Goal: Find contact information: Find contact information

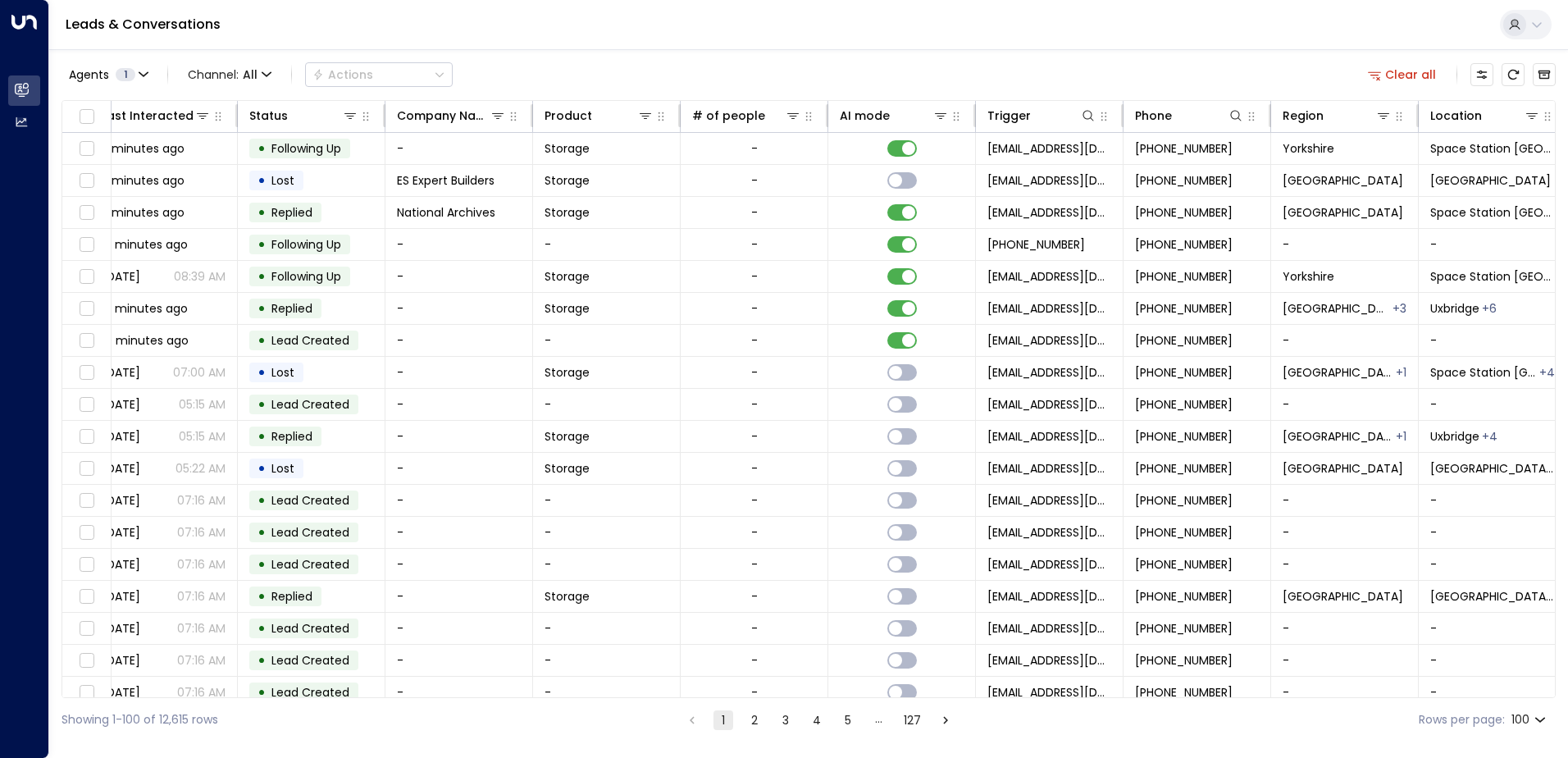
scroll to position [0, 335]
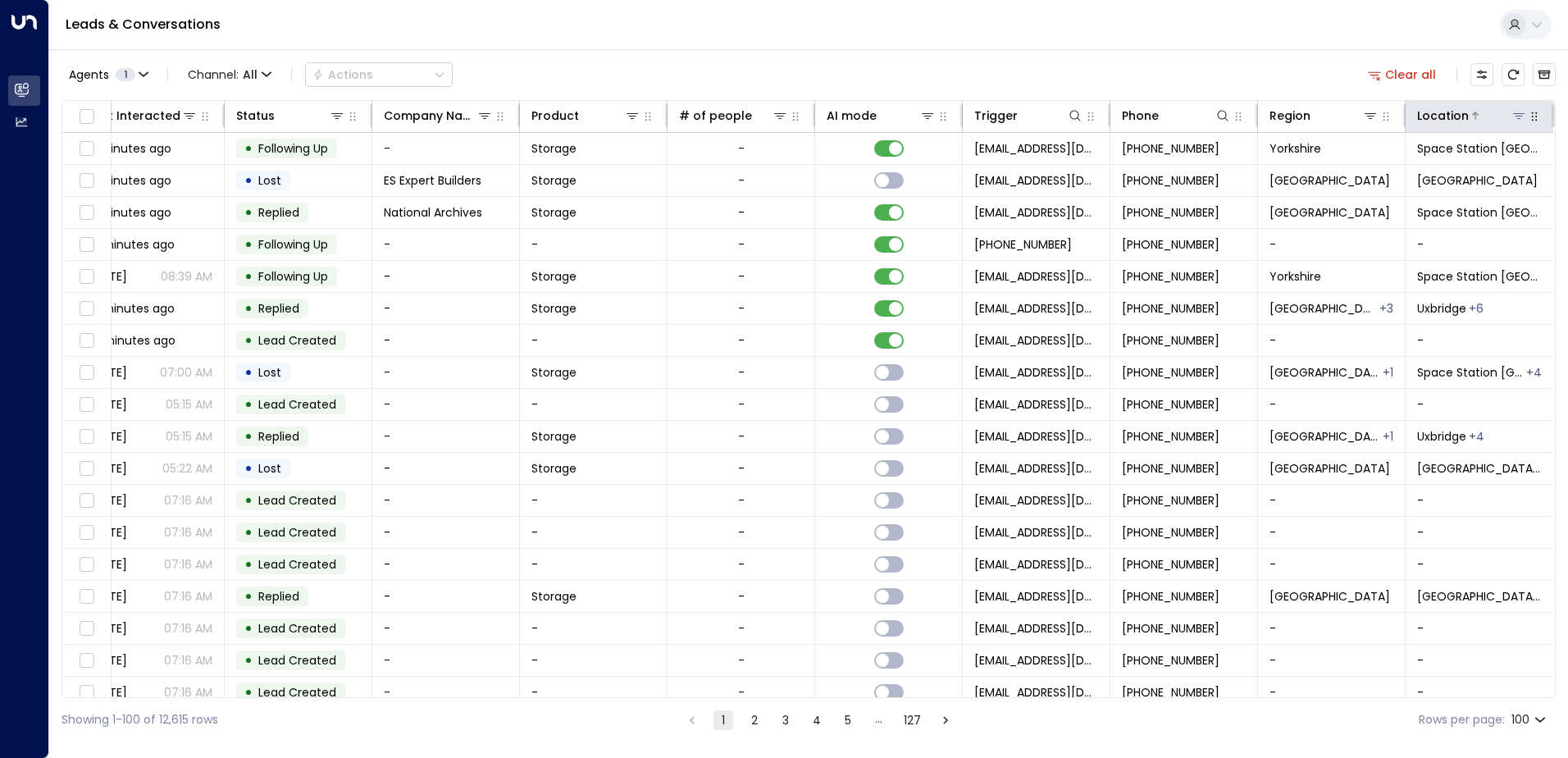
click at [1512, 115] on icon at bounding box center [1519, 116] width 13 height 13
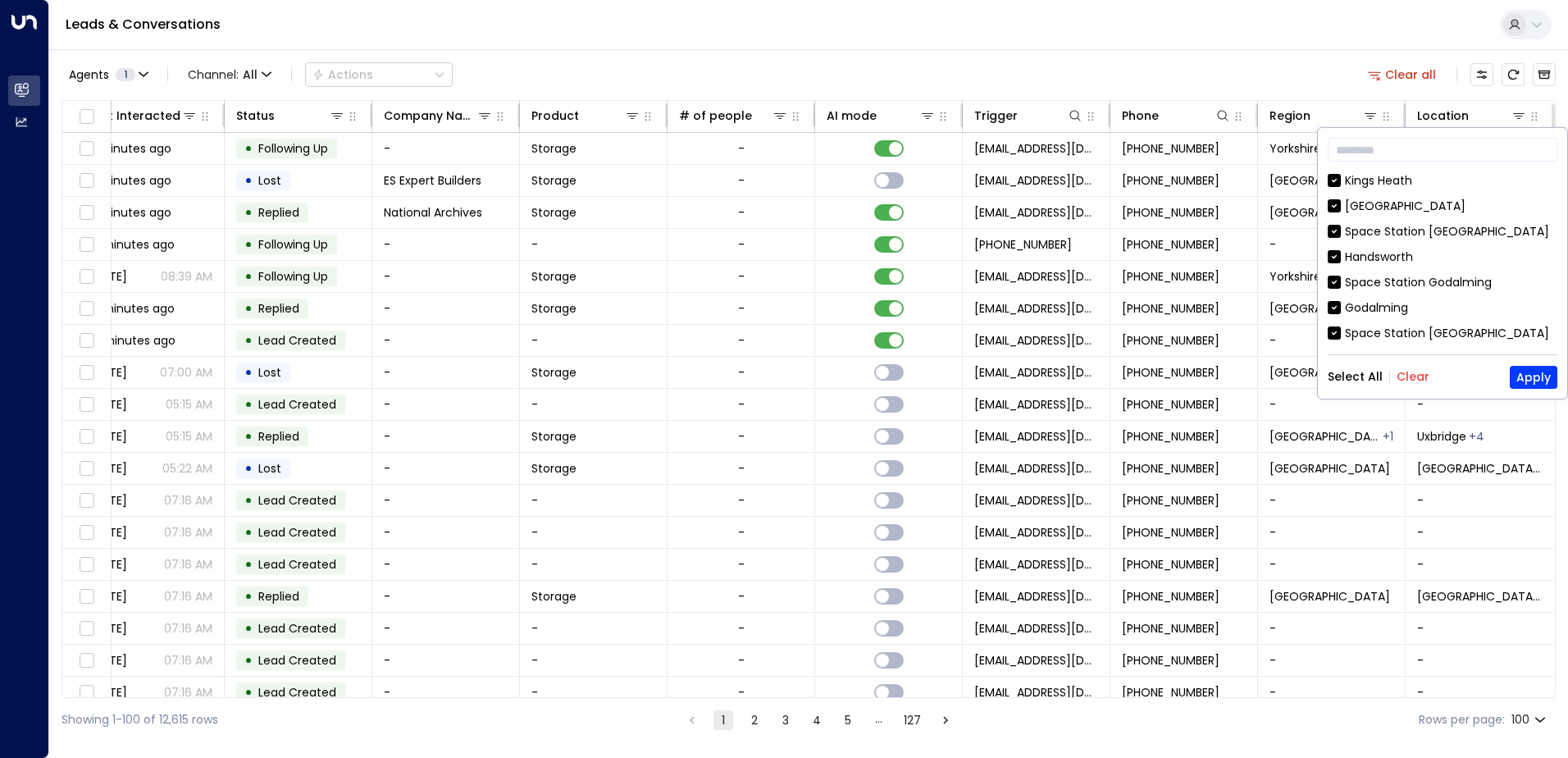
click at [1408, 375] on button "Clear" at bounding box center [1414, 377] width 33 height 13
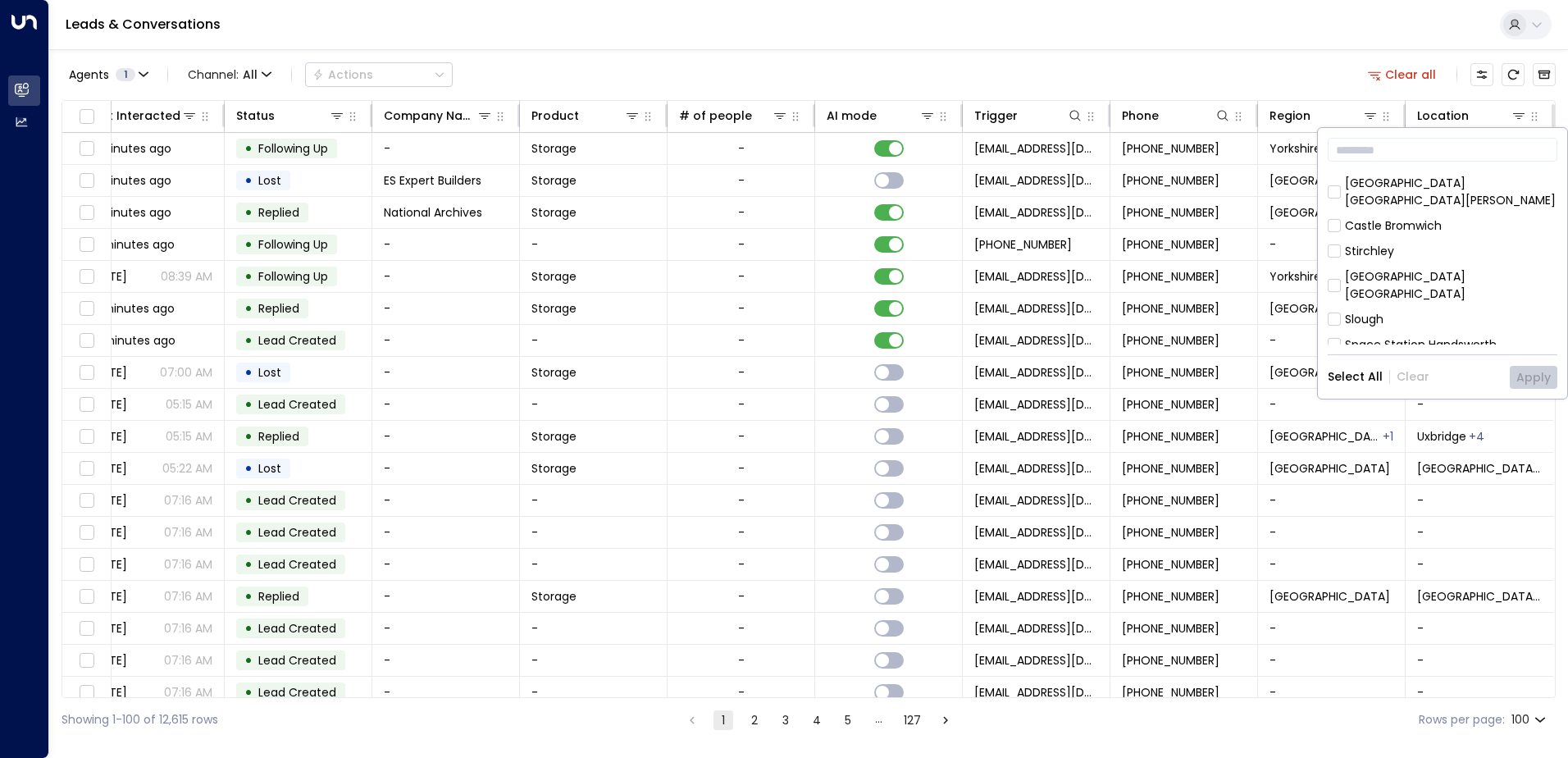
scroll to position [656, 0]
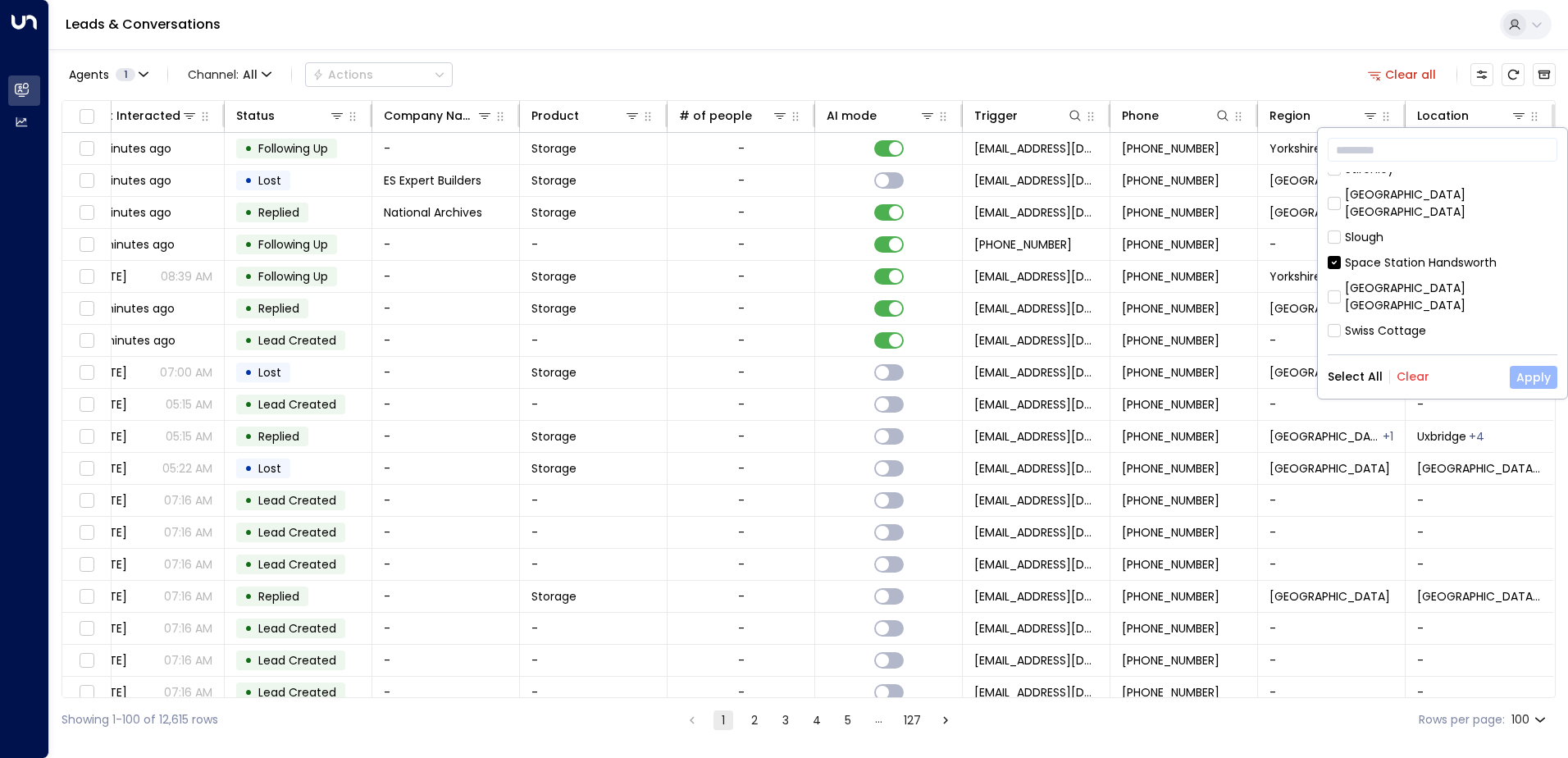
click at [1543, 377] on button "Apply" at bounding box center [1534, 378] width 48 height 23
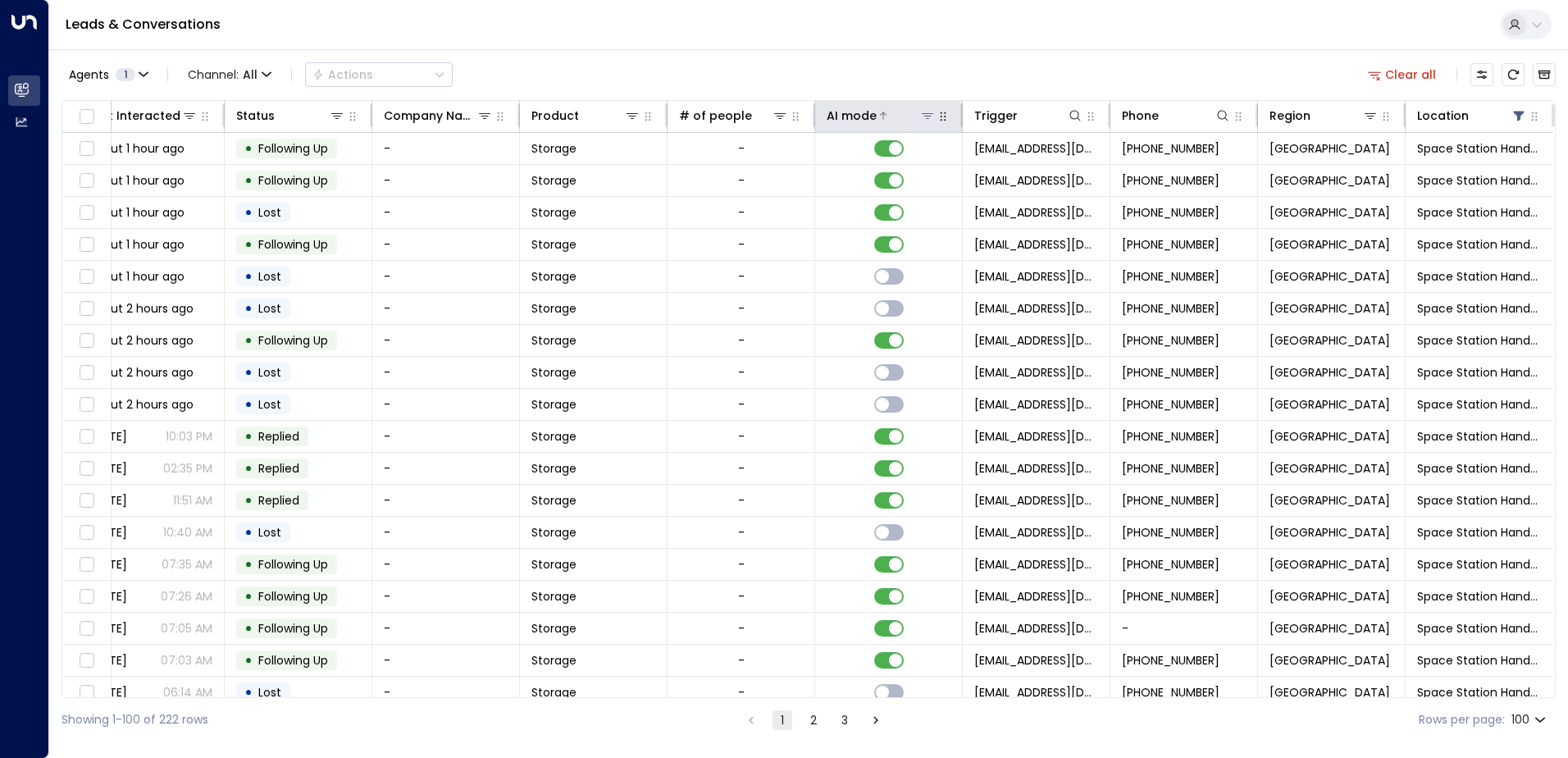
click at [881, 113] on icon at bounding box center [883, 116] width 10 height 10
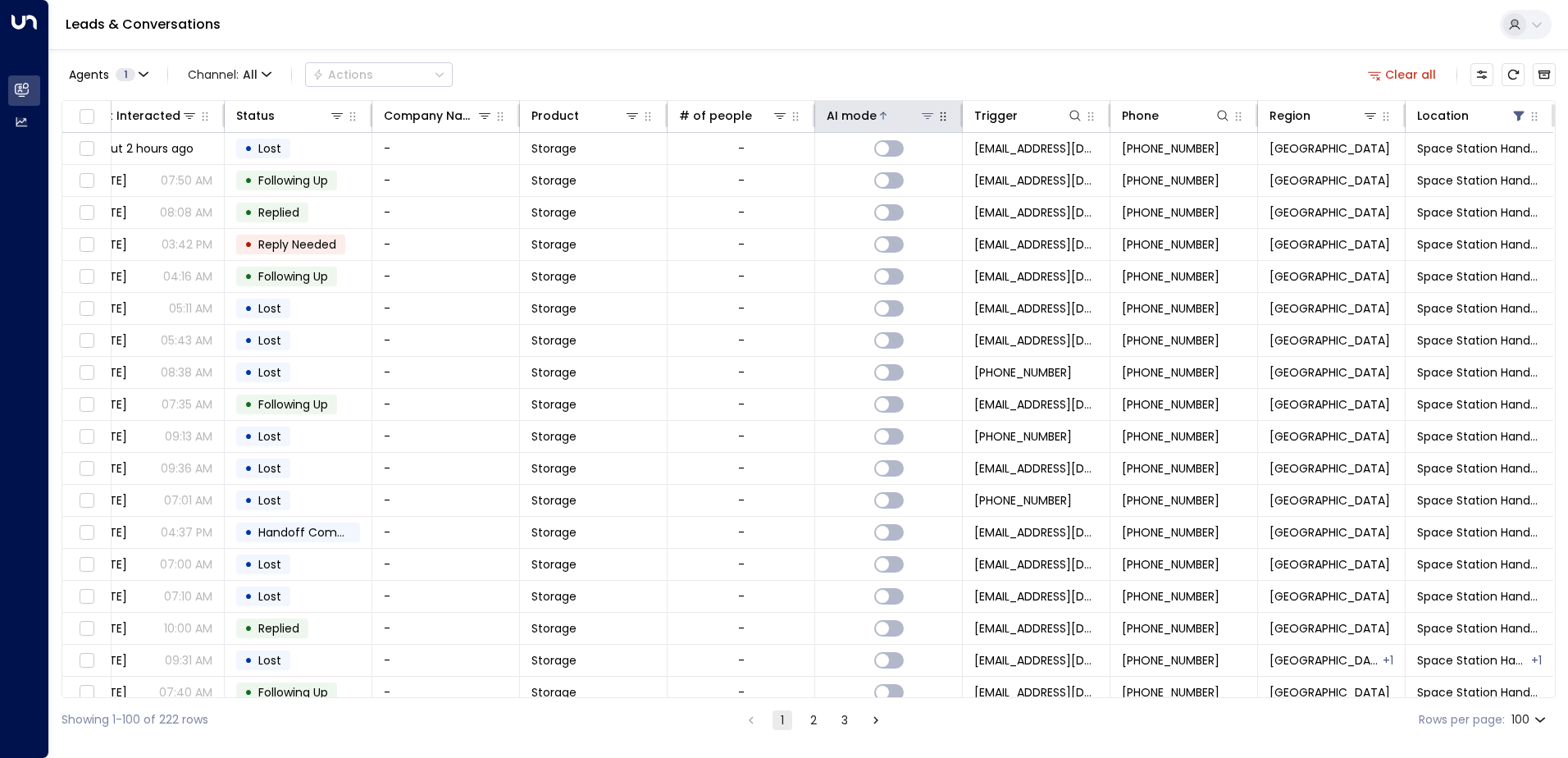
click at [881, 113] on icon at bounding box center [883, 116] width 10 height 10
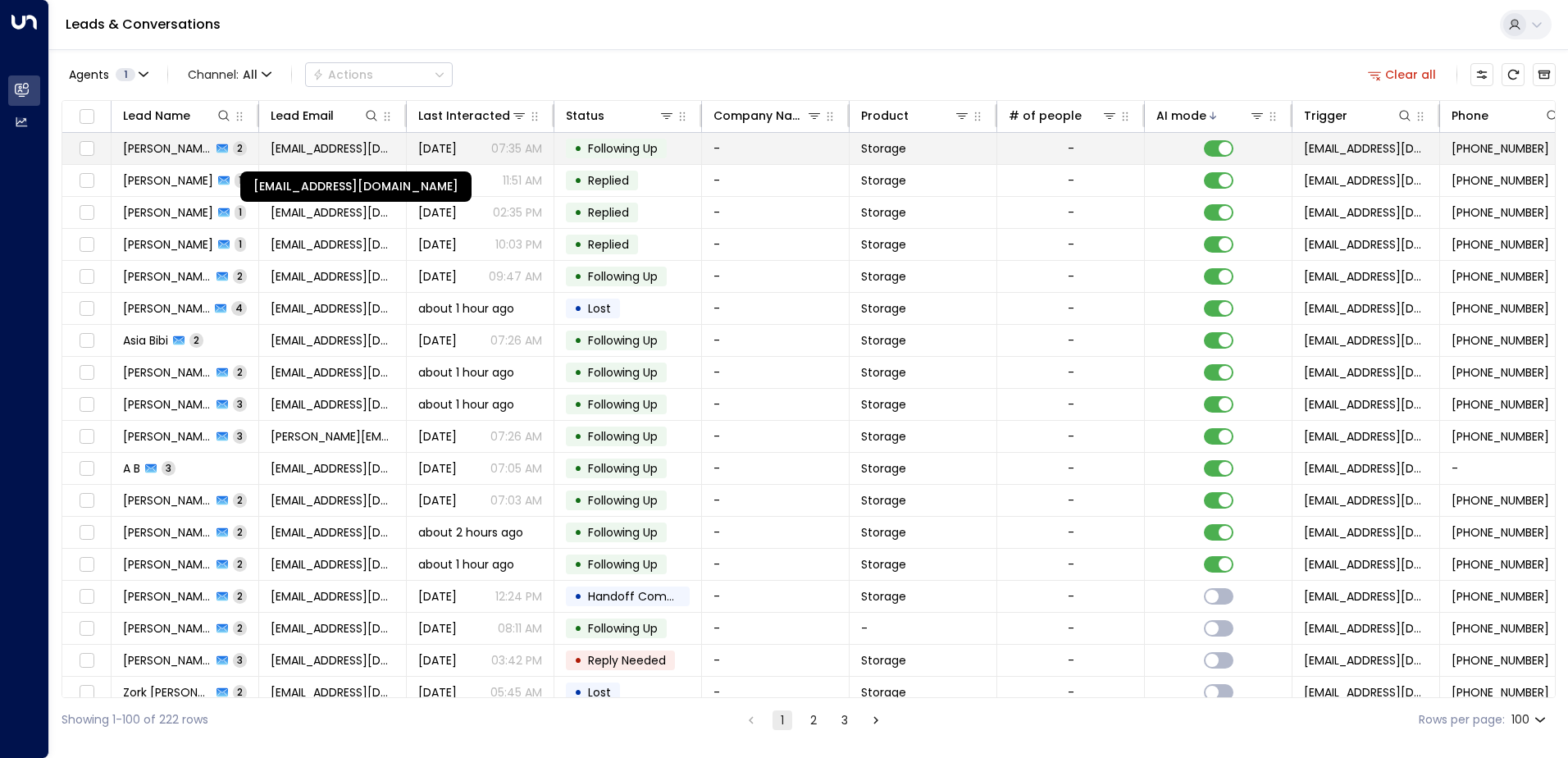
click at [334, 149] on span "[EMAIL_ADDRESS][DOMAIN_NAME]" at bounding box center [332, 149] width 124 height 16
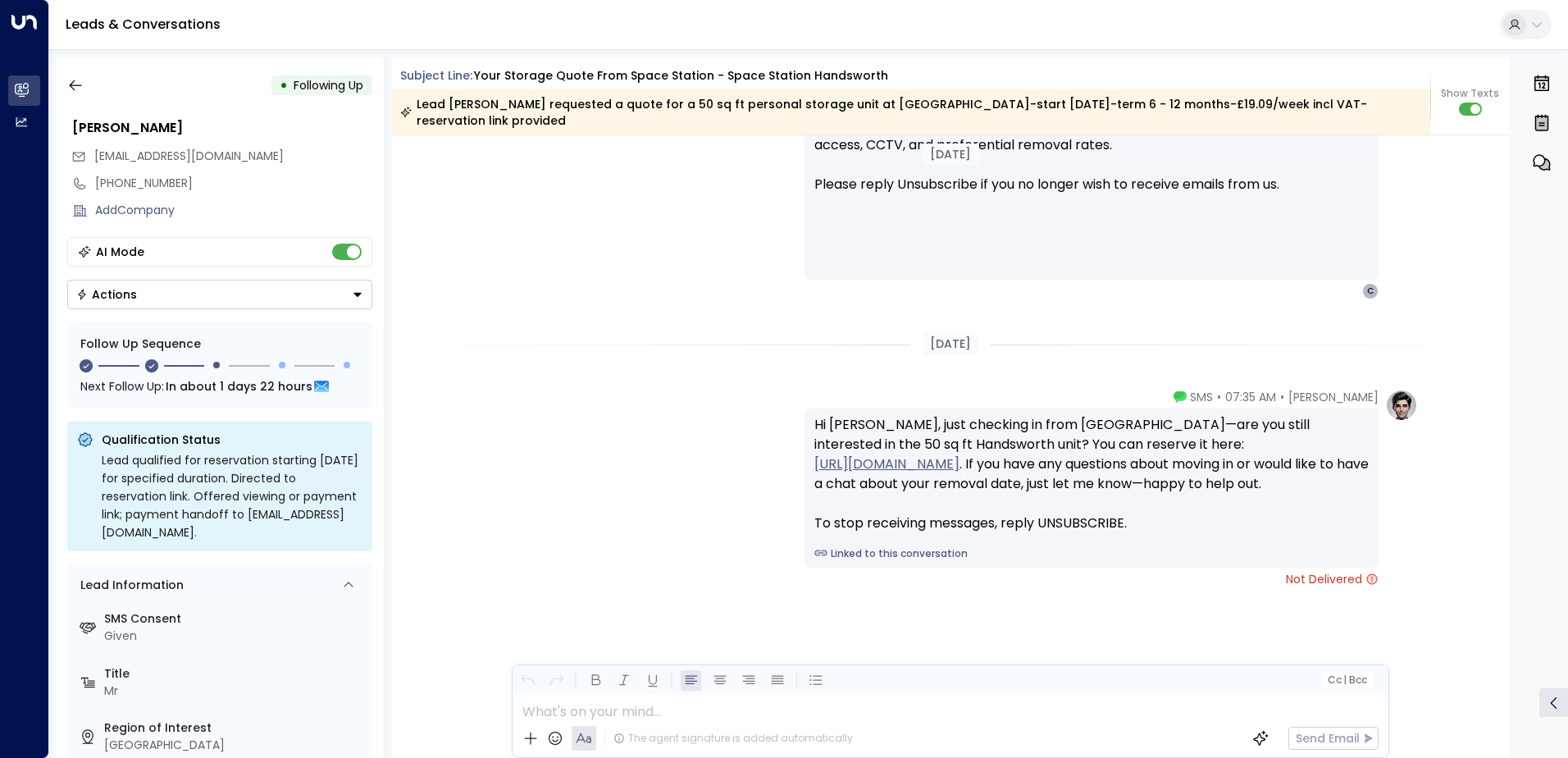
scroll to position [1566, 0]
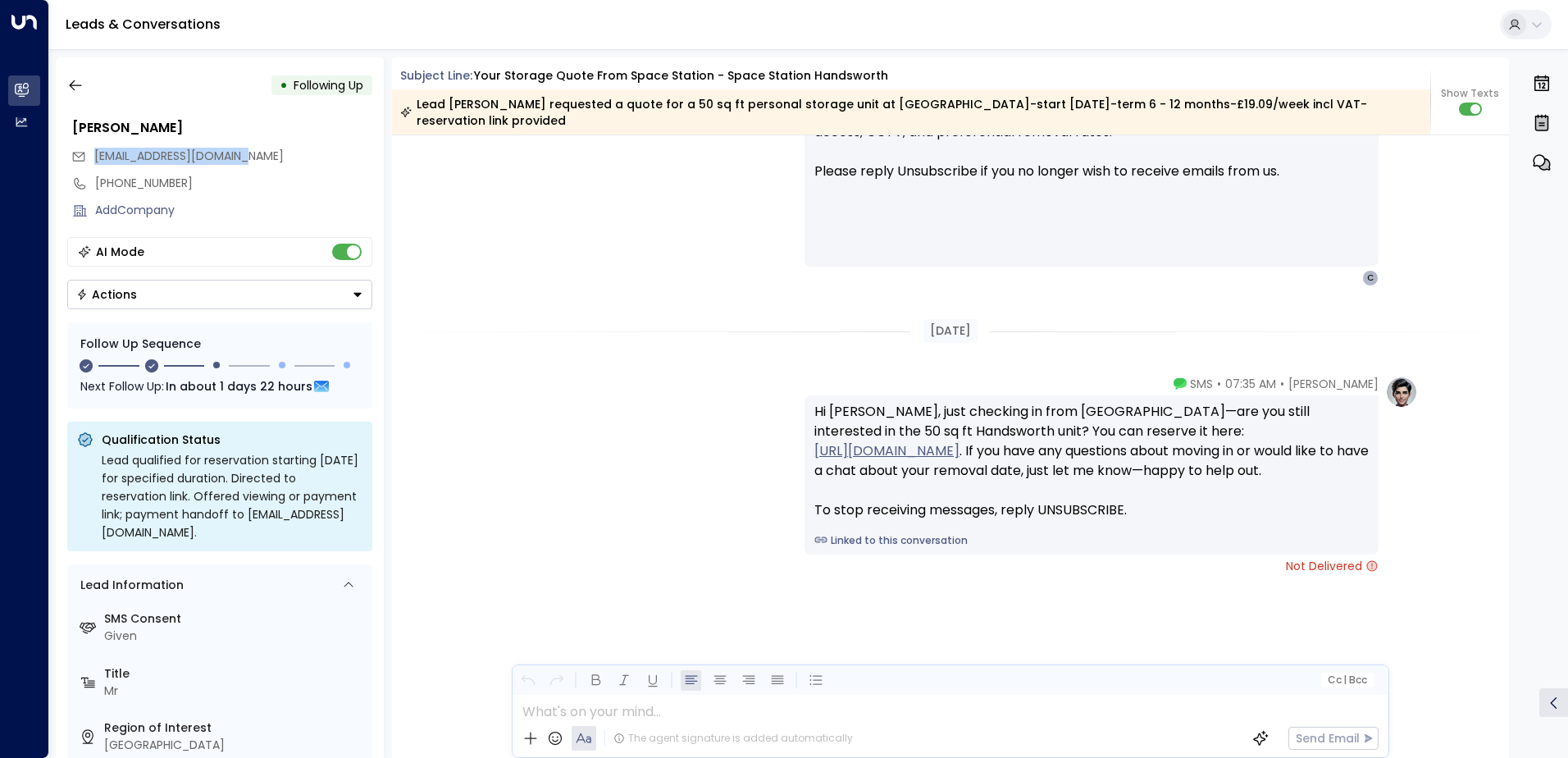
drag, startPoint x: 265, startPoint y: 149, endPoint x: 94, endPoint y: 161, distance: 171.4
click at [94, 161] on div "[EMAIL_ADDRESS][DOMAIN_NAME]" at bounding box center [222, 156] width 301 height 27
drag, startPoint x: 94, startPoint y: 161, endPoint x: 131, endPoint y: 158, distance: 37.1
copy span "[EMAIL_ADDRESS][DOMAIN_NAME]"
click at [85, 91] on button "button" at bounding box center [76, 85] width 30 height 30
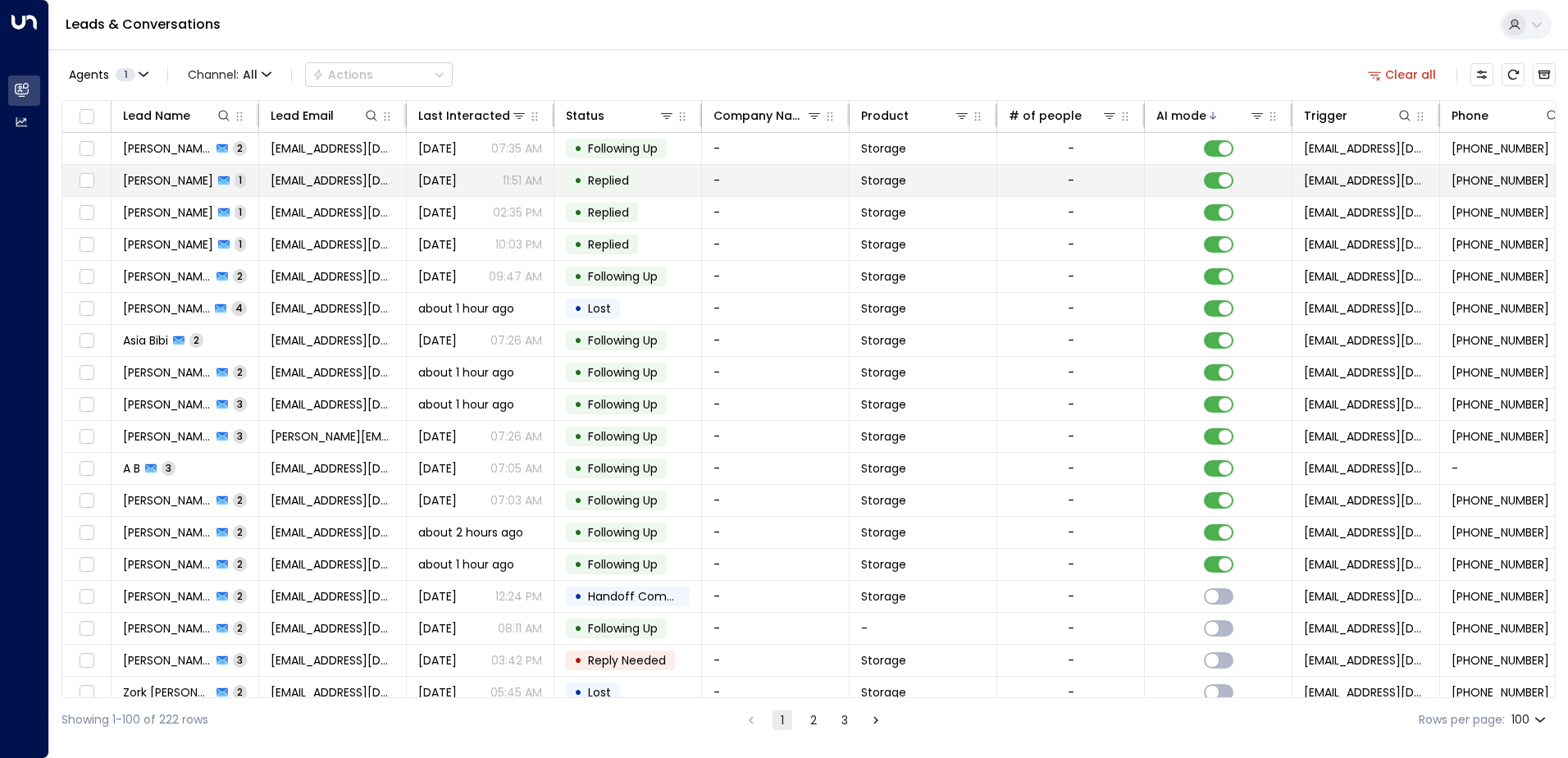
click at [230, 177] on td "[PERSON_NAME] 1" at bounding box center [186, 181] width 148 height 31
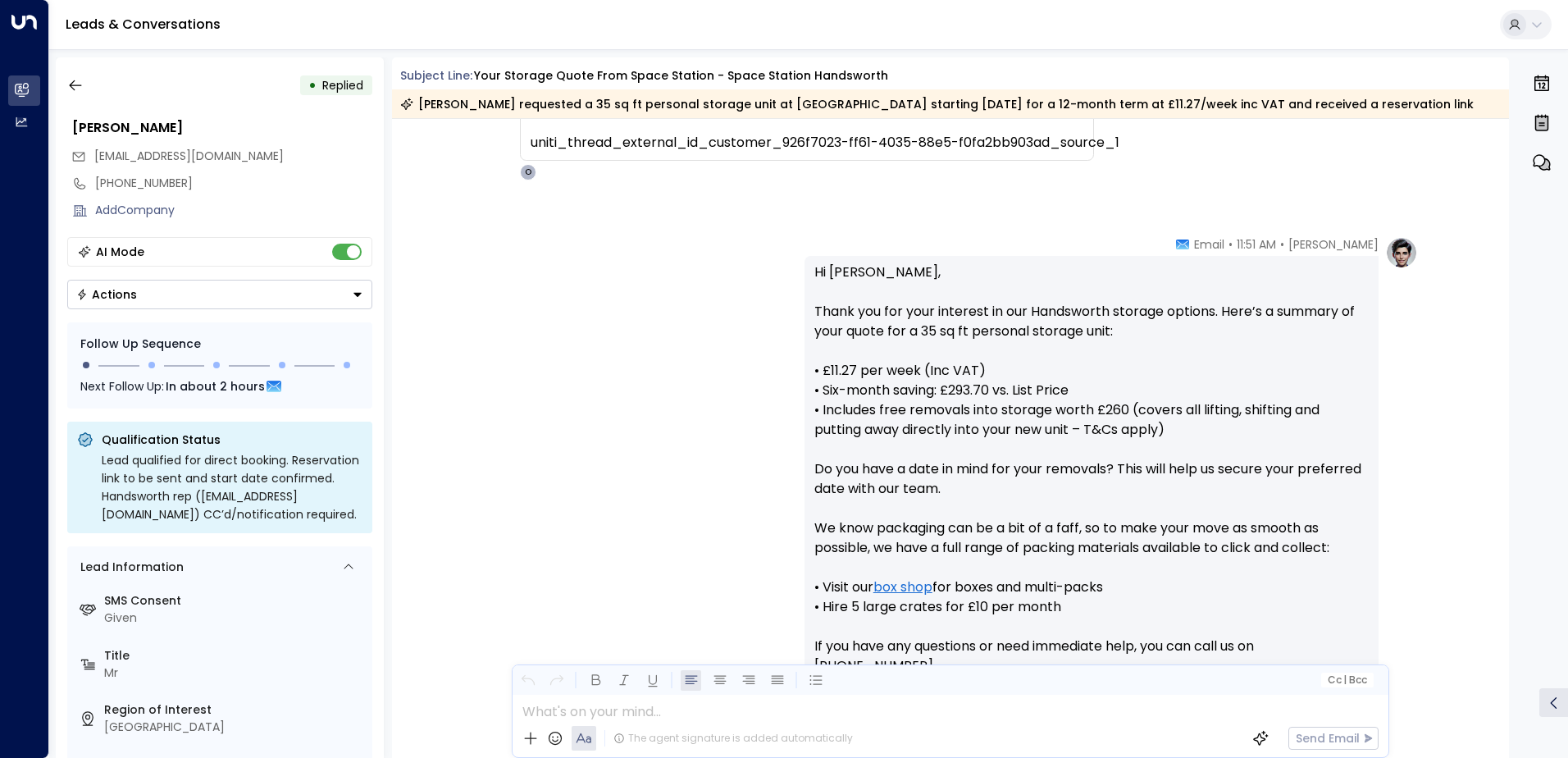
scroll to position [726, 0]
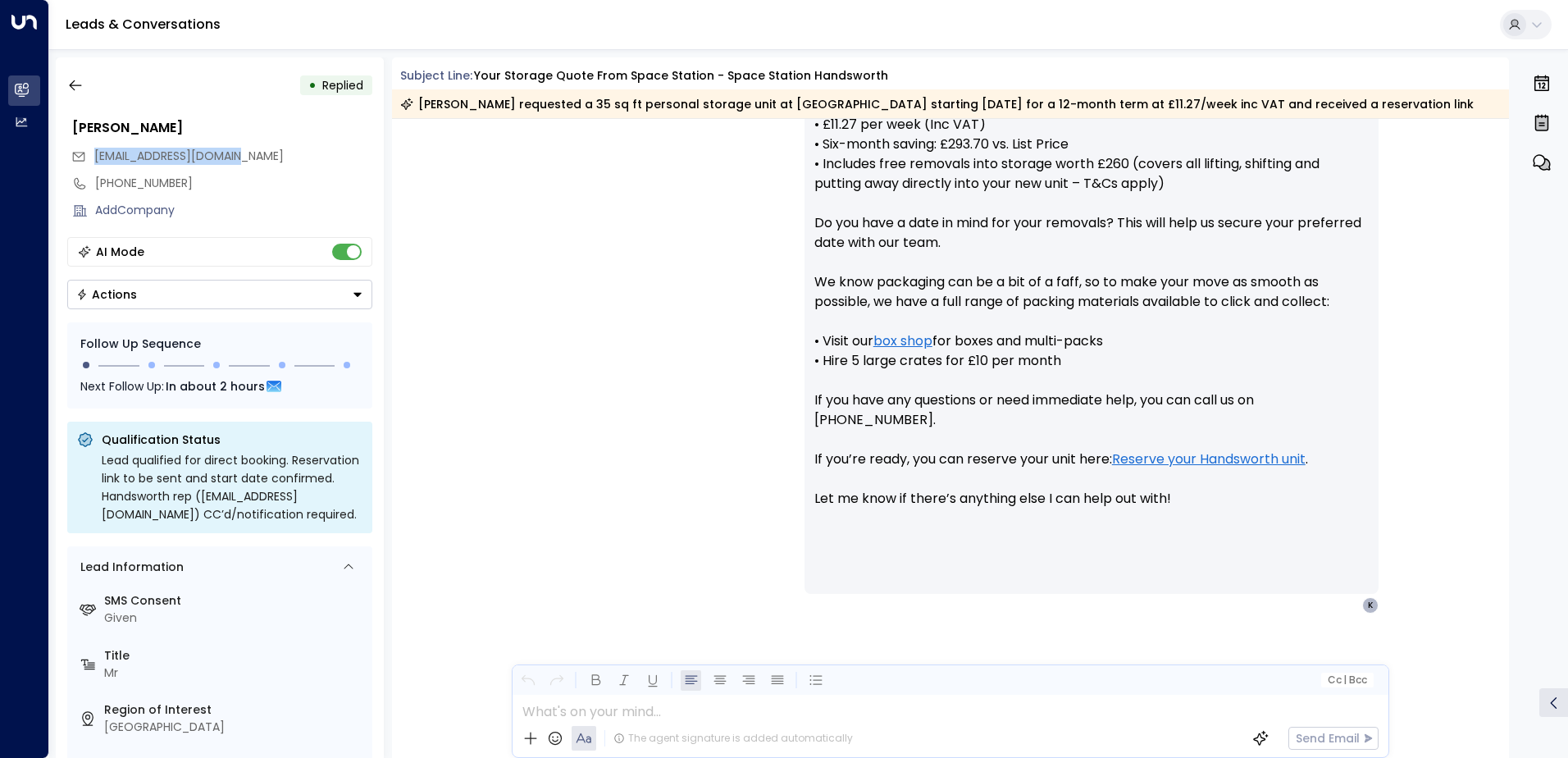
drag, startPoint x: 257, startPoint y: 155, endPoint x: 95, endPoint y: 154, distance: 162.0
click at [95, 154] on div "[EMAIL_ADDRESS][DOMAIN_NAME]" at bounding box center [222, 156] width 301 height 27
drag, startPoint x: 95, startPoint y: 154, endPoint x: 105, endPoint y: 151, distance: 10.4
copy span "[EMAIL_ADDRESS][DOMAIN_NAME]"
click at [71, 83] on icon "button" at bounding box center [76, 85] width 16 height 16
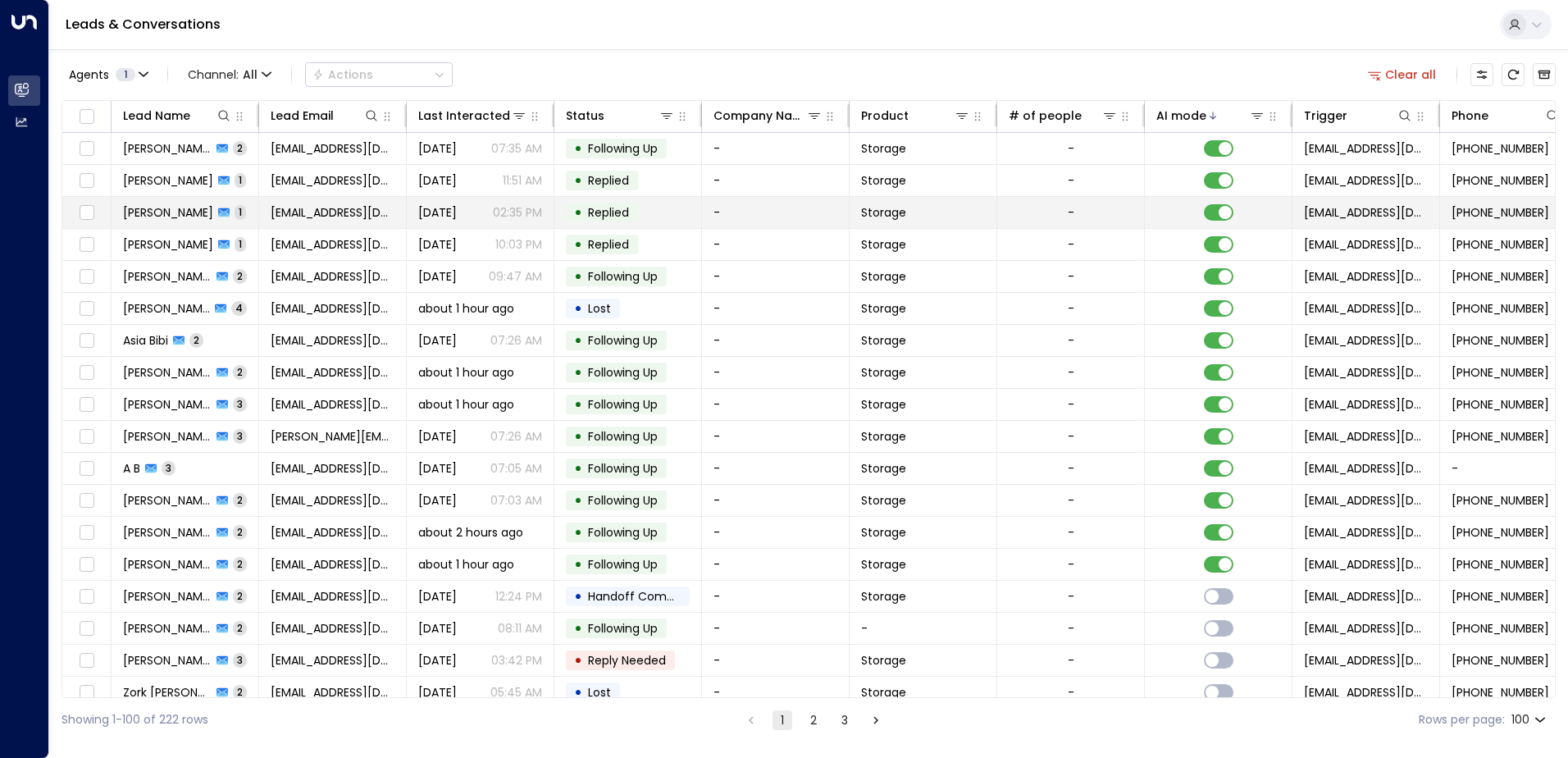
click at [259, 214] on td "[EMAIL_ADDRESS][DOMAIN_NAME]" at bounding box center [333, 213] width 148 height 31
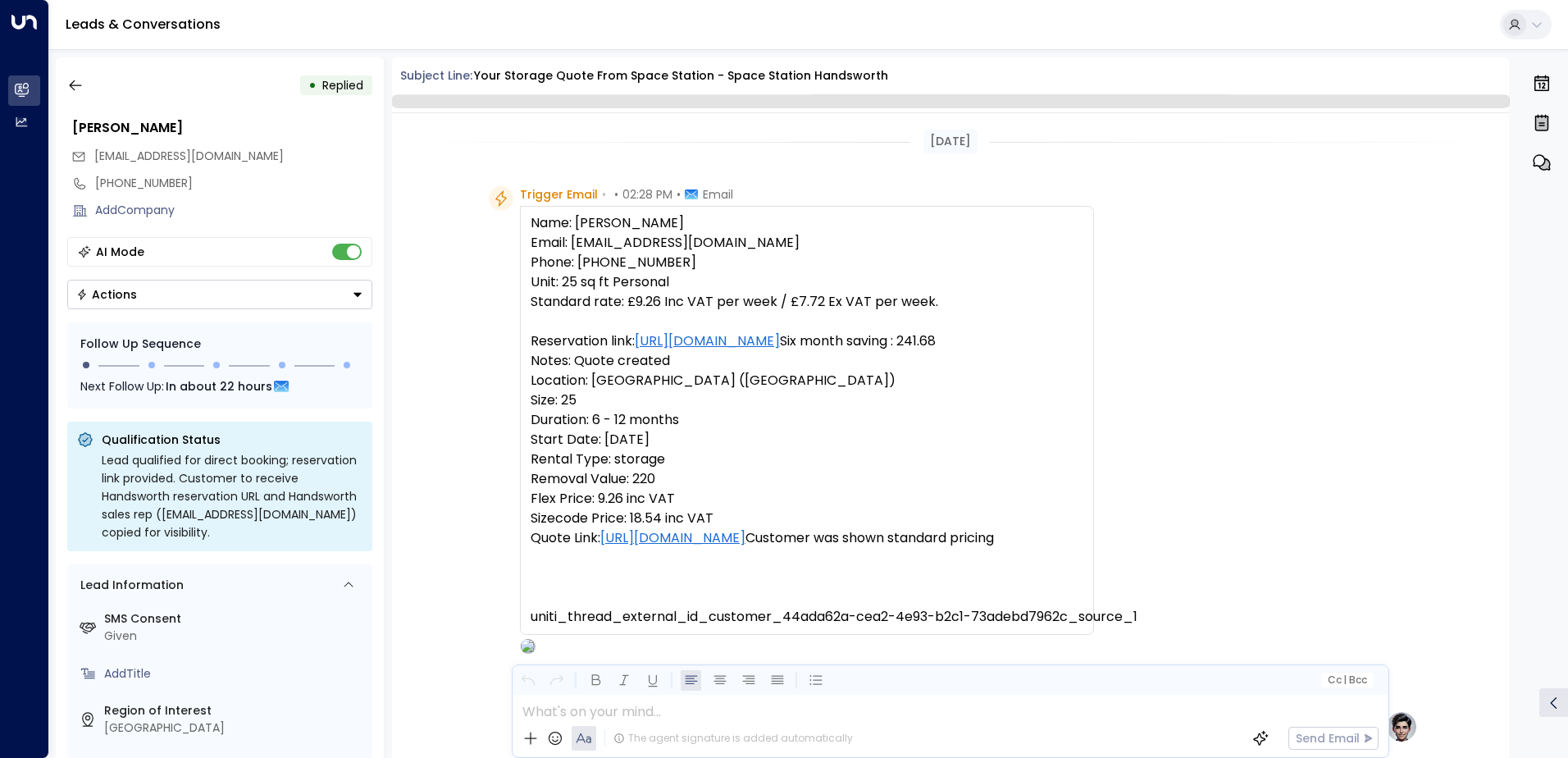
scroll to position [618, 0]
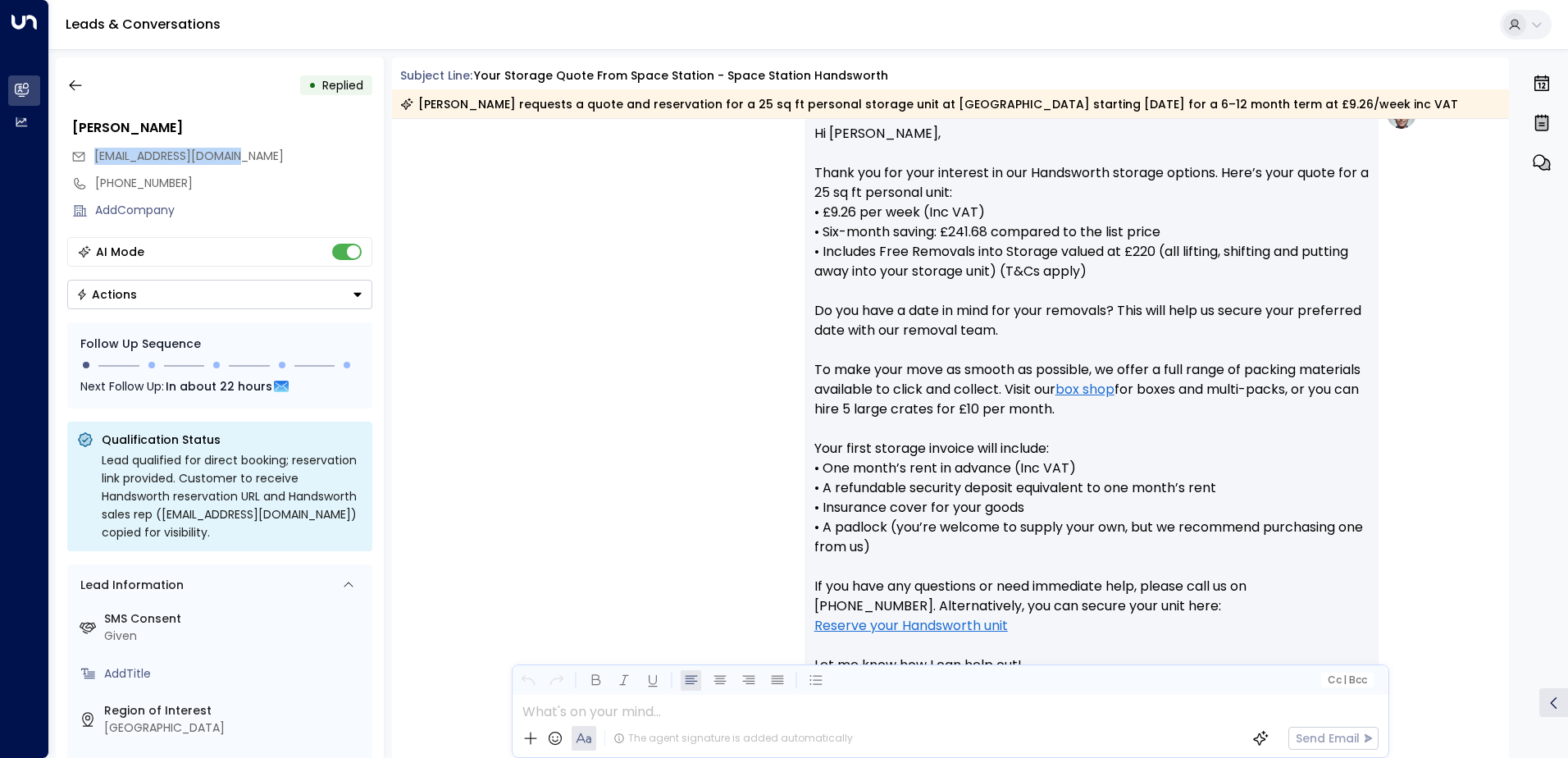
drag, startPoint x: 250, startPoint y: 157, endPoint x: 92, endPoint y: 159, distance: 158.0
click at [92, 159] on div "[EMAIL_ADDRESS][DOMAIN_NAME]" at bounding box center [222, 156] width 301 height 27
drag, startPoint x: 92, startPoint y: 159, endPoint x: 124, endPoint y: 154, distance: 32.4
copy span "[EMAIL_ADDRESS][DOMAIN_NAME]"
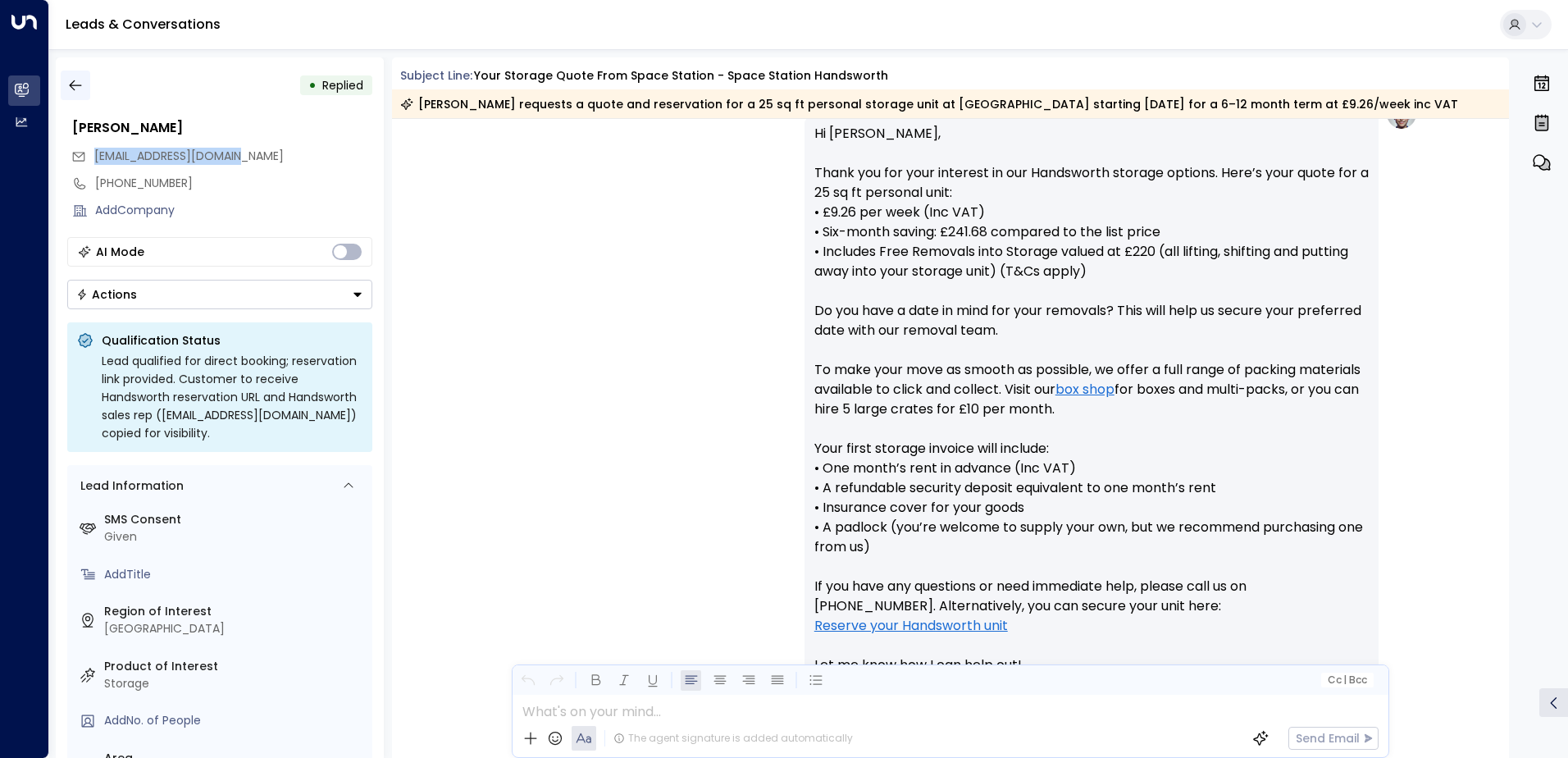
click at [74, 86] on icon "button" at bounding box center [76, 85] width 16 height 16
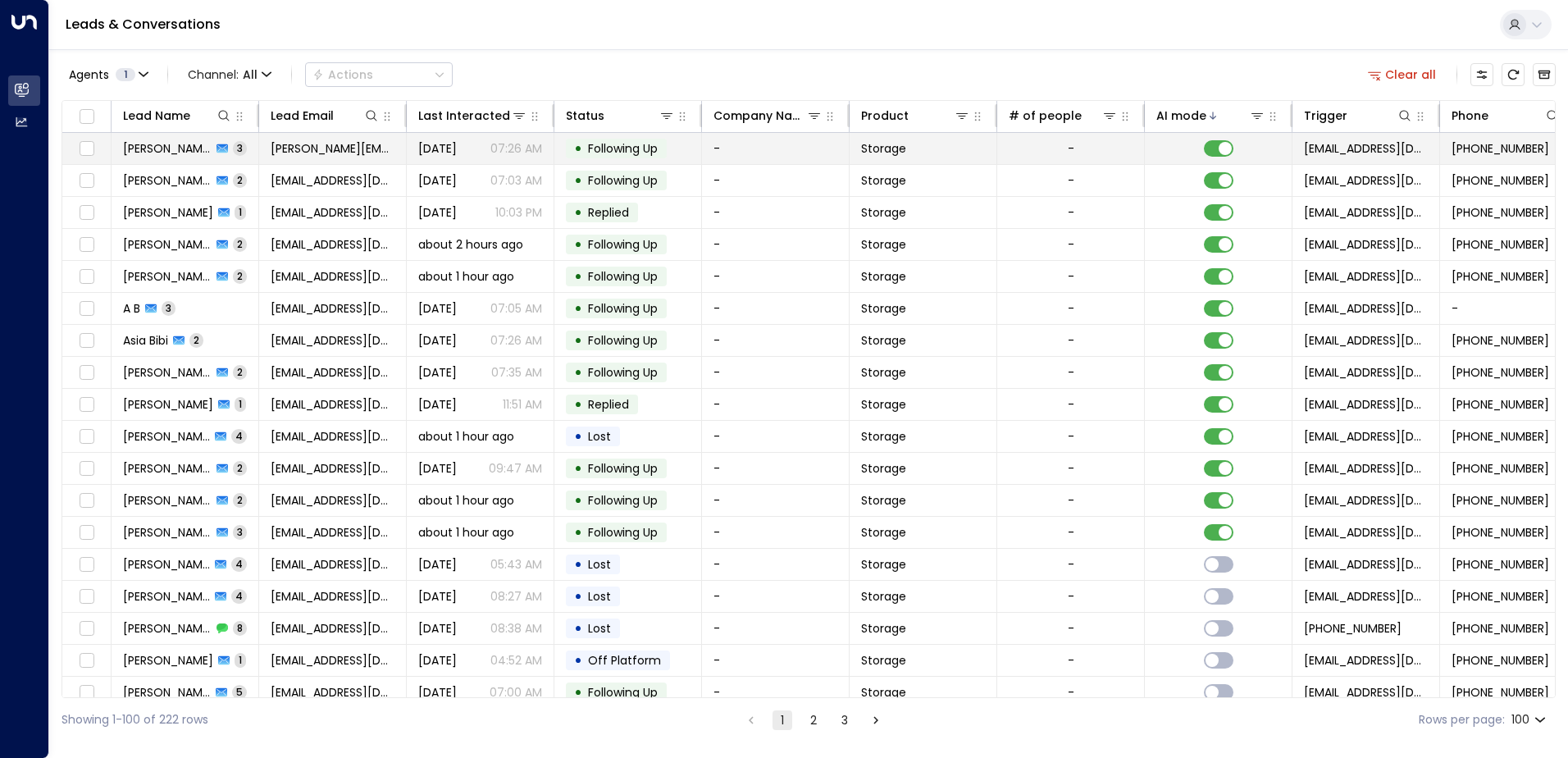
click at [251, 145] on td "[PERSON_NAME] 3" at bounding box center [186, 149] width 148 height 31
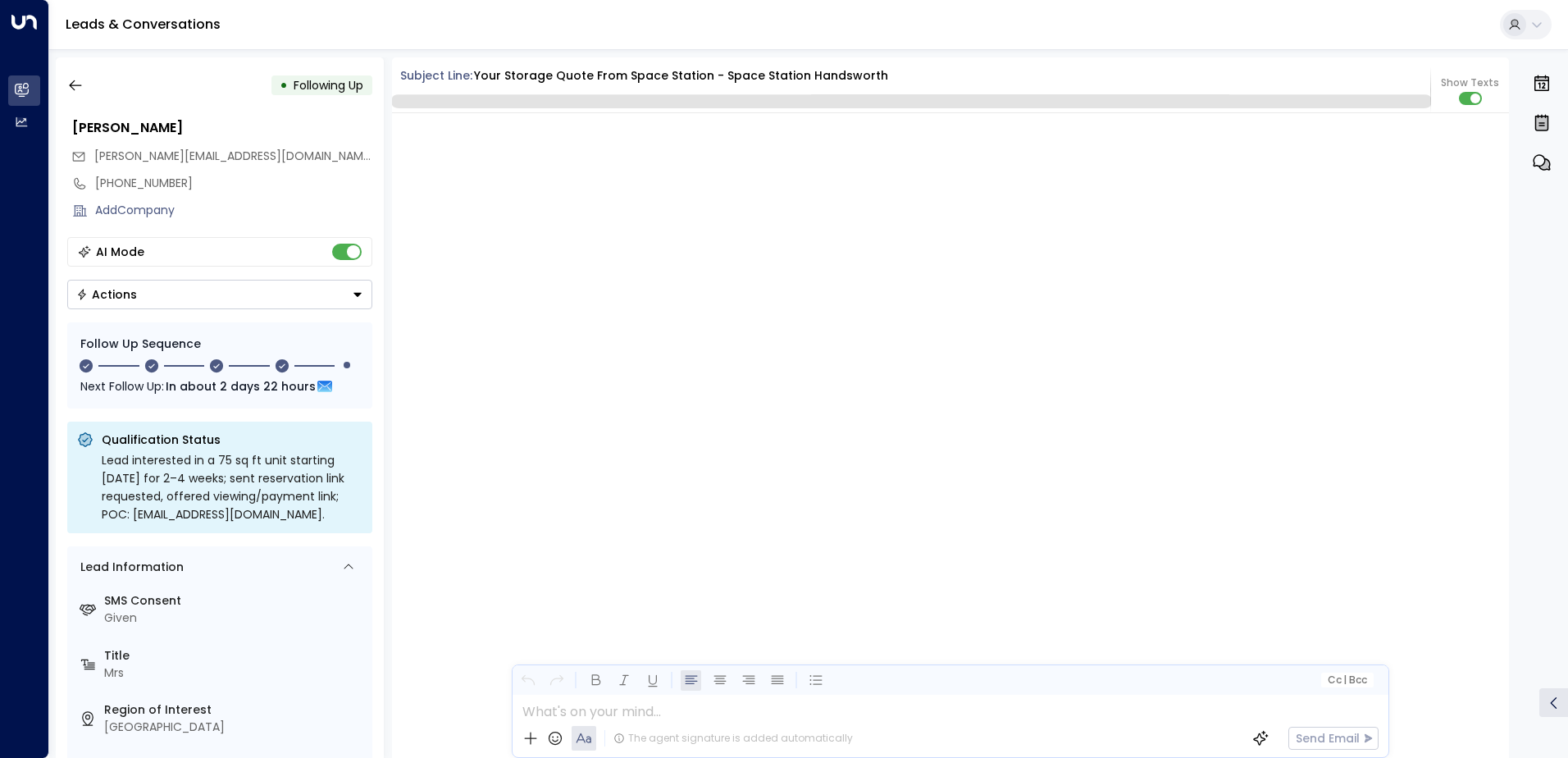
scroll to position [2171, 0]
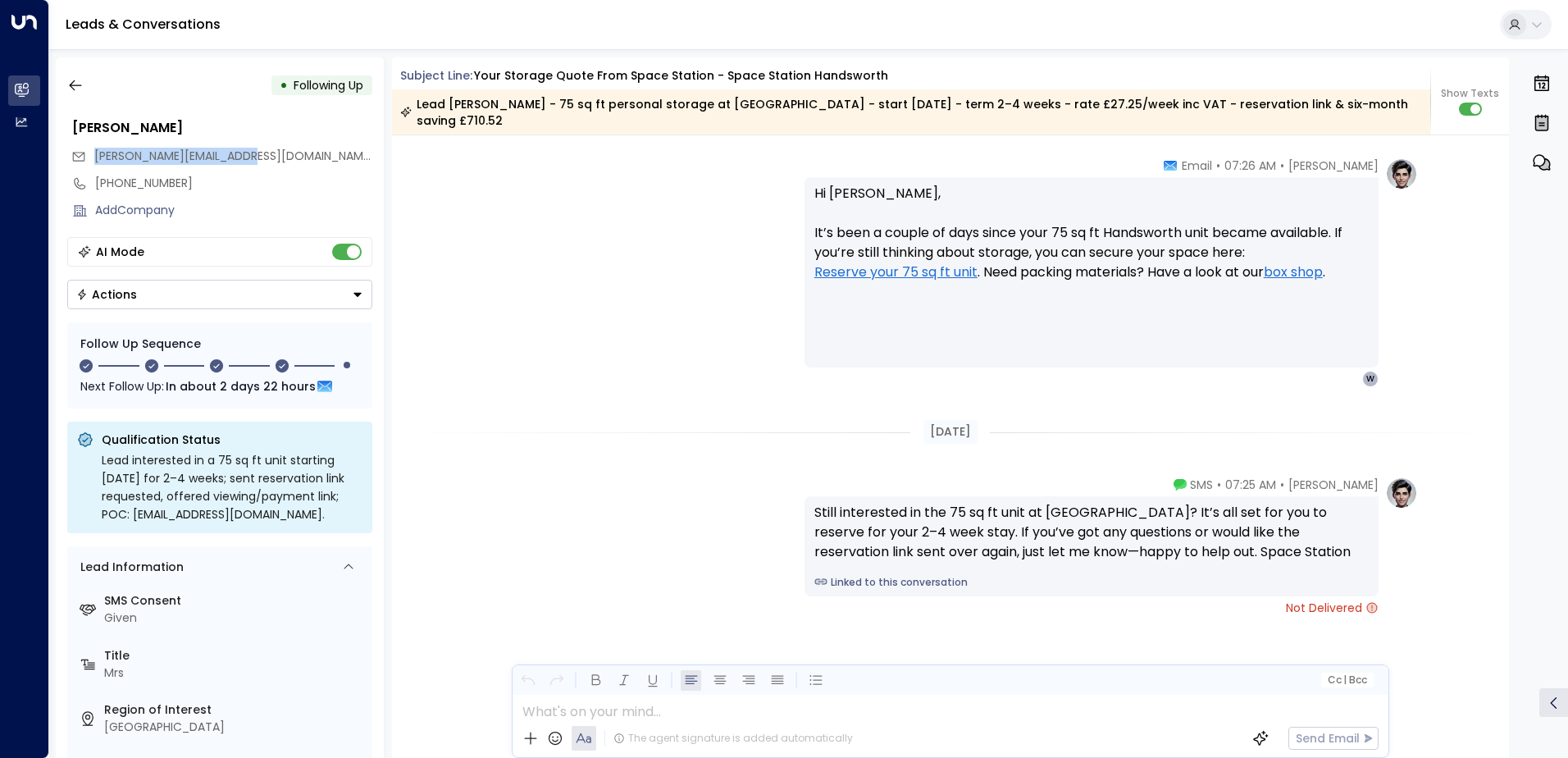
drag, startPoint x: 305, startPoint y: 154, endPoint x: 98, endPoint y: 158, distance: 207.0
click at [98, 158] on div "[PERSON_NAME][EMAIL_ADDRESS][DOMAIN_NAME]" at bounding box center [222, 156] width 301 height 27
drag, startPoint x: 98, startPoint y: 158, endPoint x: 114, endPoint y: 155, distance: 16.3
copy span "[PERSON_NAME][EMAIL_ADDRESS][DOMAIN_NAME]"
click at [76, 82] on icon "button" at bounding box center [76, 85] width 16 height 16
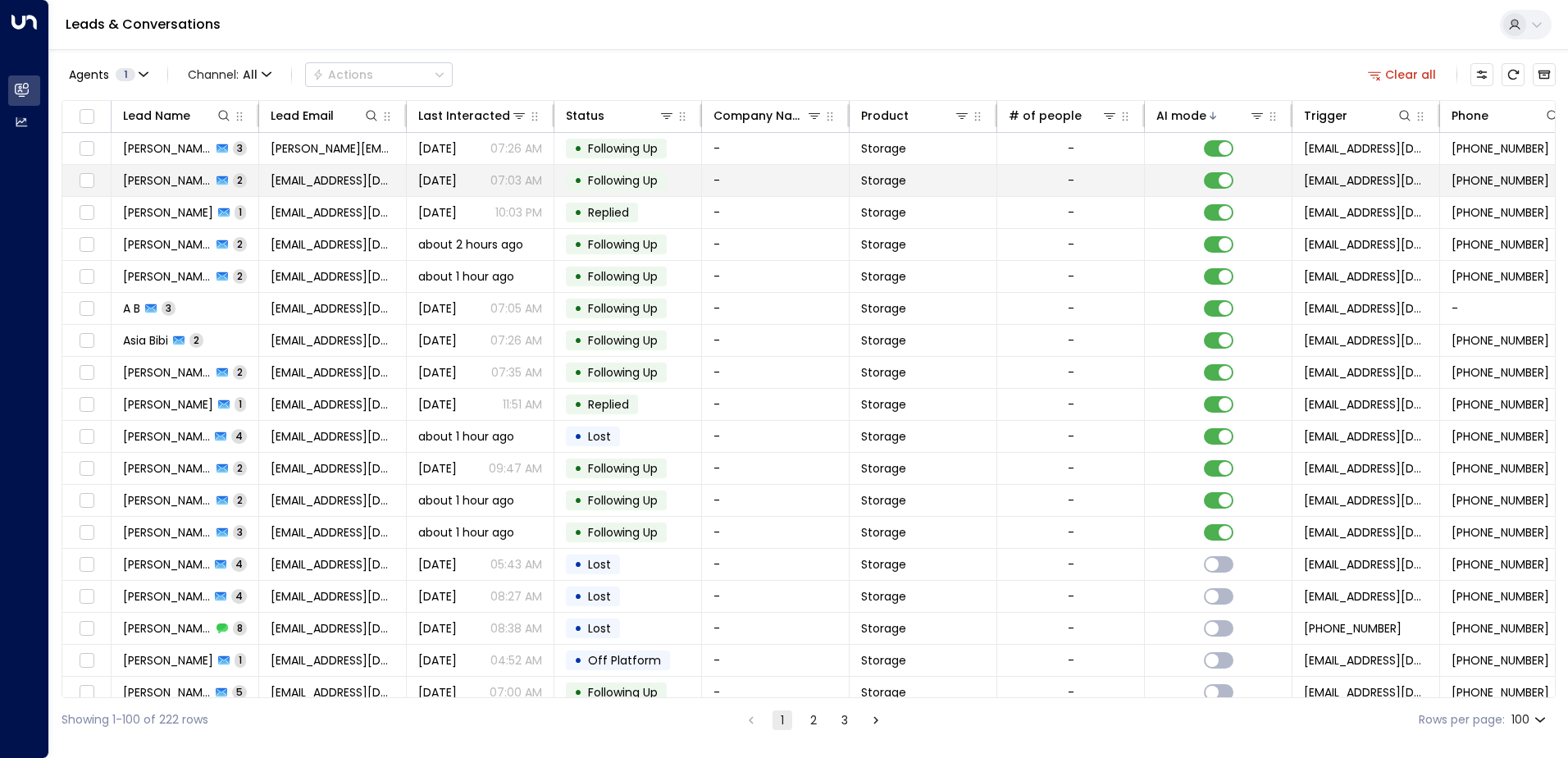
click at [250, 186] on td "[PERSON_NAME] 2" at bounding box center [186, 181] width 148 height 31
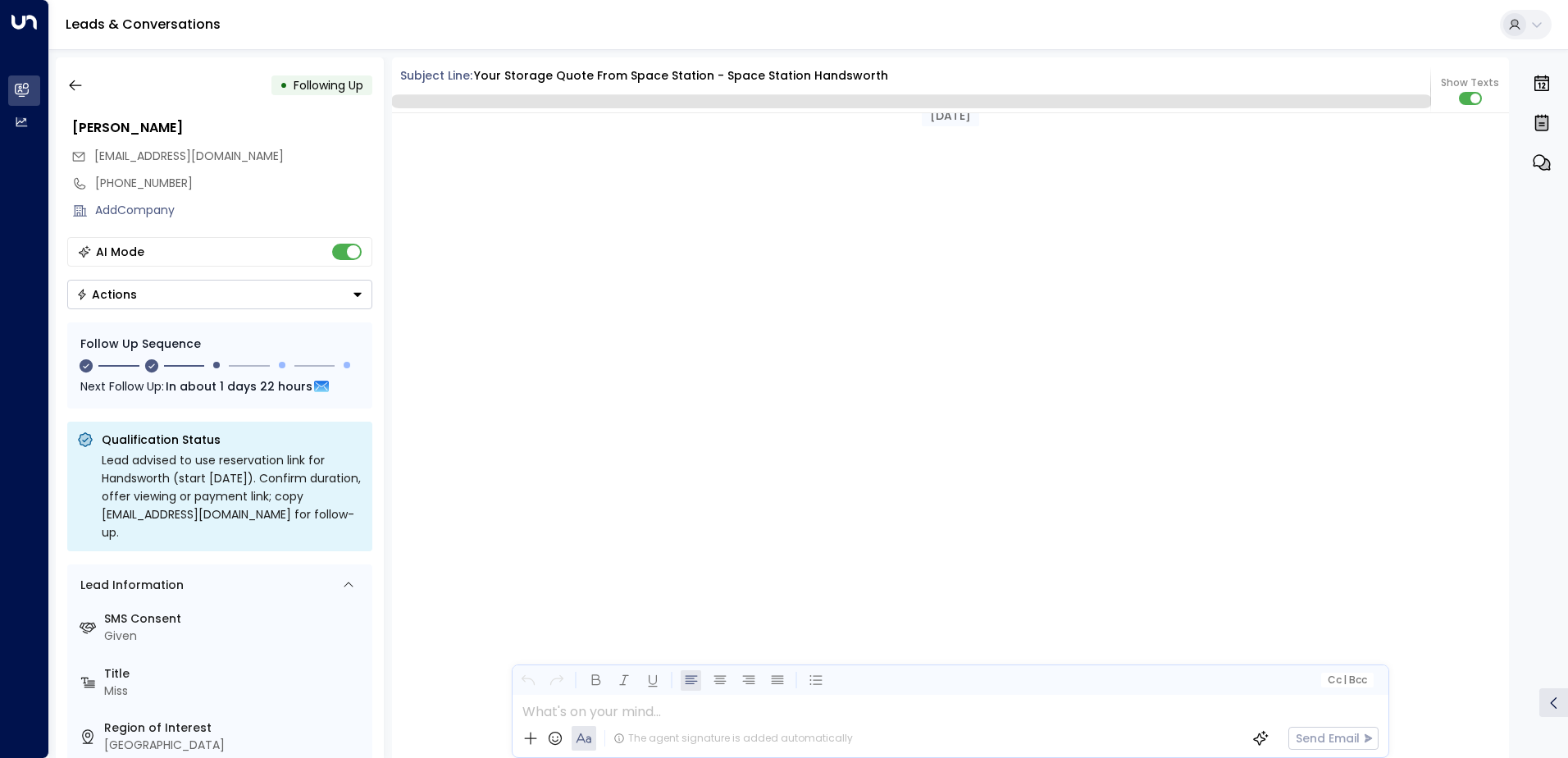
scroll to position [1544, 0]
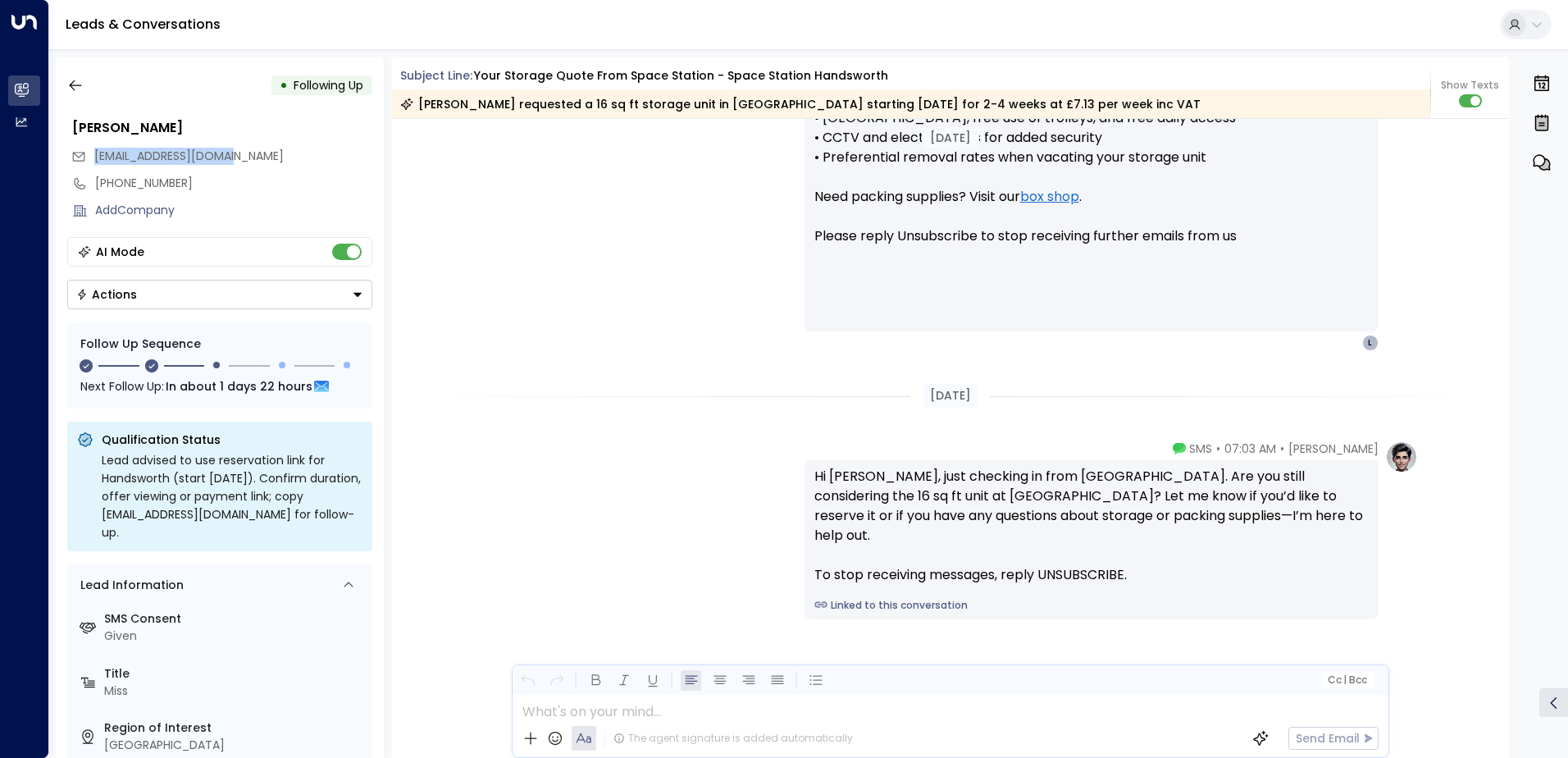
drag, startPoint x: 254, startPoint y: 158, endPoint x: 91, endPoint y: 154, distance: 163.0
click at [91, 154] on div "[EMAIL_ADDRESS][DOMAIN_NAME]" at bounding box center [222, 156] width 301 height 27
drag, startPoint x: 91, startPoint y: 154, endPoint x: 116, endPoint y: 156, distance: 25.1
copy span "[EMAIL_ADDRESS][DOMAIN_NAME]"
click at [73, 85] on icon "button" at bounding box center [76, 85] width 16 height 16
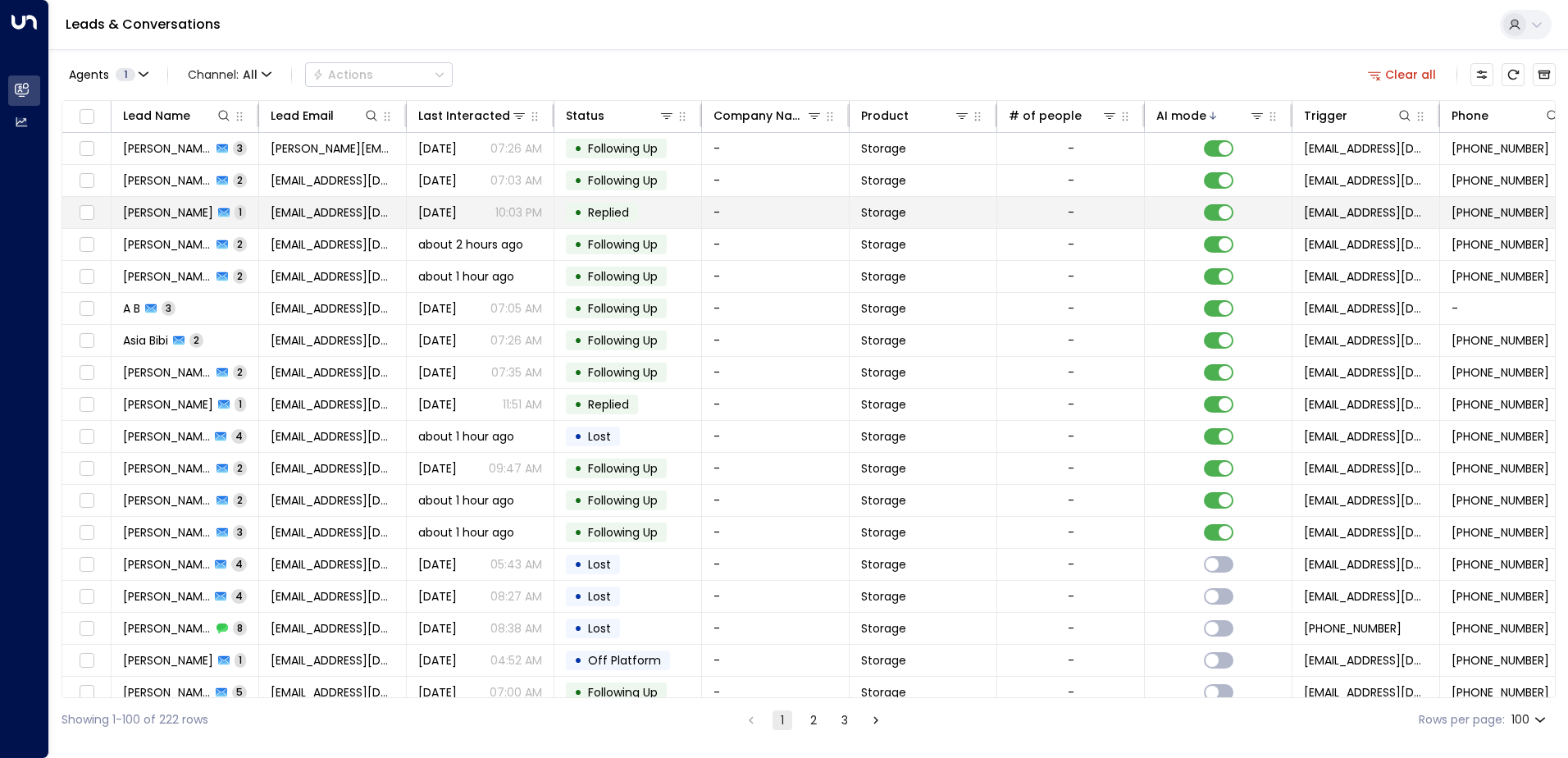
click at [255, 212] on td "[PERSON_NAME] 1" at bounding box center [186, 213] width 148 height 31
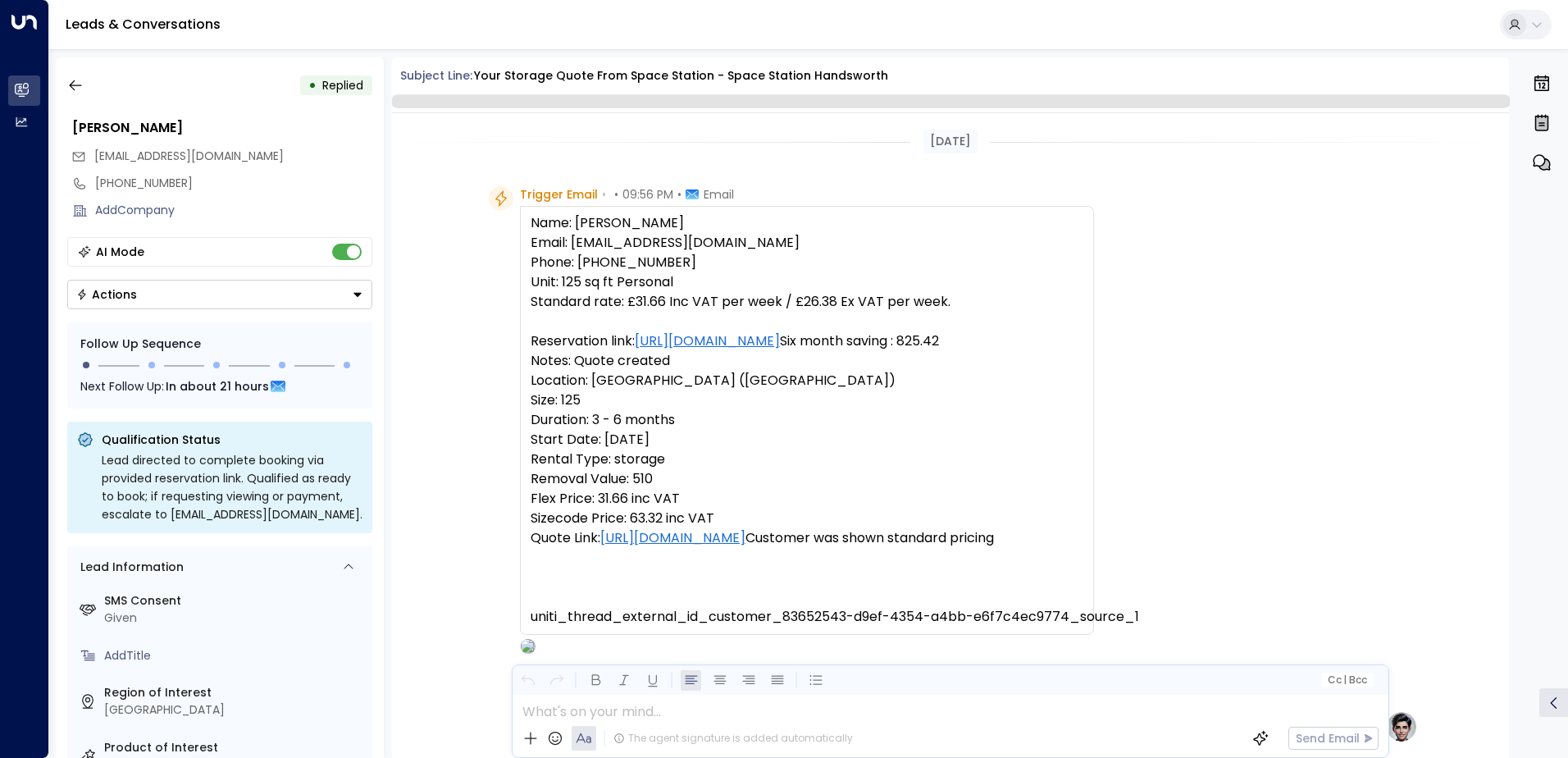
scroll to position [618, 0]
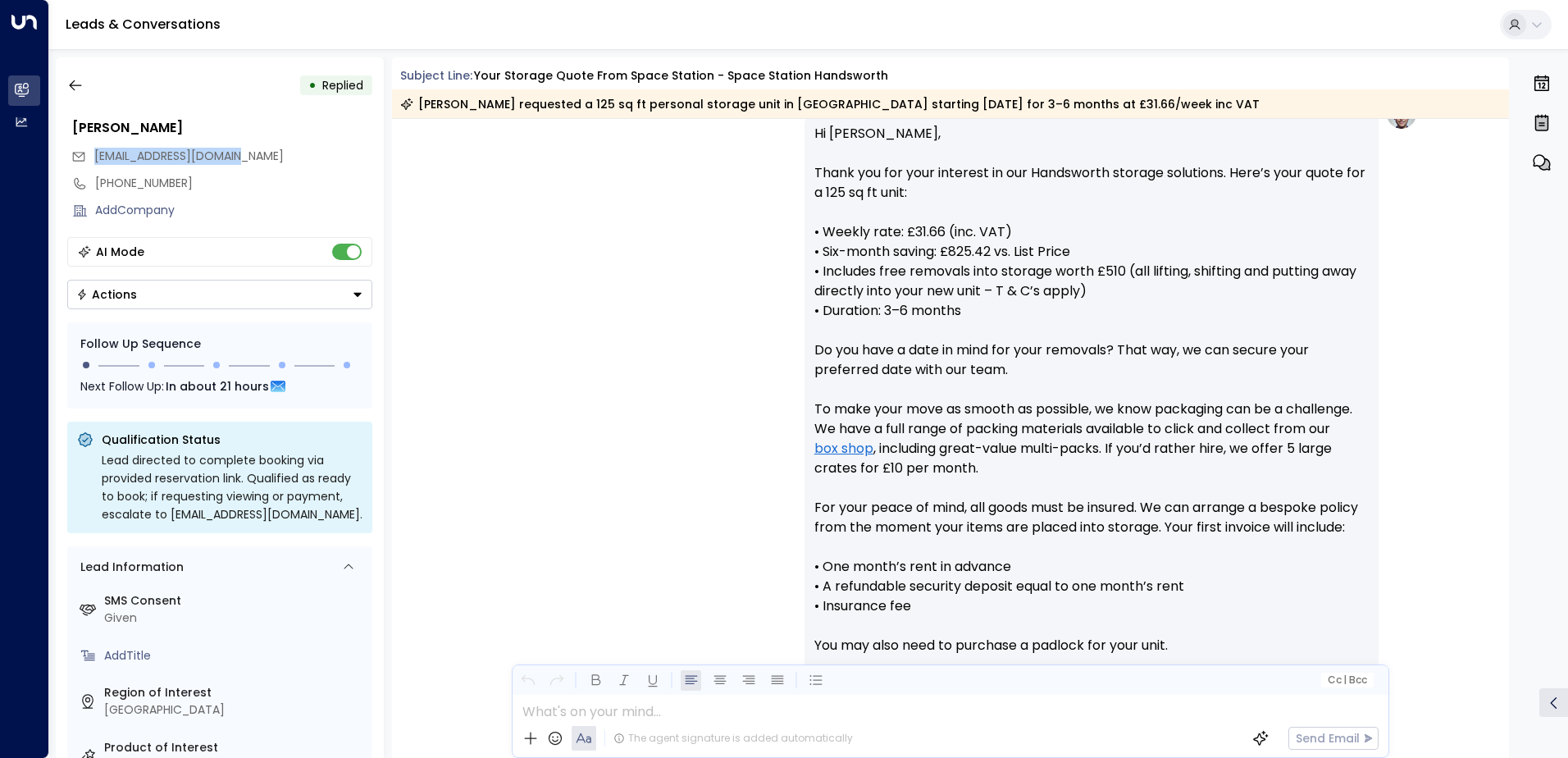
drag, startPoint x: 268, startPoint y: 153, endPoint x: 95, endPoint y: 162, distance: 173.2
click at [95, 162] on div "[EMAIL_ADDRESS][DOMAIN_NAME]" at bounding box center [222, 156] width 301 height 27
drag, startPoint x: 95, startPoint y: 162, endPoint x: 105, endPoint y: 154, distance: 12.8
copy span "[EMAIL_ADDRESS][DOMAIN_NAME]"
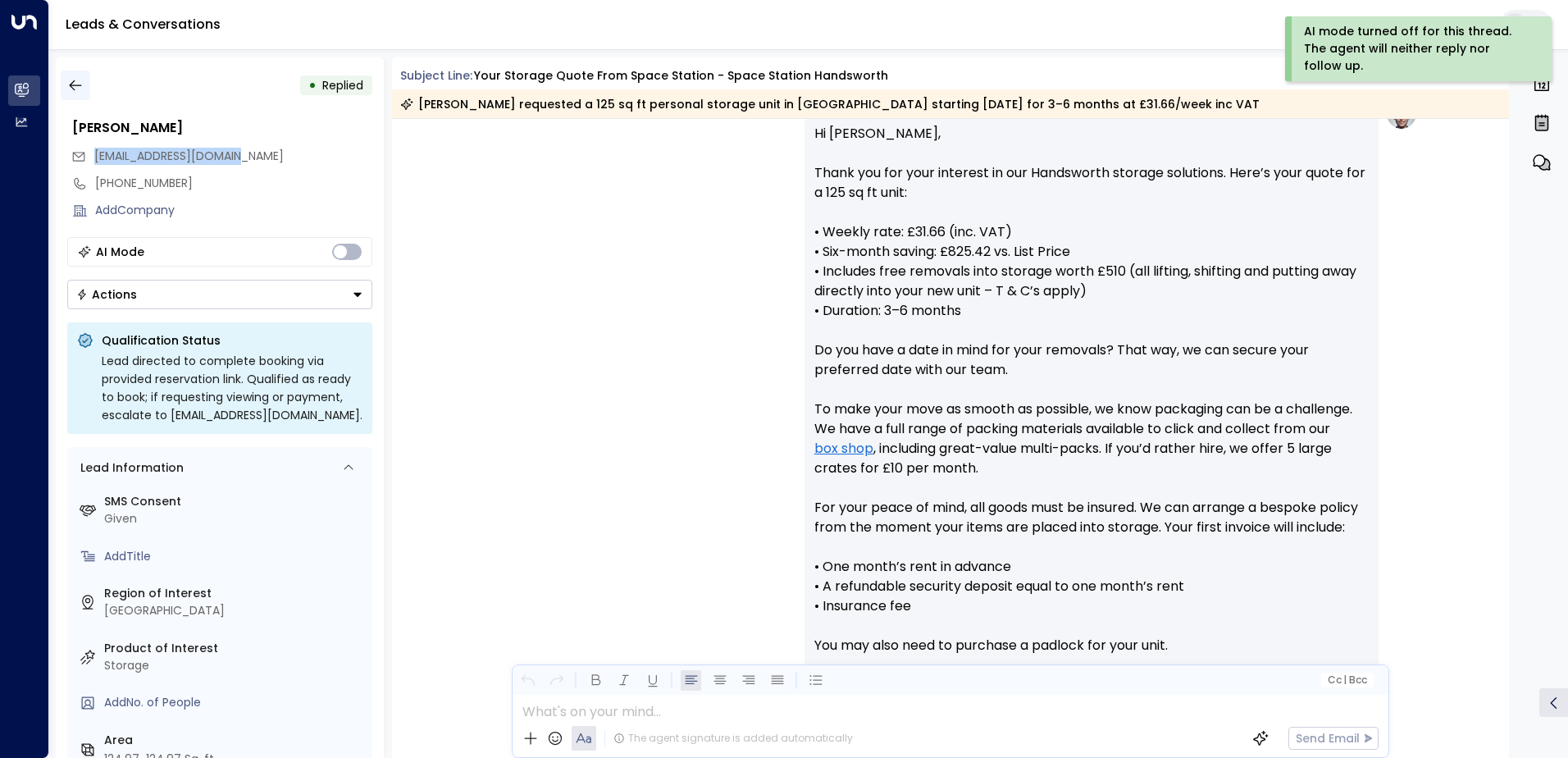
click at [77, 90] on icon "button" at bounding box center [76, 85] width 16 height 16
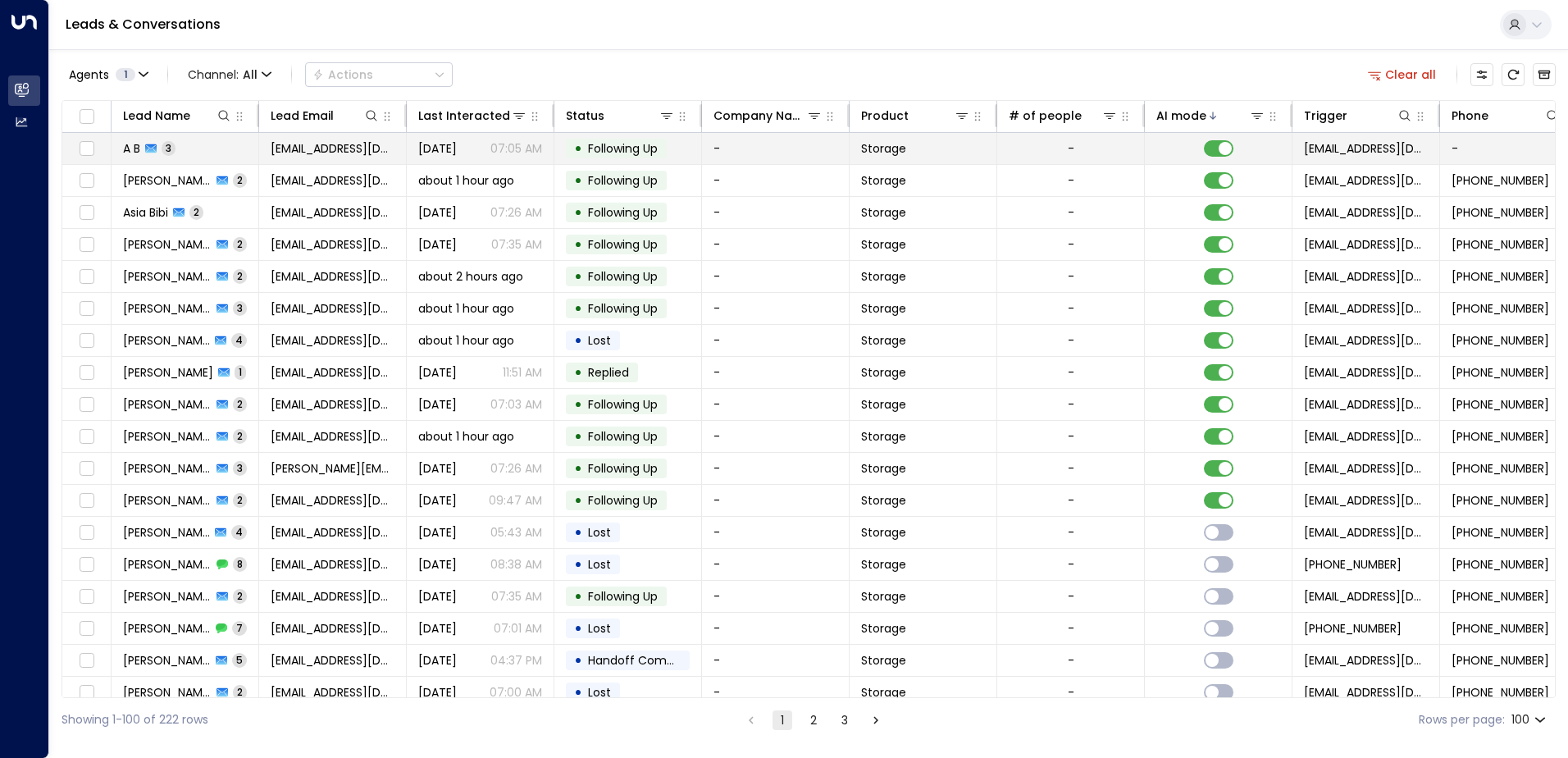
click at [227, 149] on td "A B 3" at bounding box center [186, 149] width 148 height 31
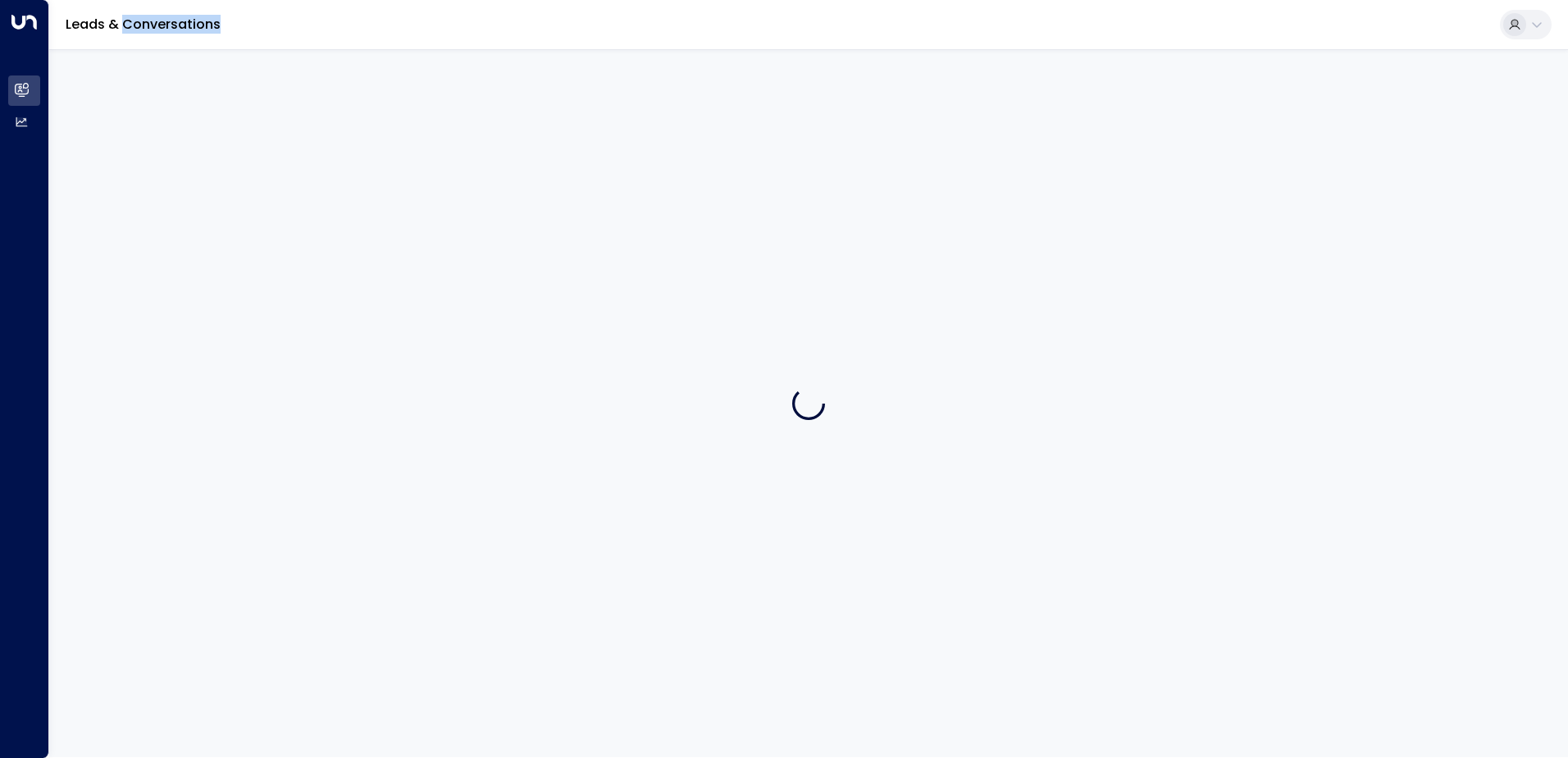
click at [227, 149] on div at bounding box center [809, 403] width 1519 height 708
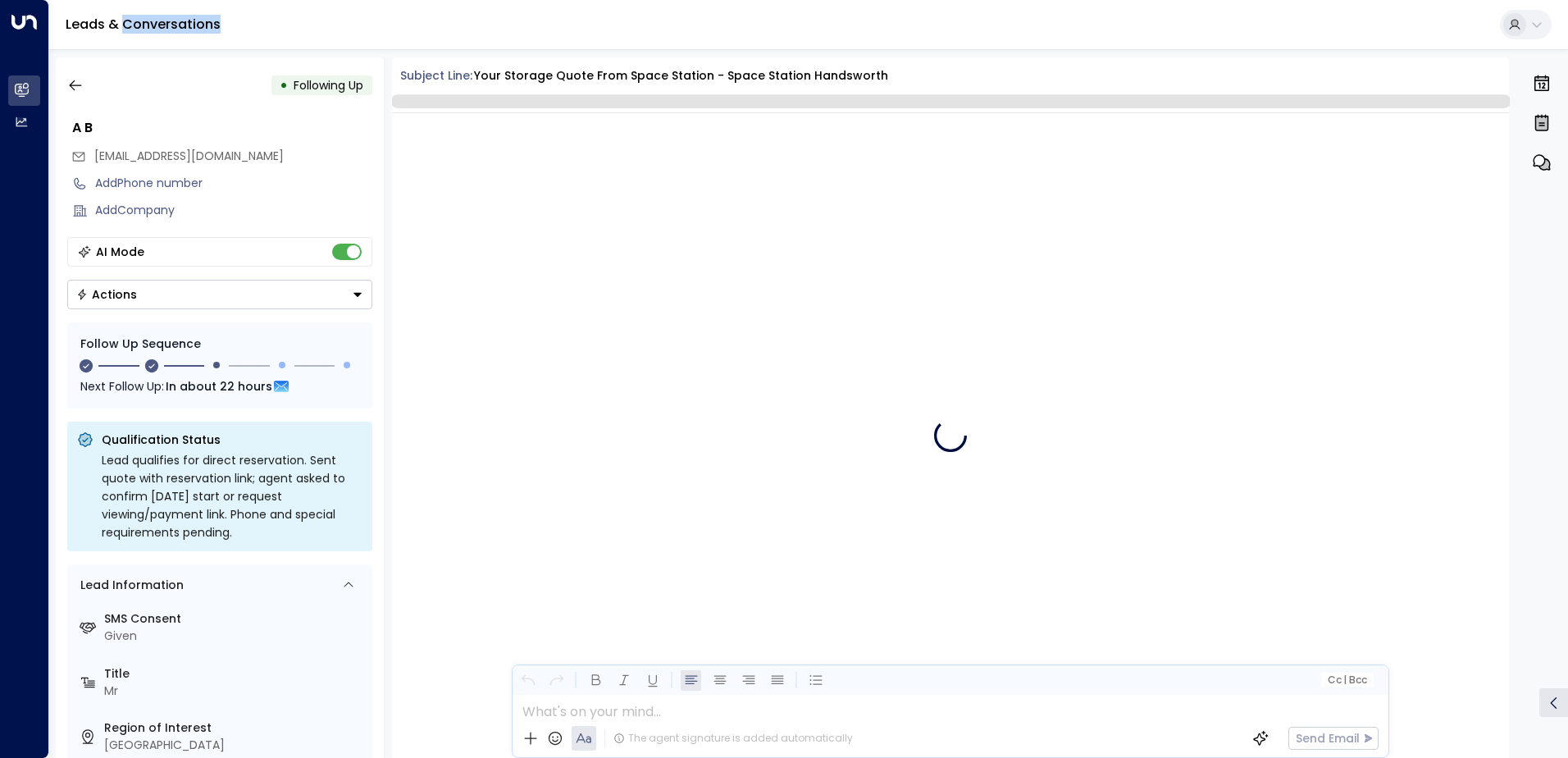
scroll to position [1595, 0]
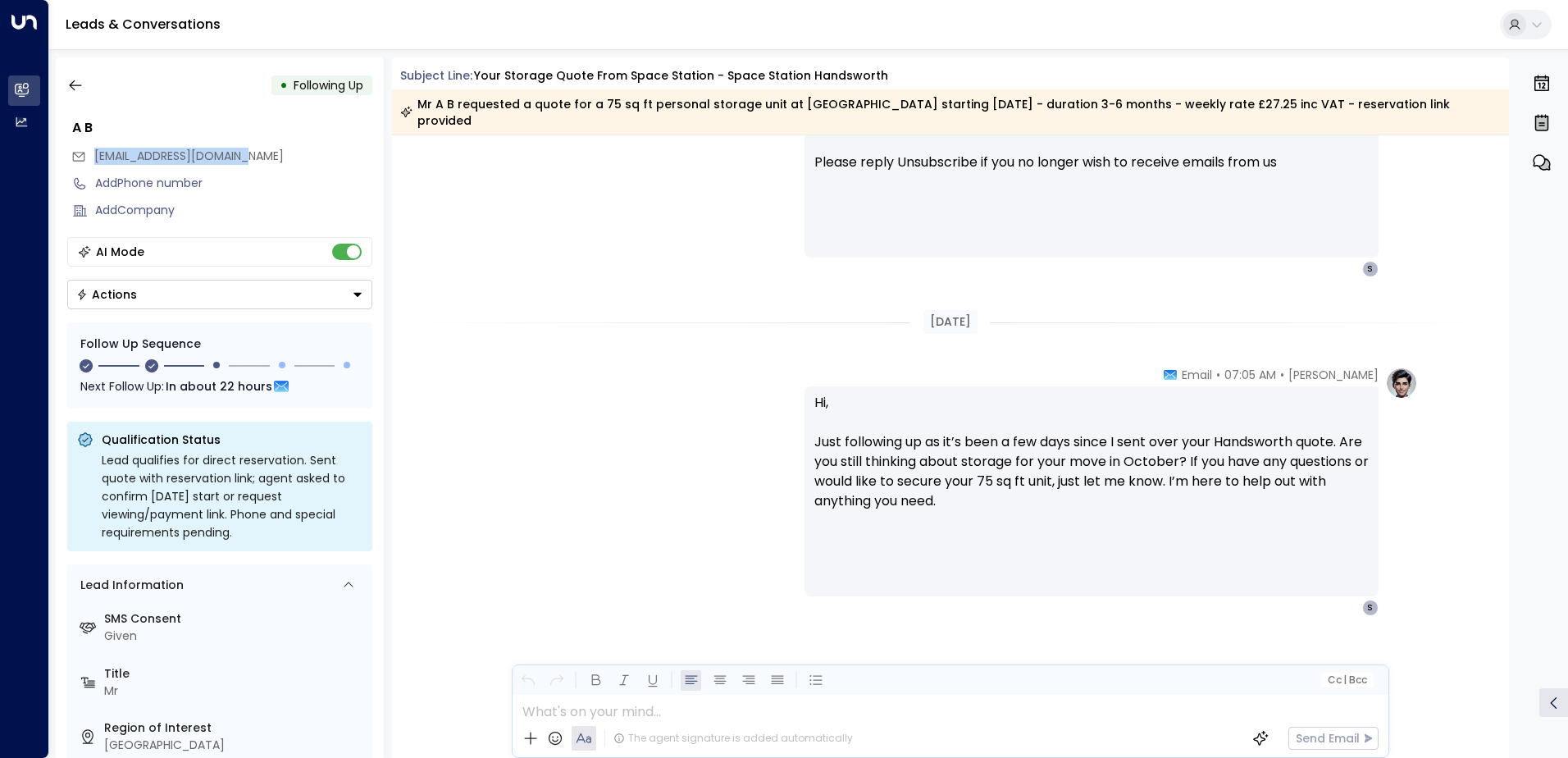
drag, startPoint x: 275, startPoint y: 157, endPoint x: 96, endPoint y: 163, distance: 179.1
click at [96, 163] on div "[EMAIL_ADDRESS][DOMAIN_NAME]" at bounding box center [222, 156] width 301 height 27
drag, startPoint x: 96, startPoint y: 163, endPoint x: 149, endPoint y: 158, distance: 53.2
copy span "[EMAIL_ADDRESS][DOMAIN_NAME]"
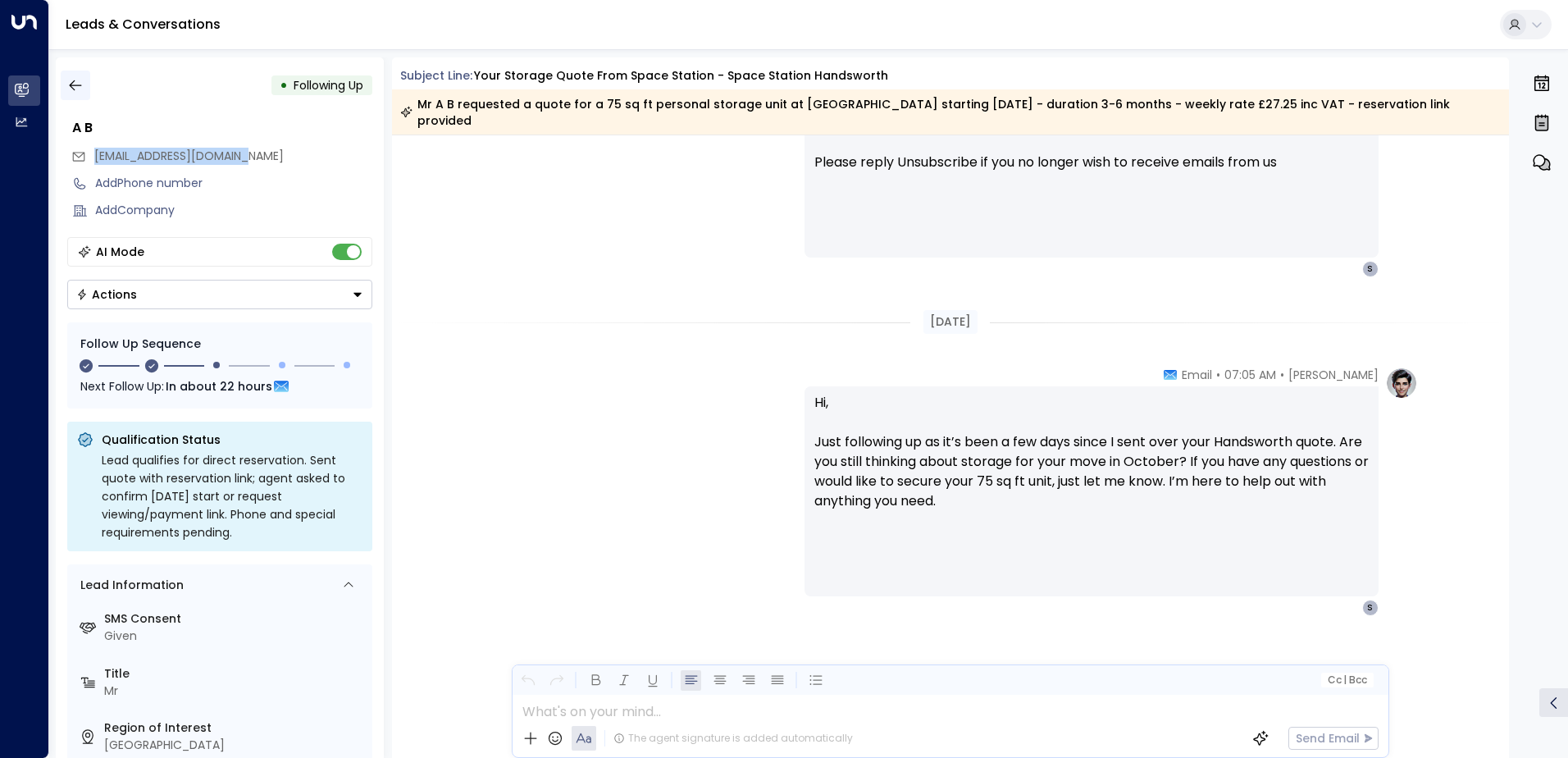
click at [75, 81] on icon "button" at bounding box center [76, 85] width 16 height 16
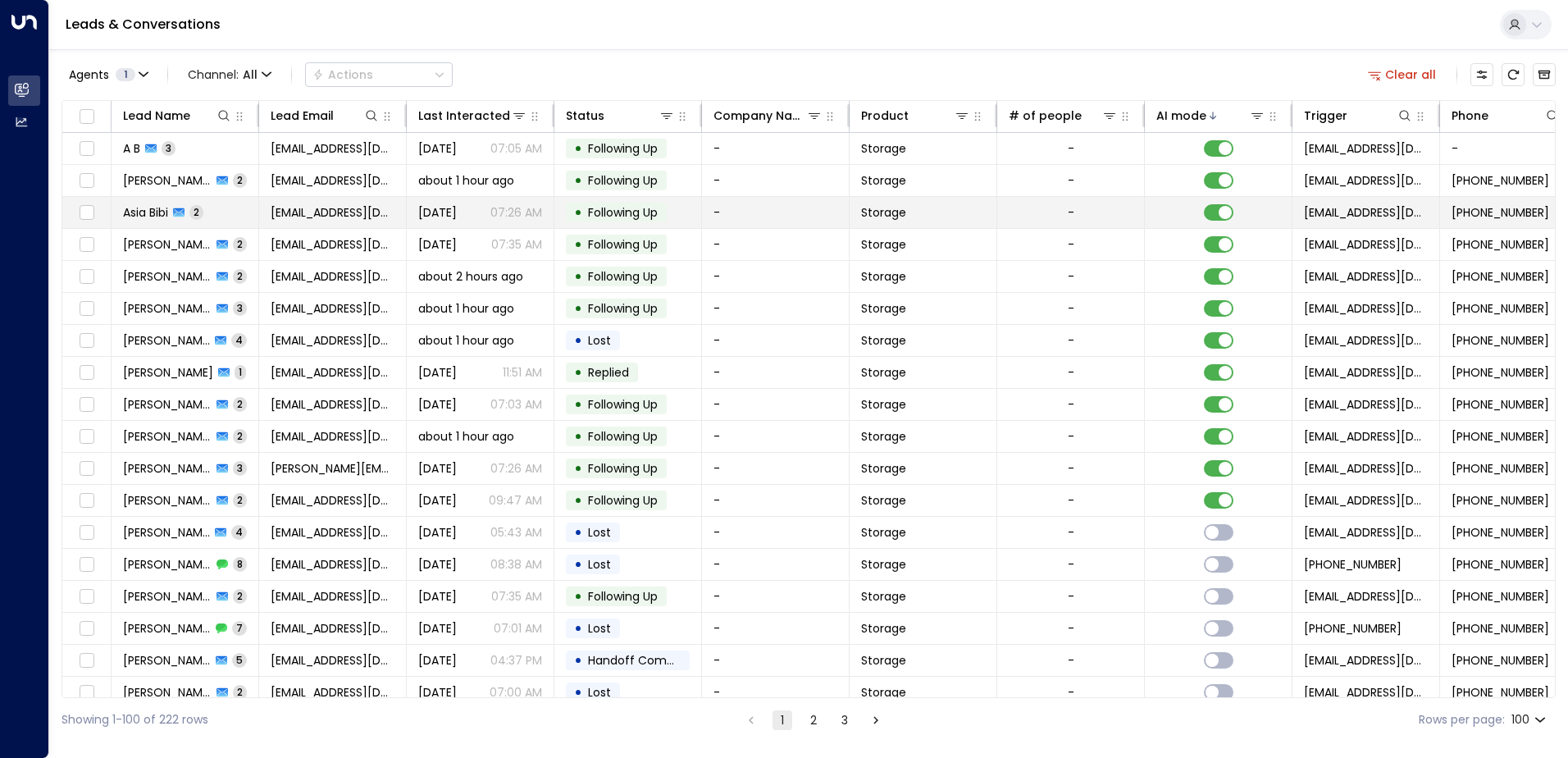
click at [239, 209] on td "Asia Bibi 2" at bounding box center [186, 213] width 148 height 31
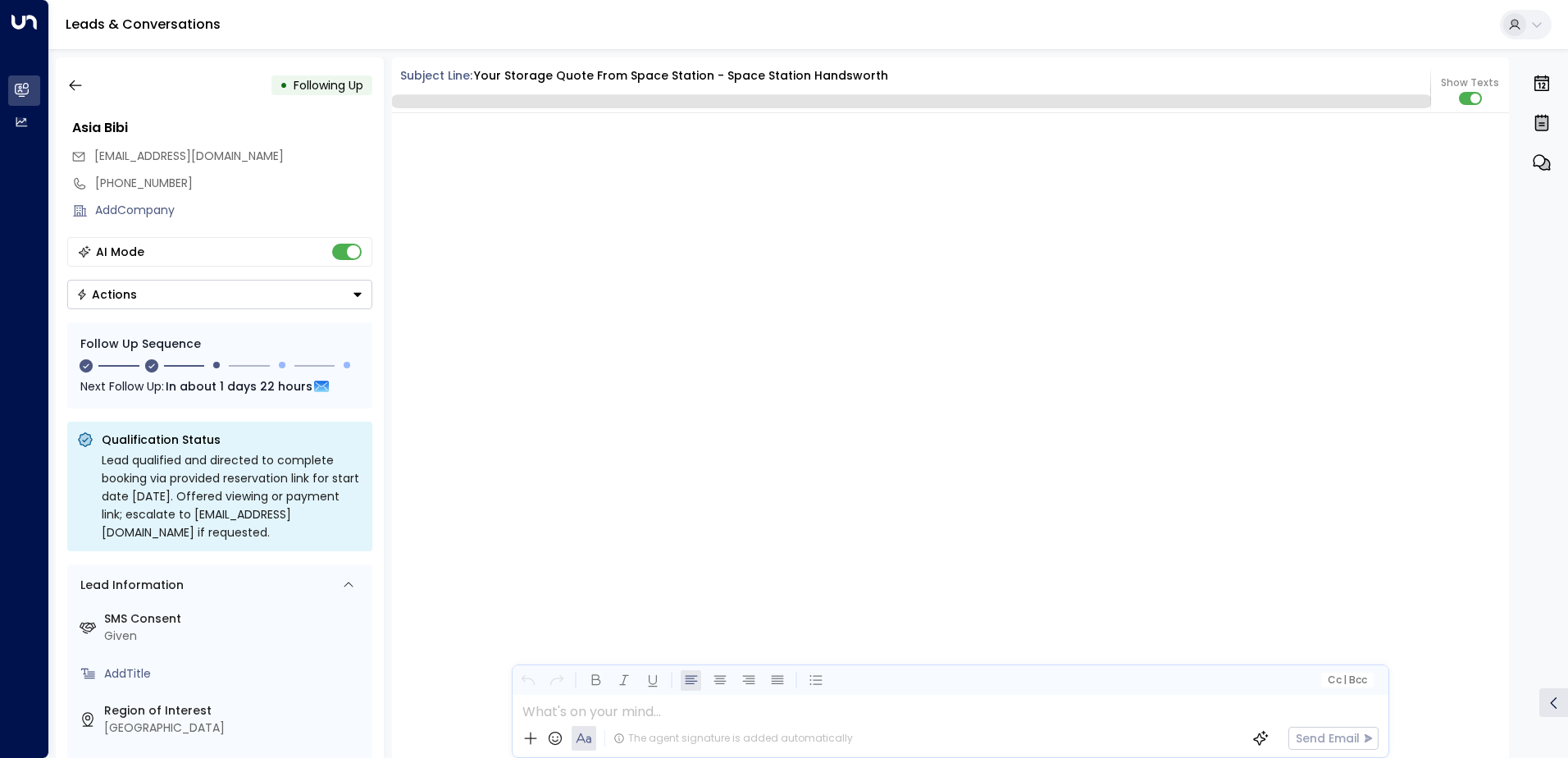
scroll to position [1702, 0]
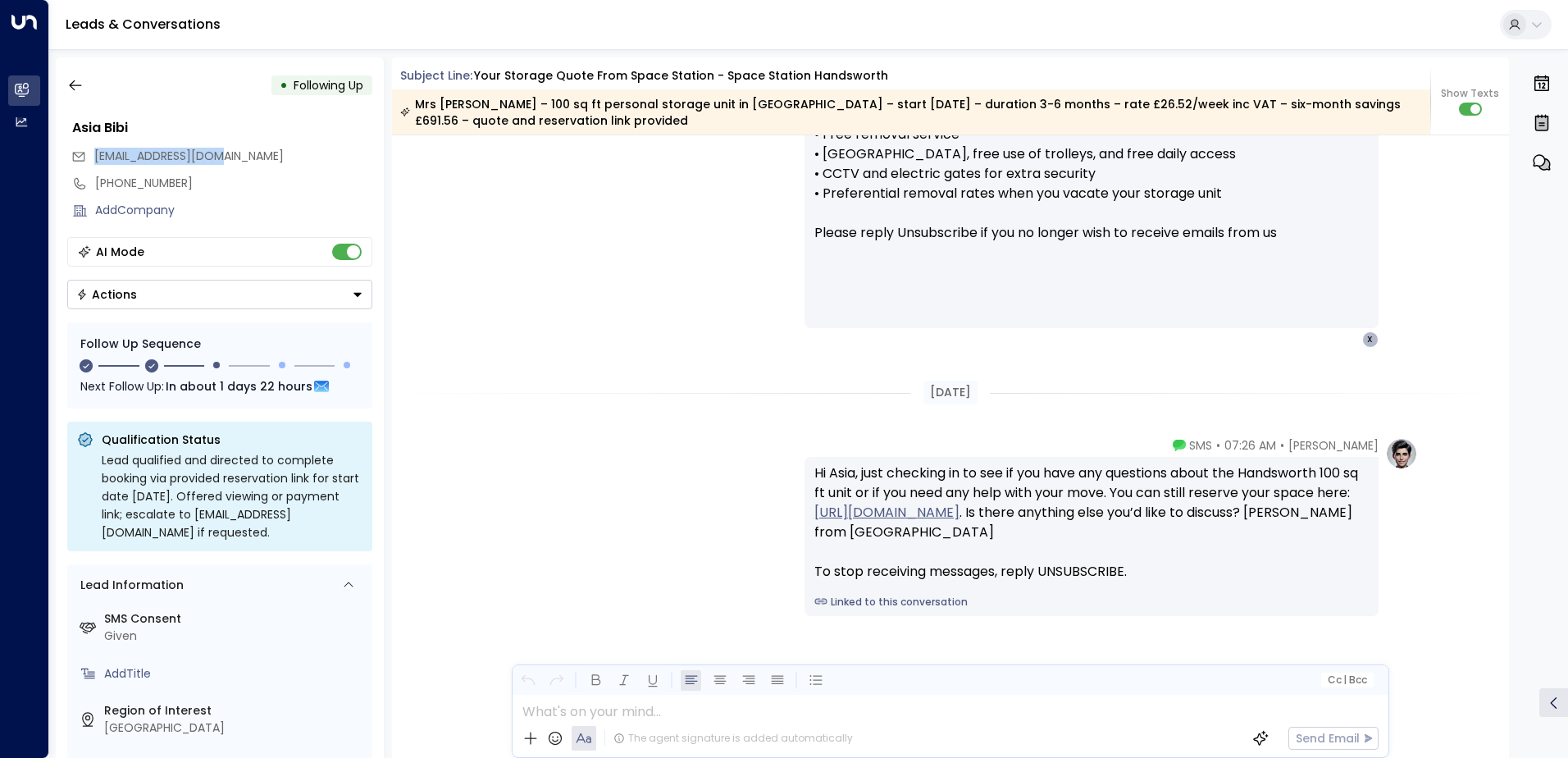
drag, startPoint x: 240, startPoint y: 155, endPoint x: 92, endPoint y: 162, distance: 148.2
click at [92, 162] on div "[EMAIL_ADDRESS][DOMAIN_NAME]" at bounding box center [222, 156] width 301 height 27
drag, startPoint x: 92, startPoint y: 162, endPoint x: 121, endPoint y: 158, distance: 29.3
copy span "[EMAIL_ADDRESS][DOMAIN_NAME]"
click at [76, 85] on icon "button" at bounding box center [75, 85] width 12 height 11
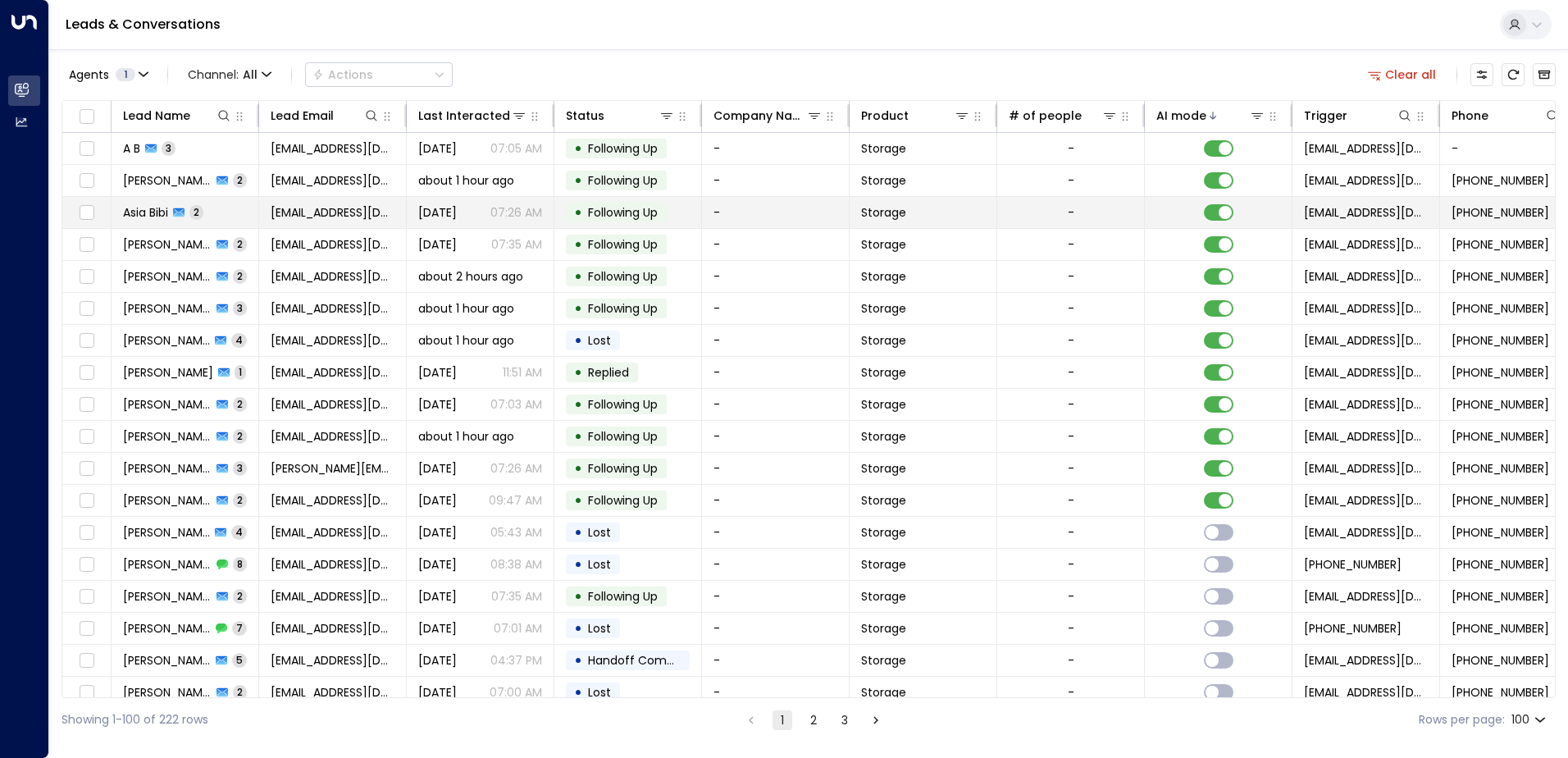
click at [247, 209] on td "Asia Bibi 2" at bounding box center [186, 213] width 148 height 31
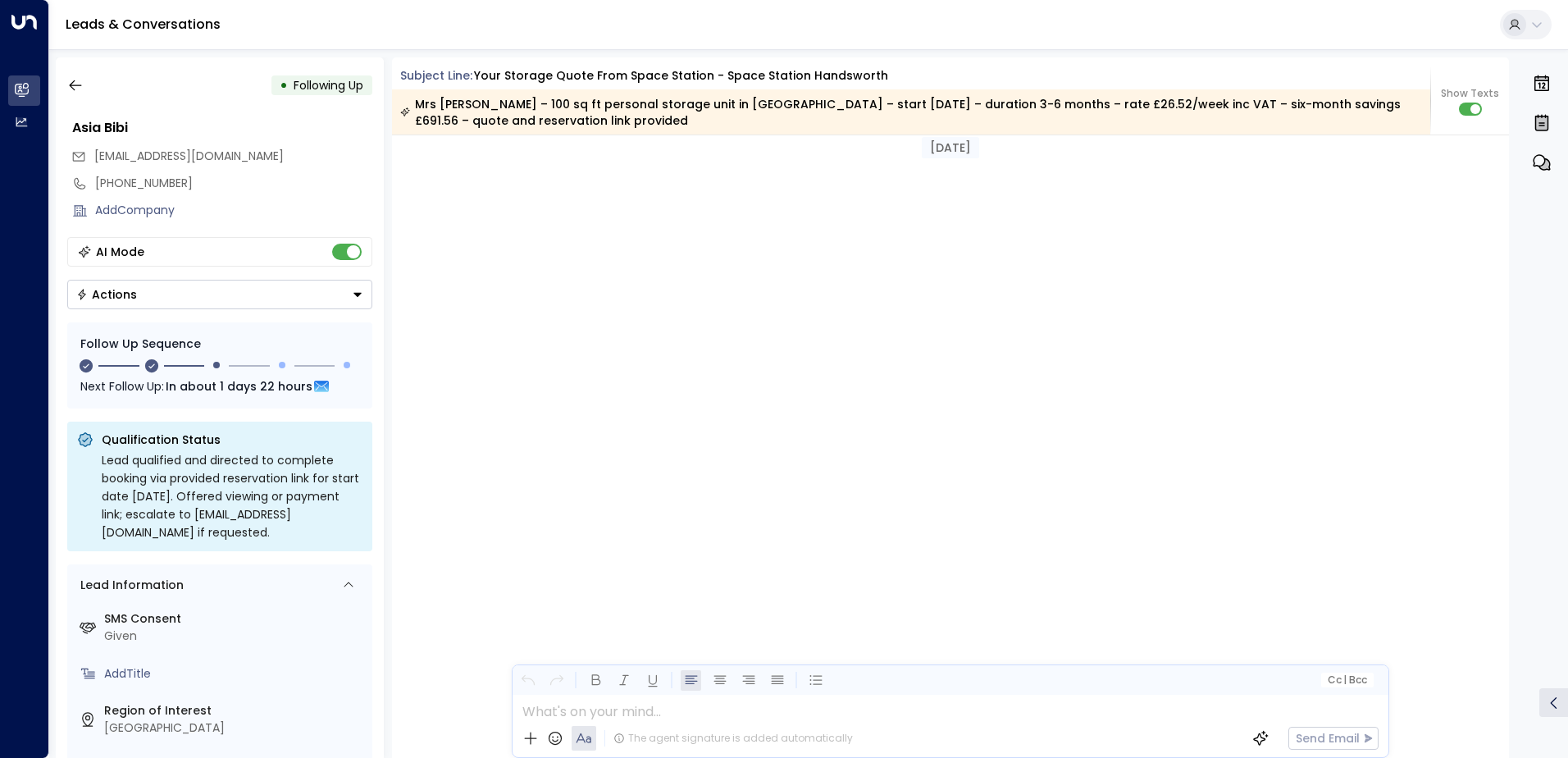
scroll to position [1724, 0]
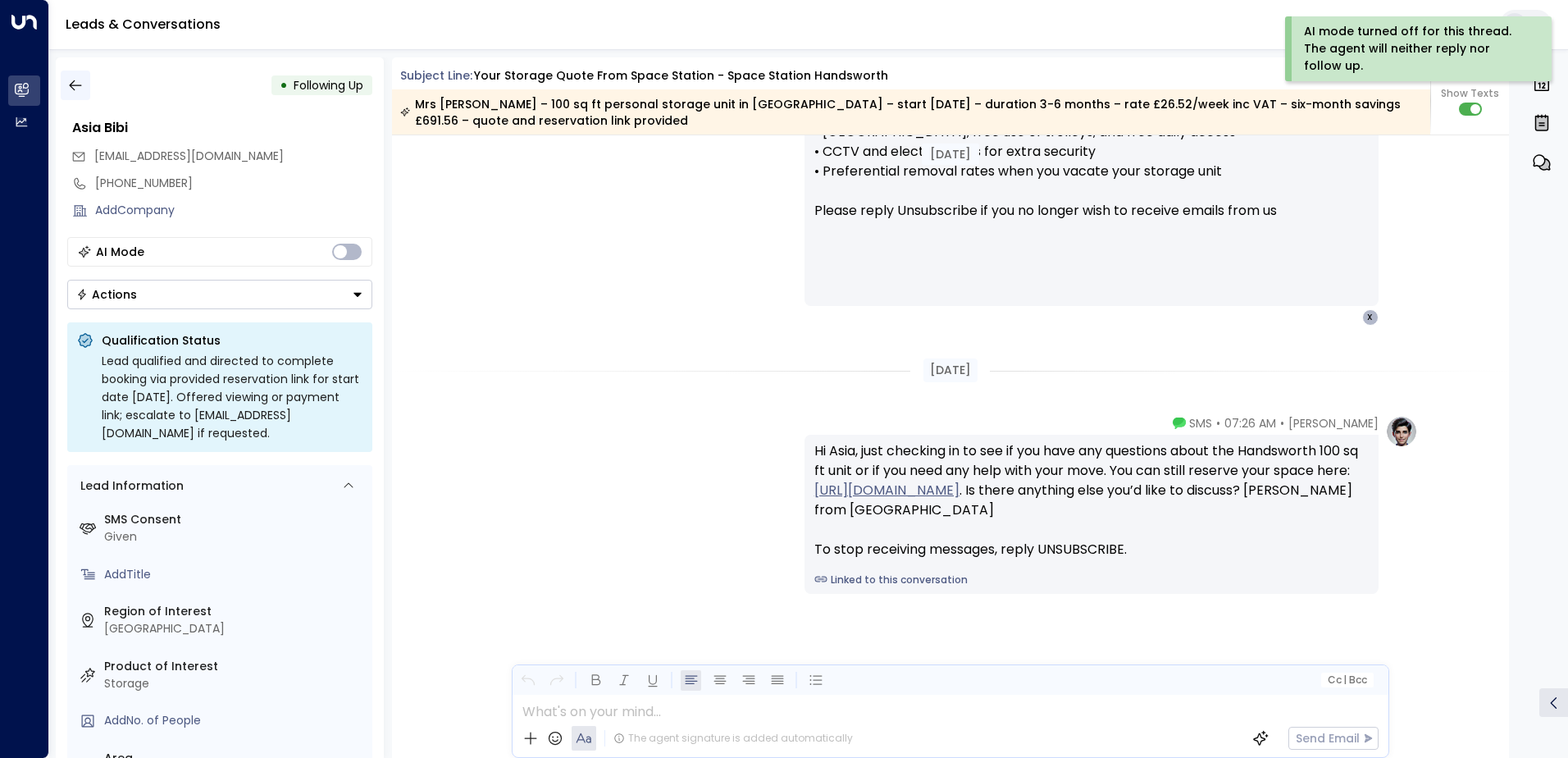
click at [75, 89] on icon "button" at bounding box center [76, 85] width 16 height 16
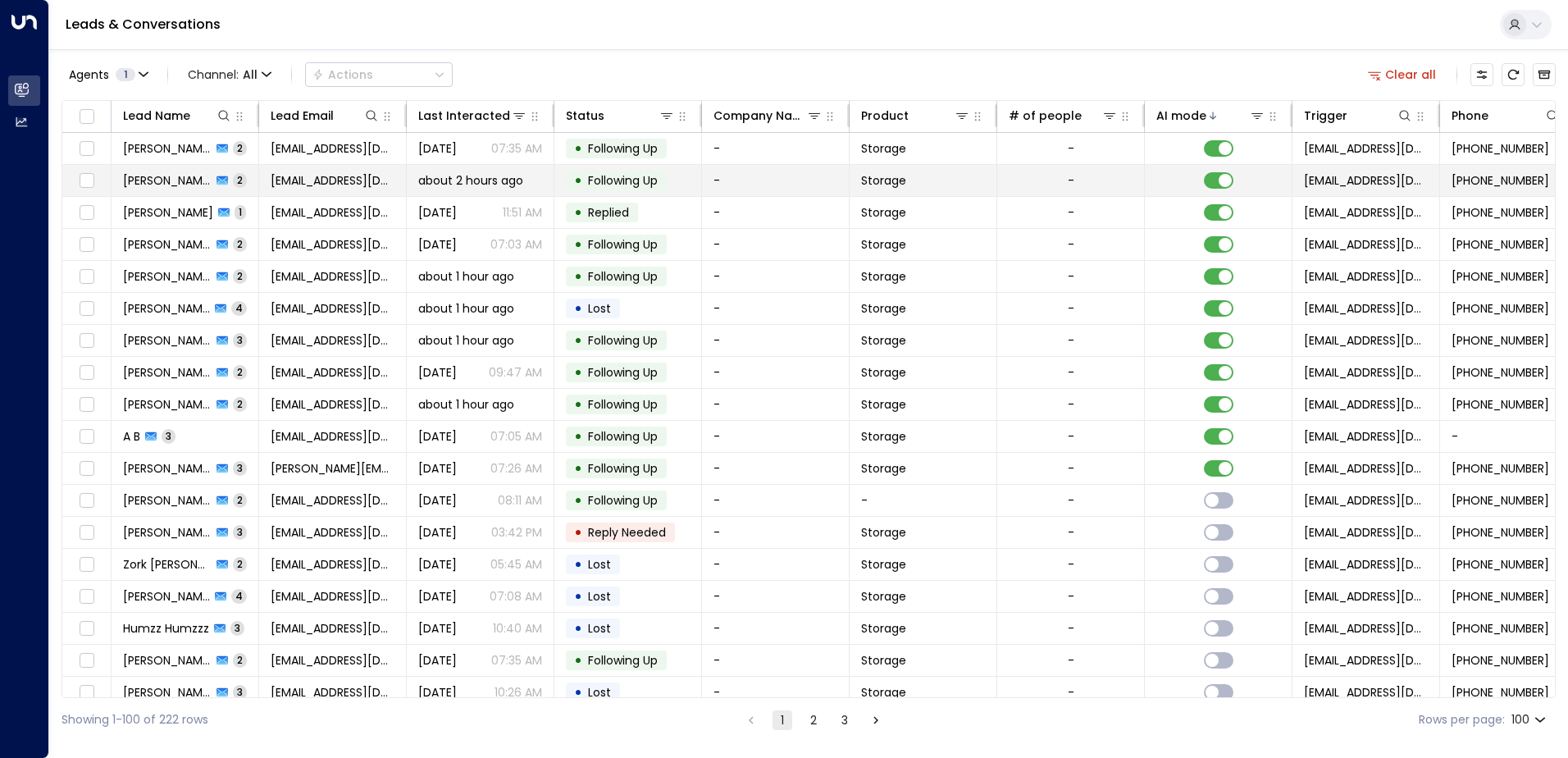
click at [235, 181] on td "[PERSON_NAME] 2" at bounding box center [186, 181] width 148 height 31
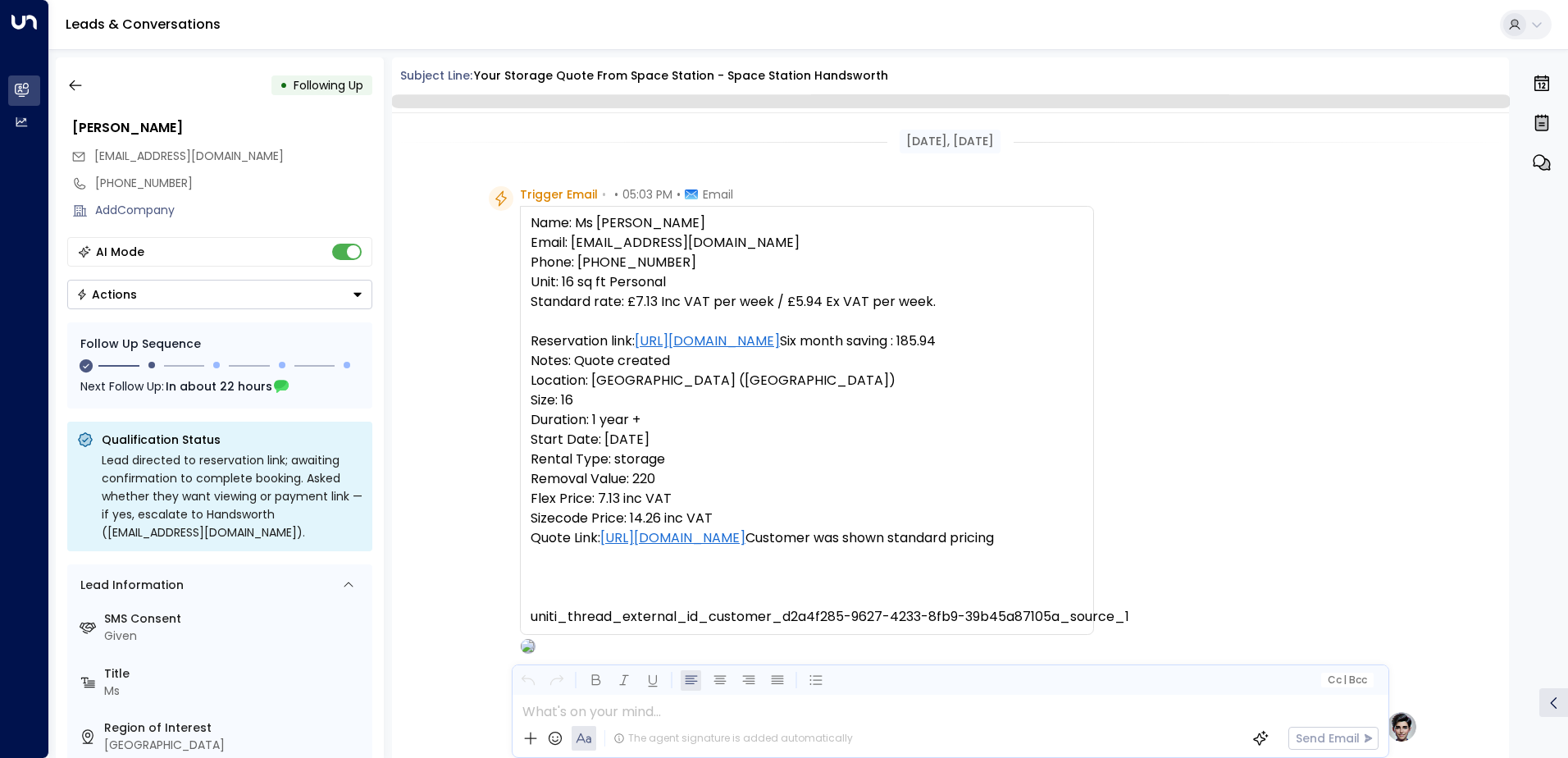
scroll to position [1256, 0]
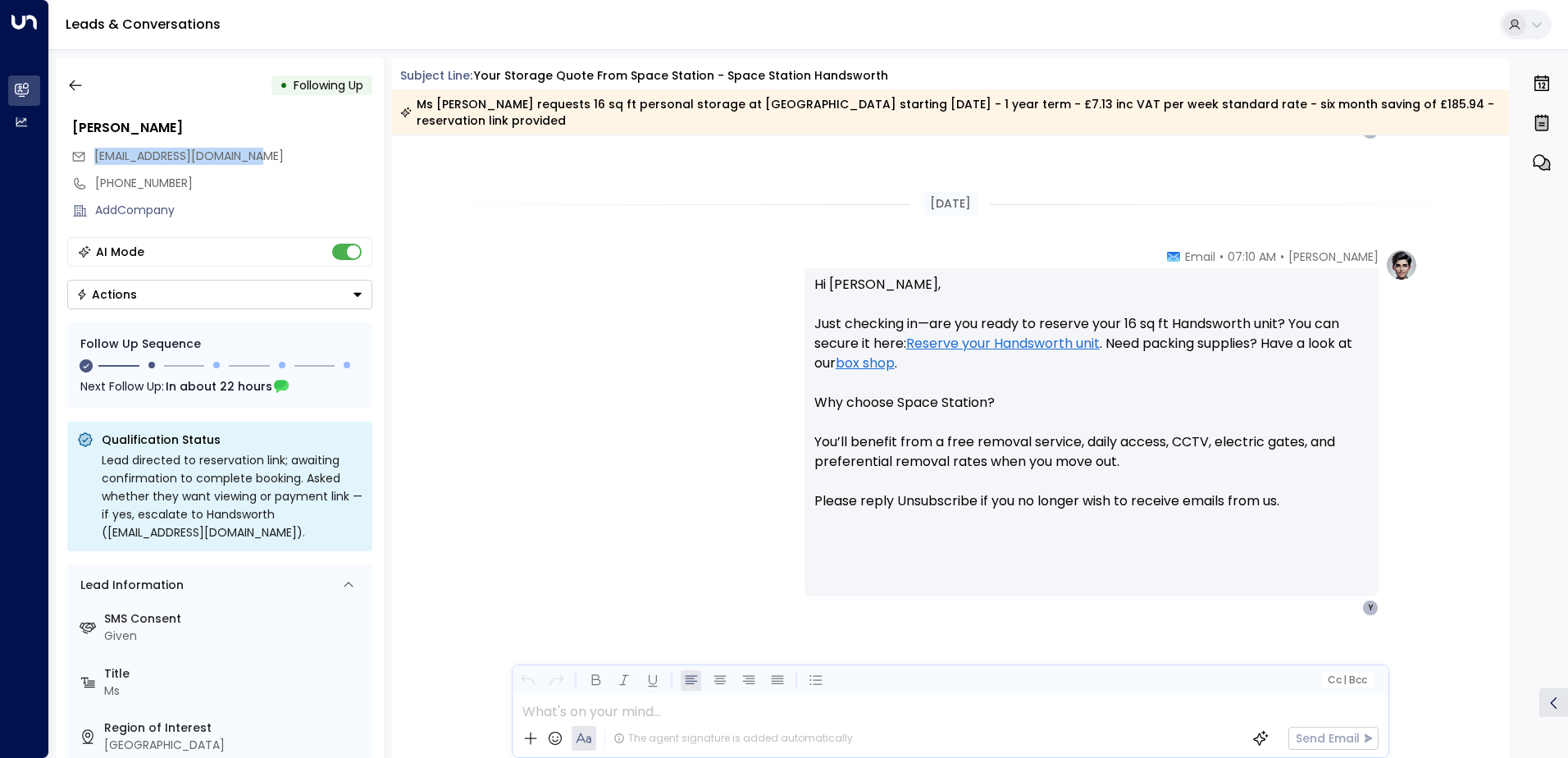
drag, startPoint x: 257, startPoint y: 155, endPoint x: 97, endPoint y: 154, distance: 160.0
click at [97, 154] on div "[EMAIL_ADDRESS][DOMAIN_NAME]" at bounding box center [222, 156] width 301 height 27
drag, startPoint x: 97, startPoint y: 154, endPoint x: 120, endPoint y: 158, distance: 23.3
copy span "[EMAIL_ADDRESS][DOMAIN_NAME]"
click at [74, 83] on icon "button" at bounding box center [76, 85] width 16 height 16
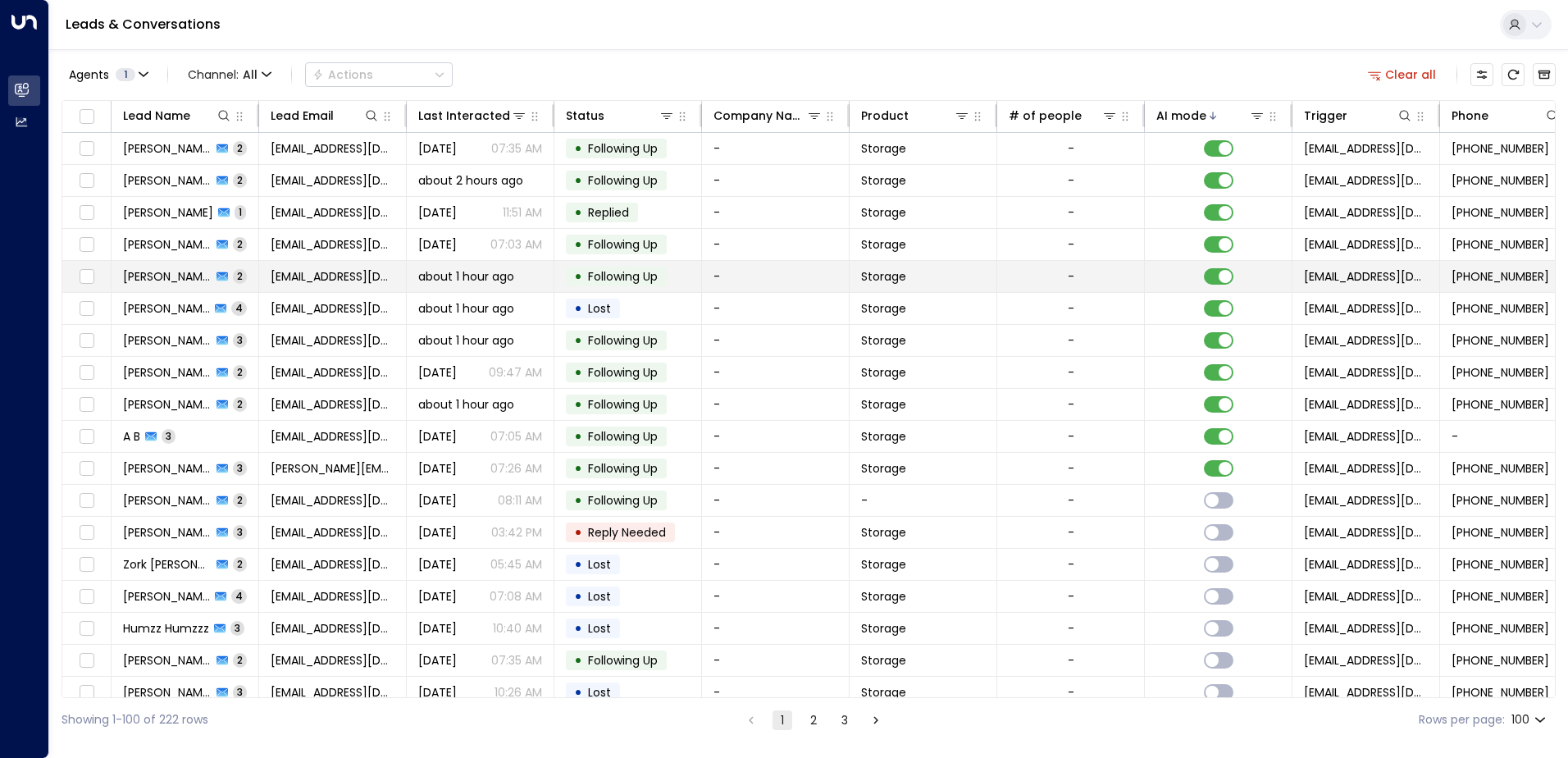
click at [251, 280] on td "[PERSON_NAME] 2" at bounding box center [186, 277] width 148 height 31
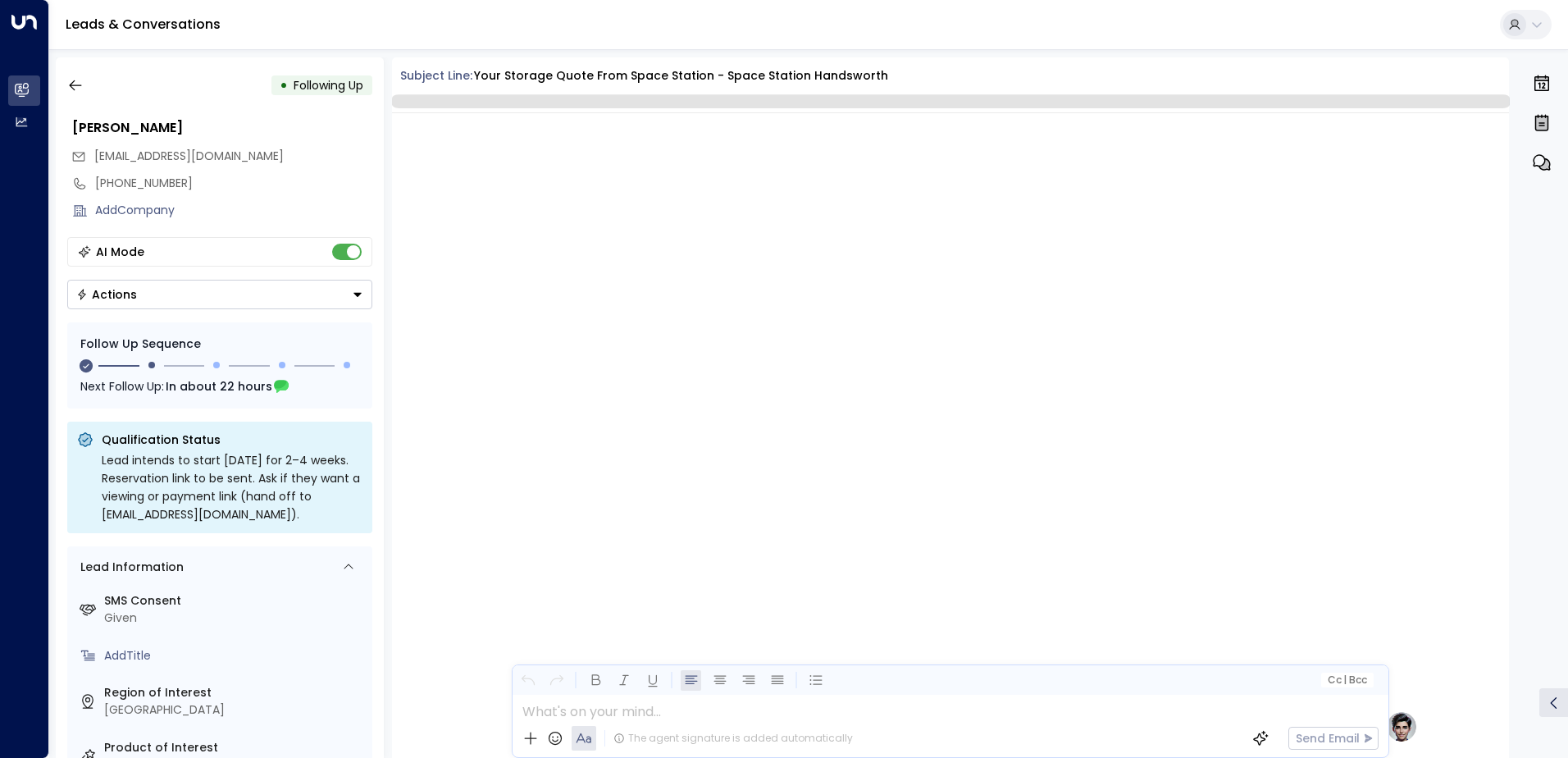
scroll to position [1178, 0]
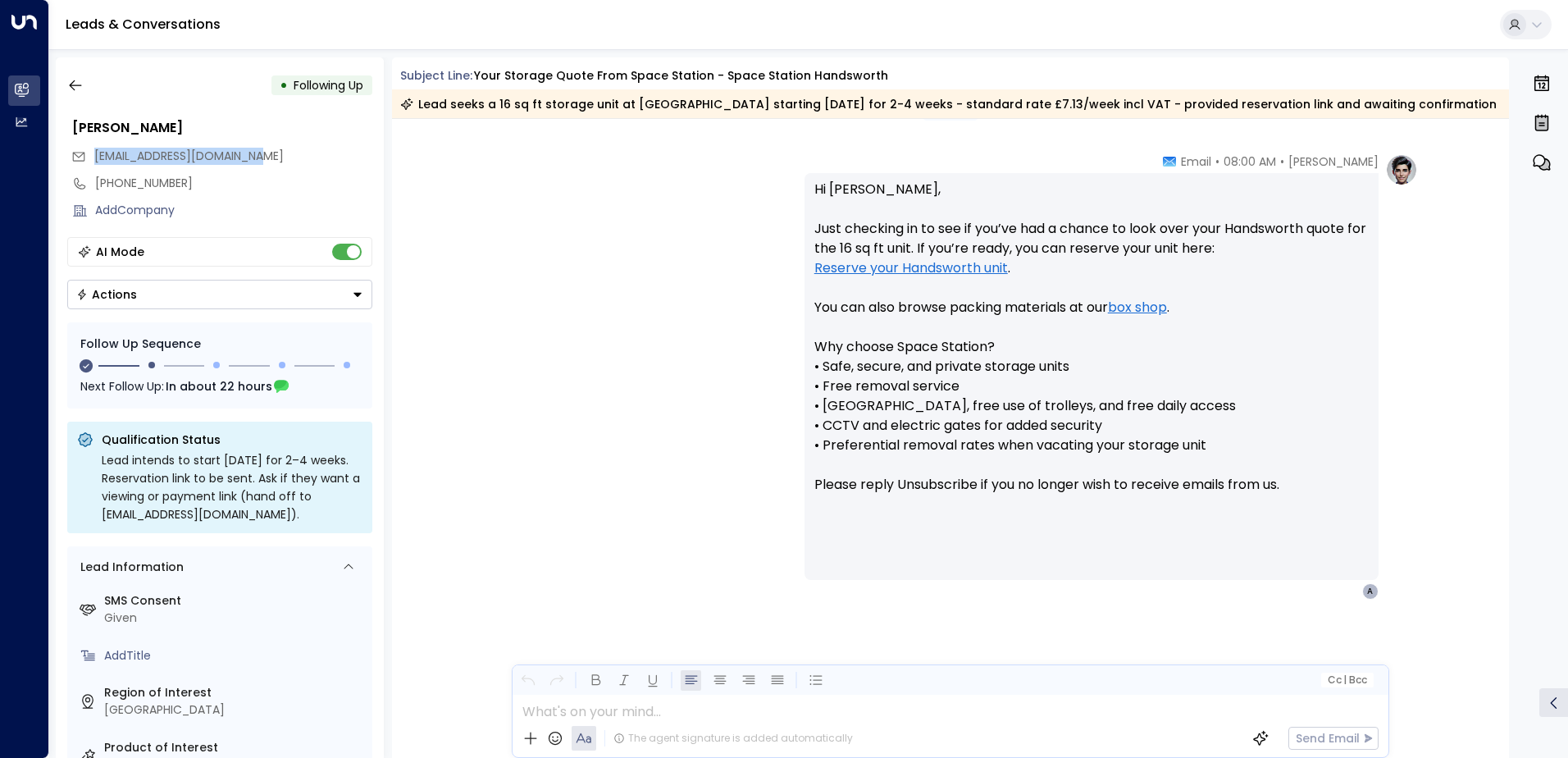
drag, startPoint x: 279, startPoint y: 154, endPoint x: 93, endPoint y: 163, distance: 186.2
click at [93, 163] on div "[EMAIL_ADDRESS][DOMAIN_NAME]" at bounding box center [222, 156] width 301 height 27
drag, startPoint x: 93, startPoint y: 163, endPoint x: 139, endPoint y: 158, distance: 46.3
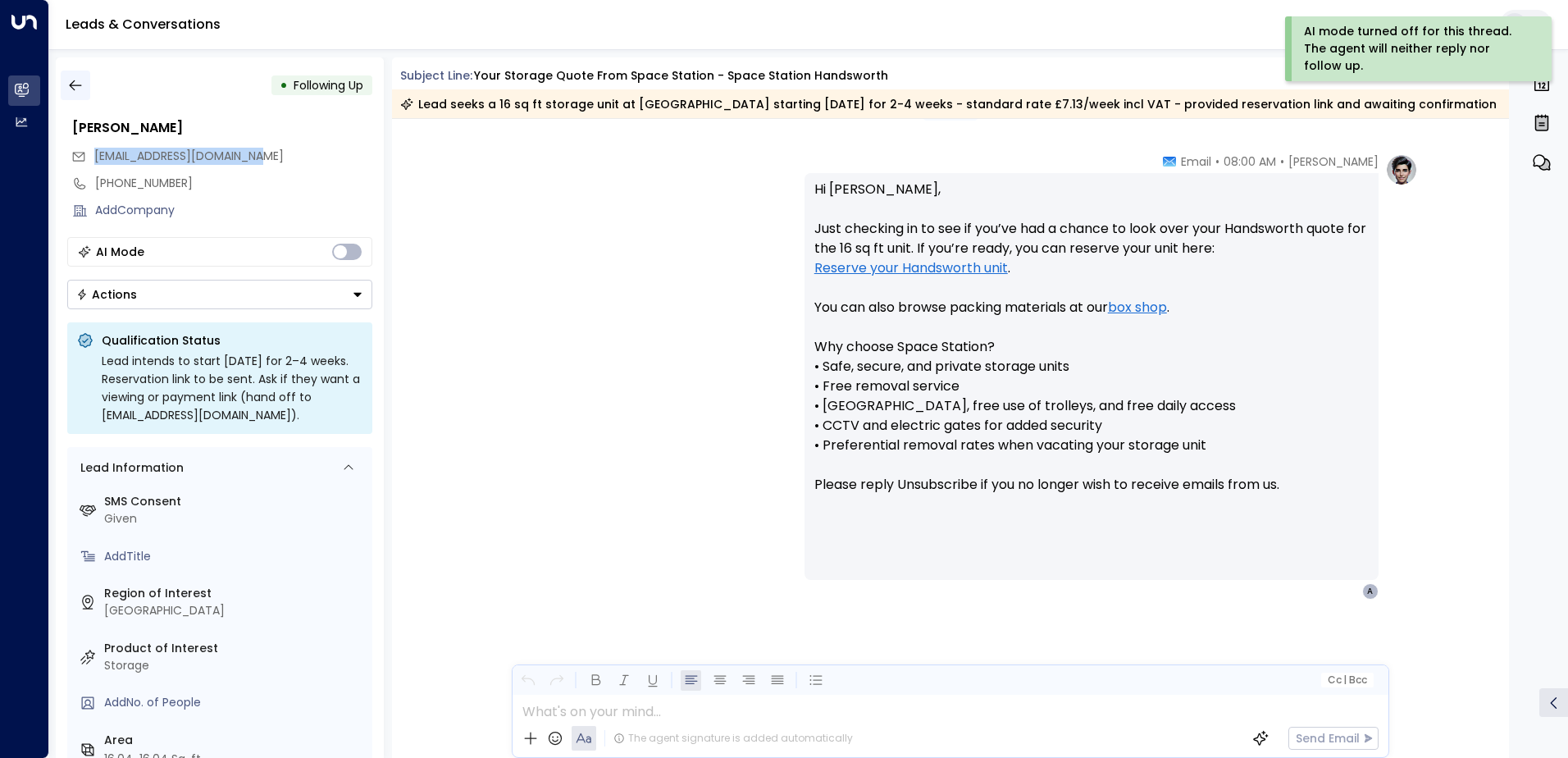
click at [76, 85] on icon "button" at bounding box center [75, 85] width 12 height 11
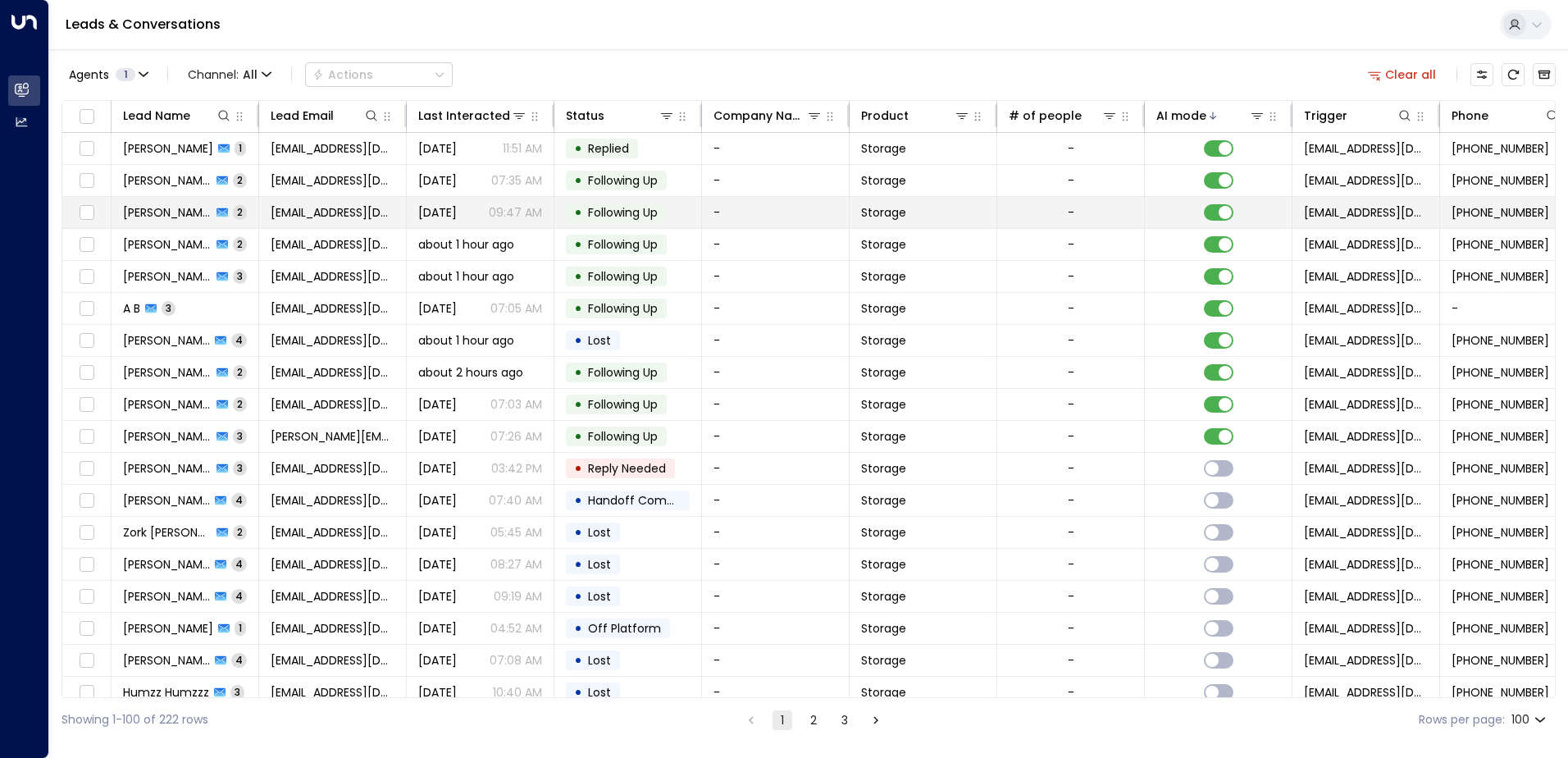
click at [253, 214] on td "[PERSON_NAME] 2" at bounding box center [186, 213] width 148 height 31
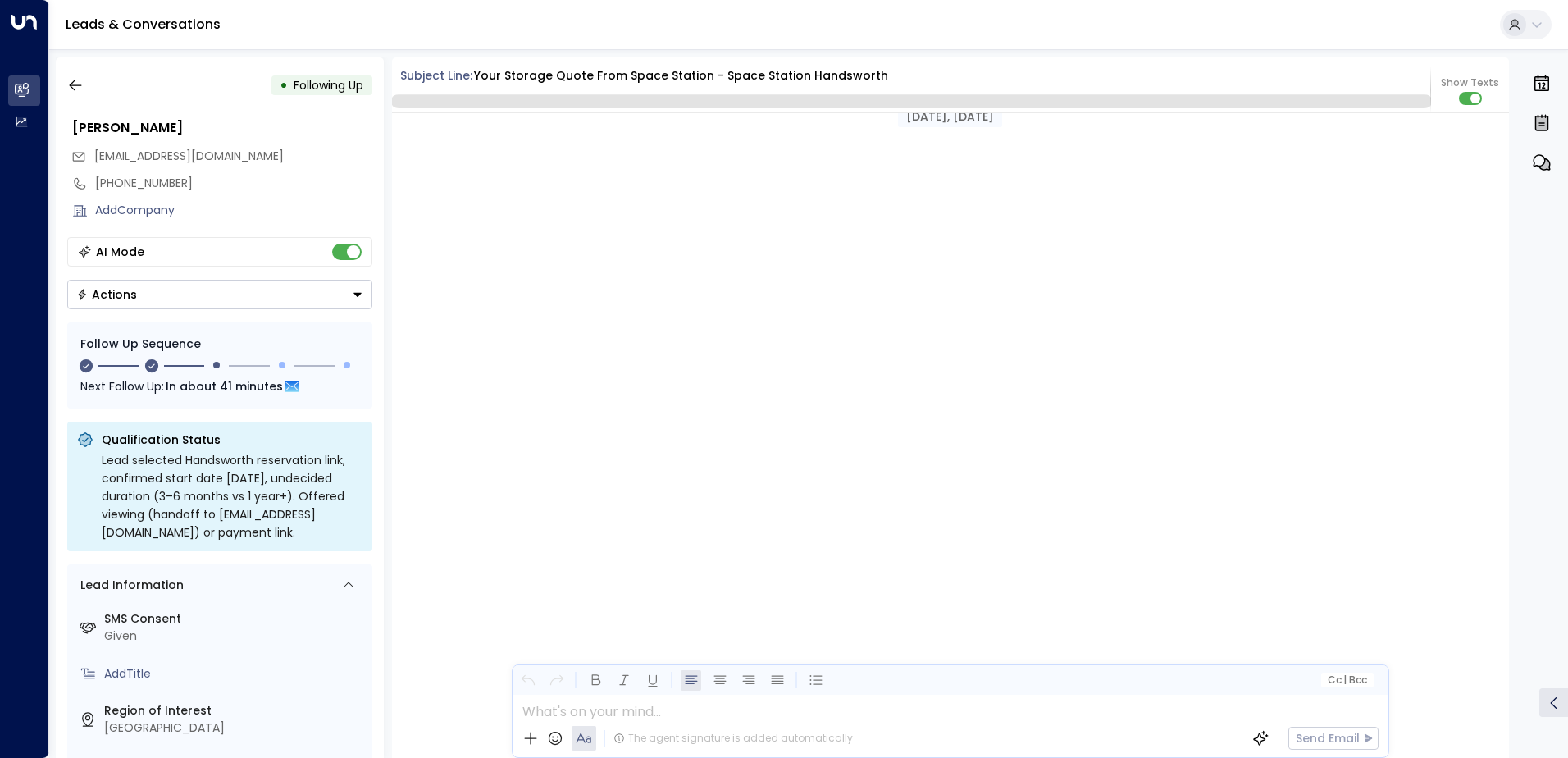
scroll to position [1387, 0]
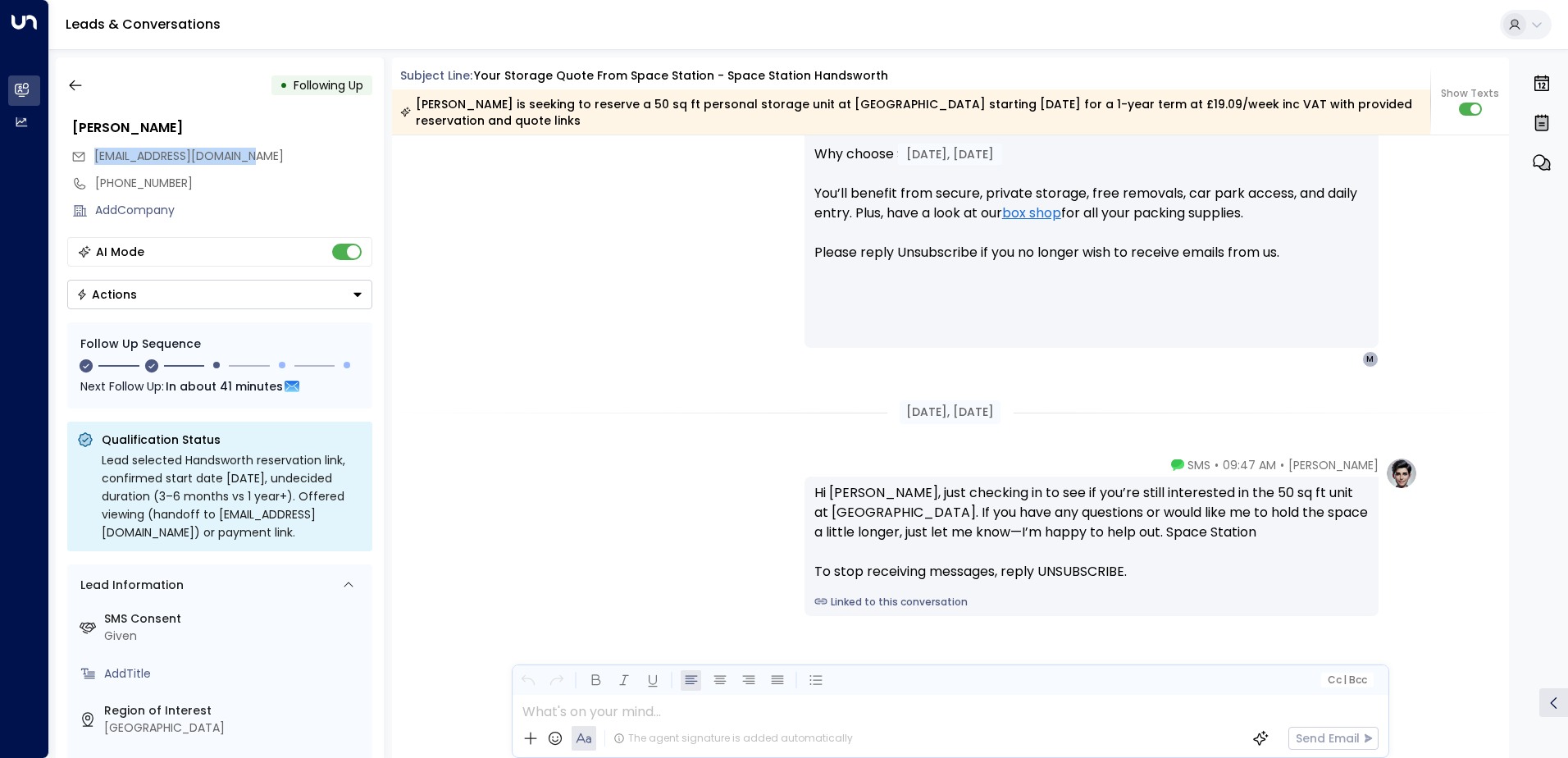
drag, startPoint x: 262, startPoint y: 157, endPoint x: 99, endPoint y: 162, distance: 163.1
click at [99, 162] on span "[EMAIL_ADDRESS][DOMAIN_NAME]" at bounding box center [189, 156] width 190 height 16
drag, startPoint x: 99, startPoint y: 162, endPoint x: 135, endPoint y: 161, distance: 36.0
click at [79, 83] on icon "button" at bounding box center [76, 85] width 16 height 16
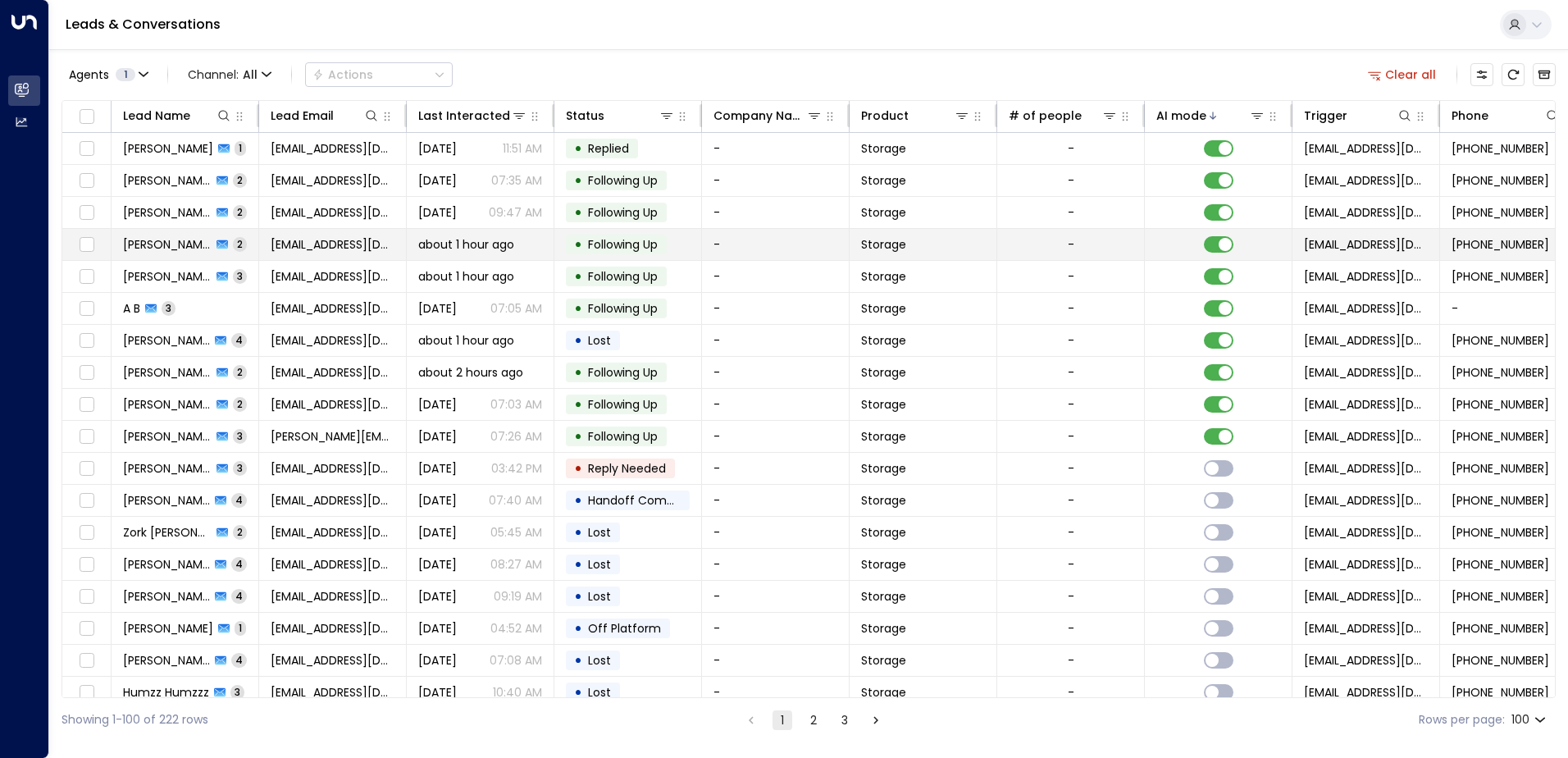
click at [247, 244] on td "[PERSON_NAME] 2" at bounding box center [186, 245] width 148 height 31
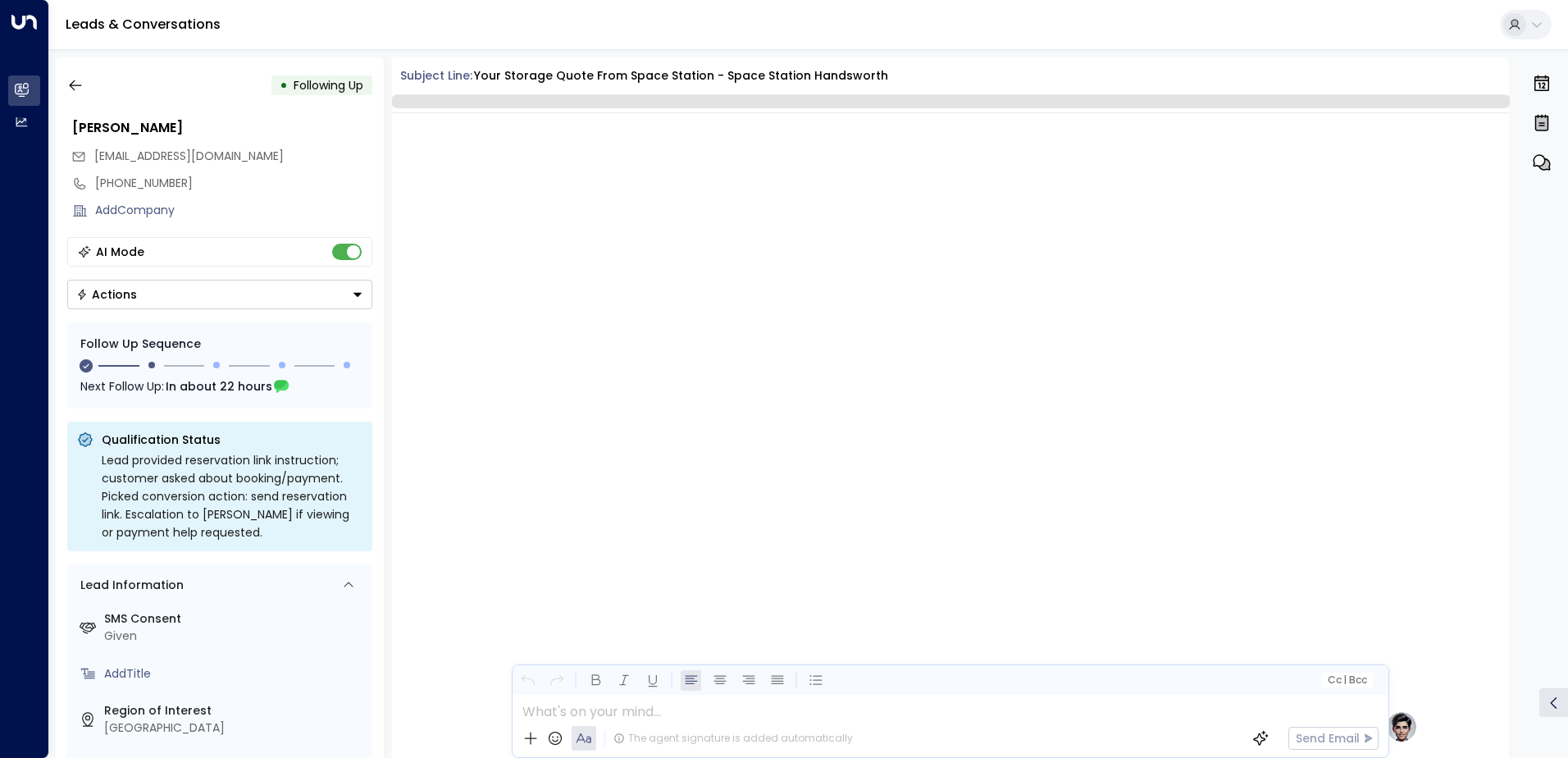
scroll to position [1335, 0]
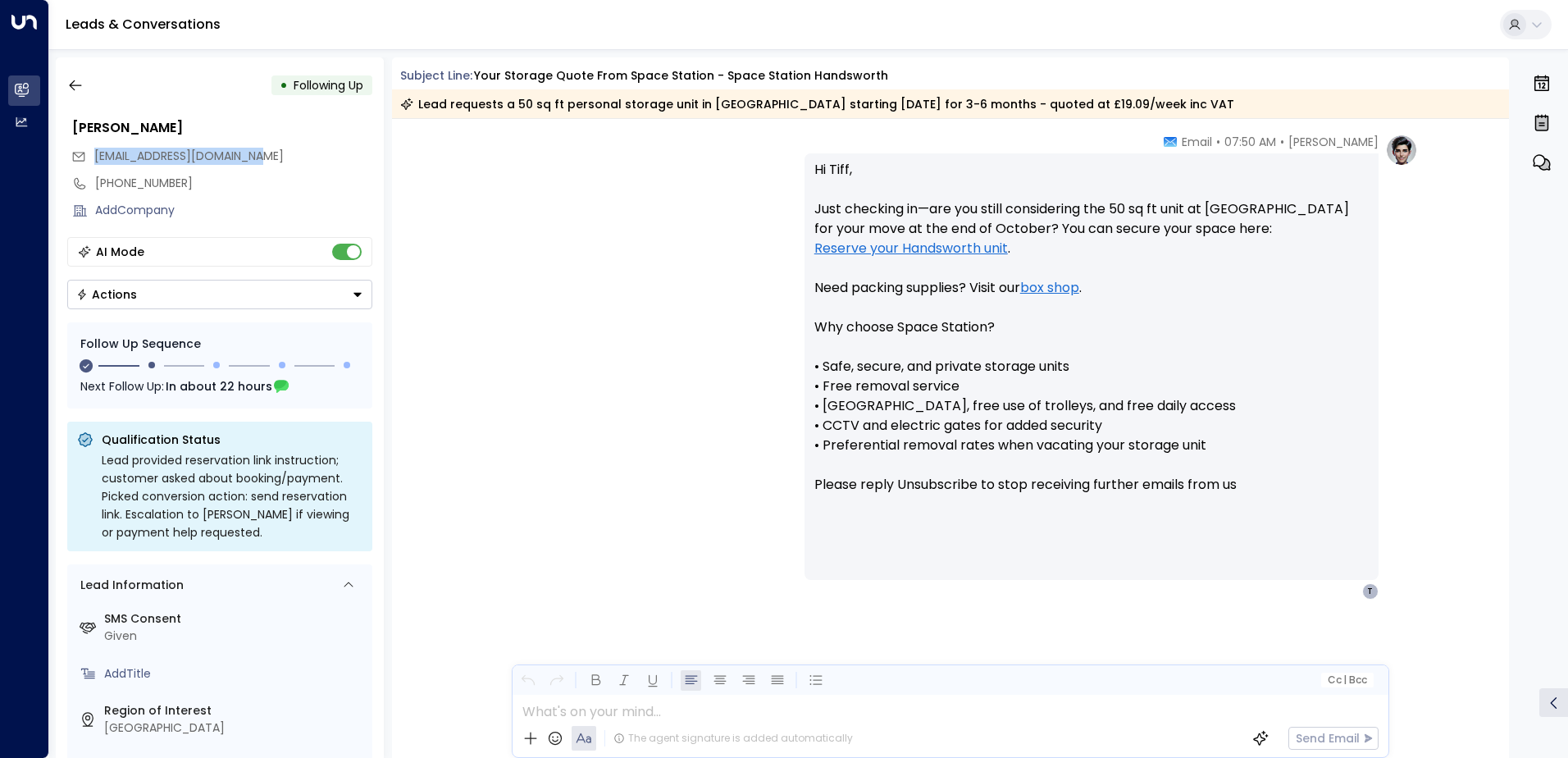
drag, startPoint x: 277, startPoint y: 152, endPoint x: 93, endPoint y: 160, distance: 184.2
click at [93, 160] on div "[EMAIL_ADDRESS][DOMAIN_NAME]" at bounding box center [222, 156] width 301 height 27
drag, startPoint x: 93, startPoint y: 160, endPoint x: 168, endPoint y: 155, distance: 75.2
click at [85, 85] on button "button" at bounding box center [76, 85] width 30 height 30
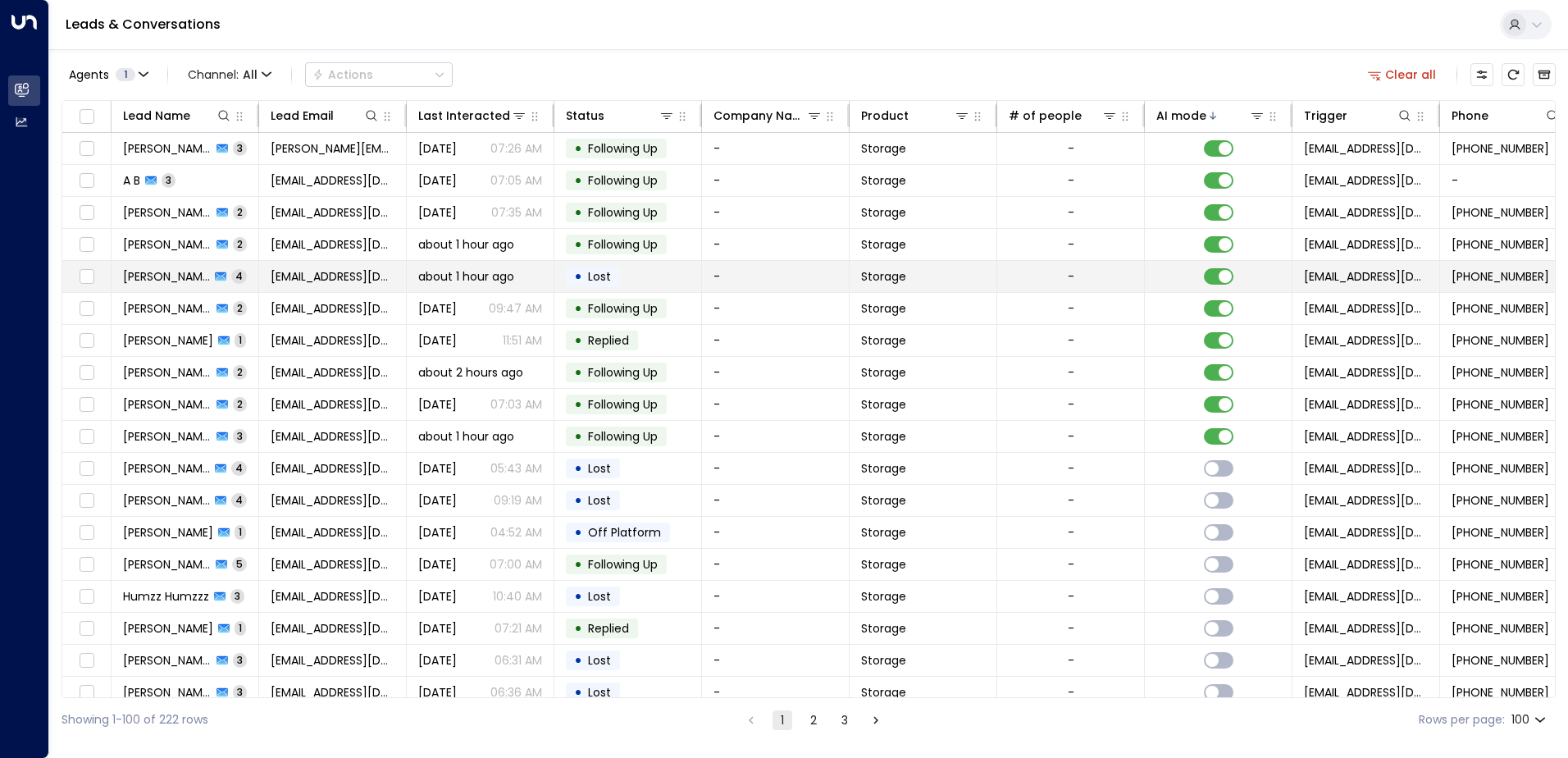
click at [237, 277] on td "[PERSON_NAME] 4" at bounding box center [186, 277] width 148 height 31
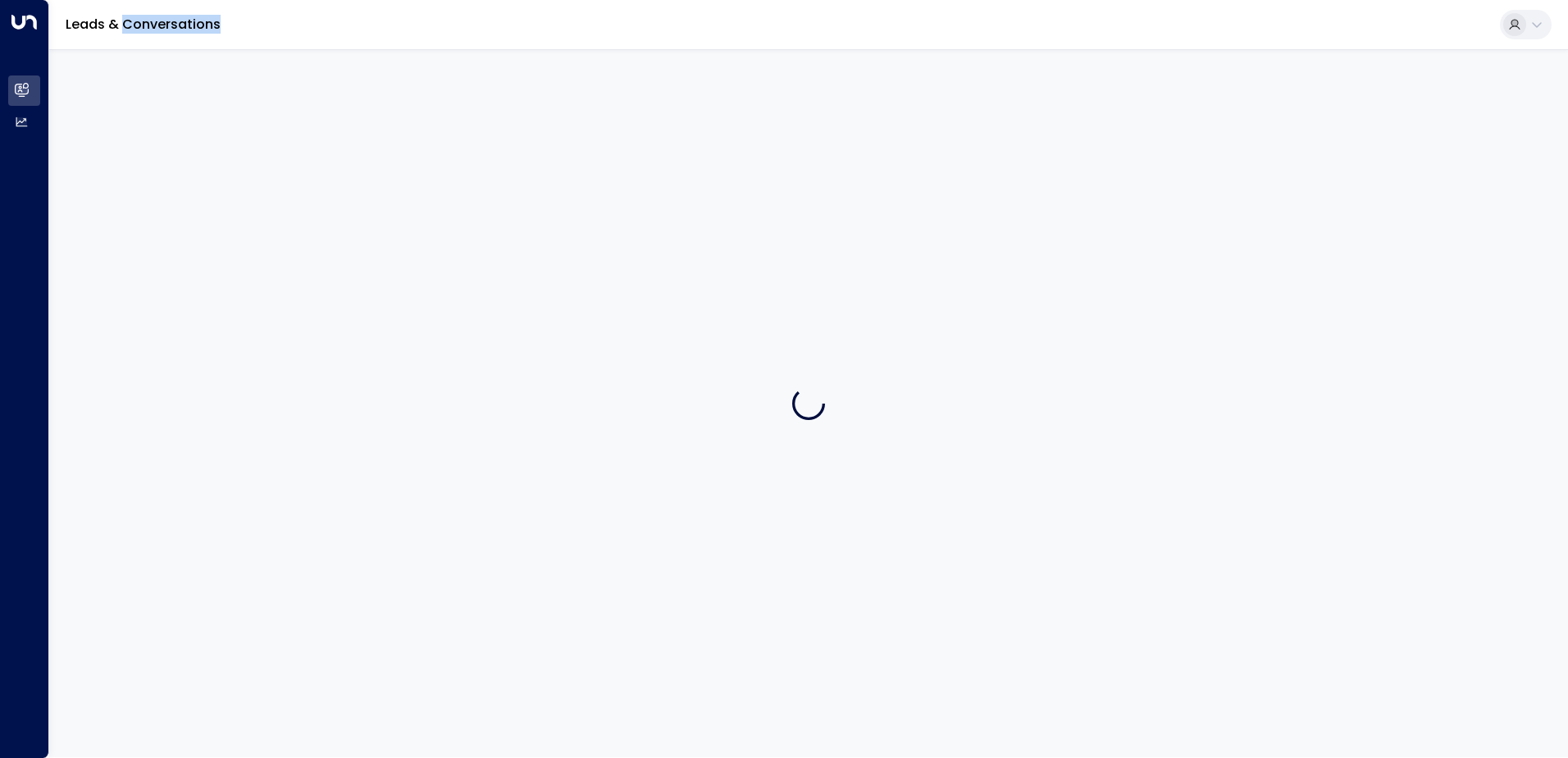
click at [237, 277] on div at bounding box center [809, 403] width 1519 height 708
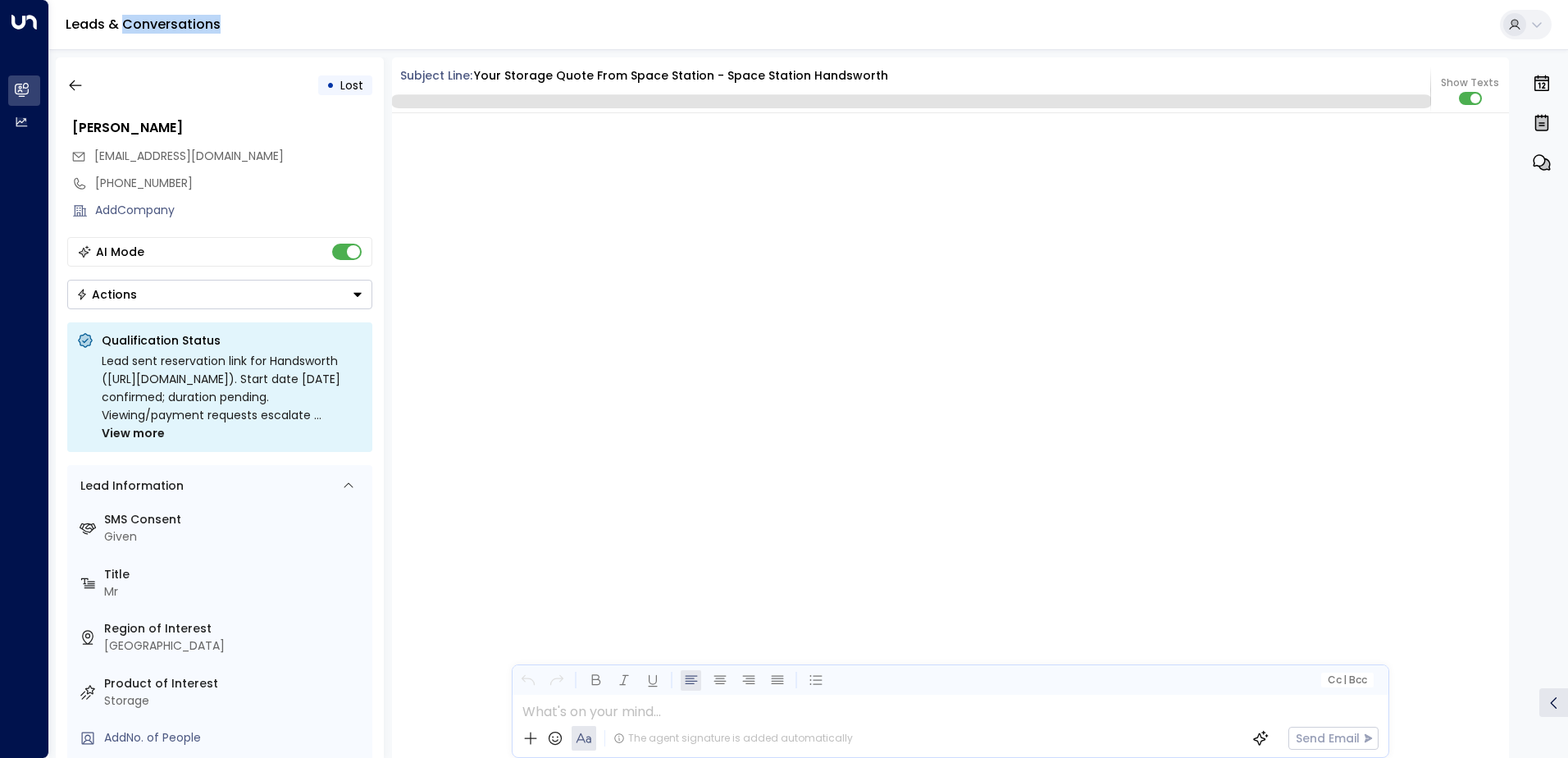
scroll to position [2493, 0]
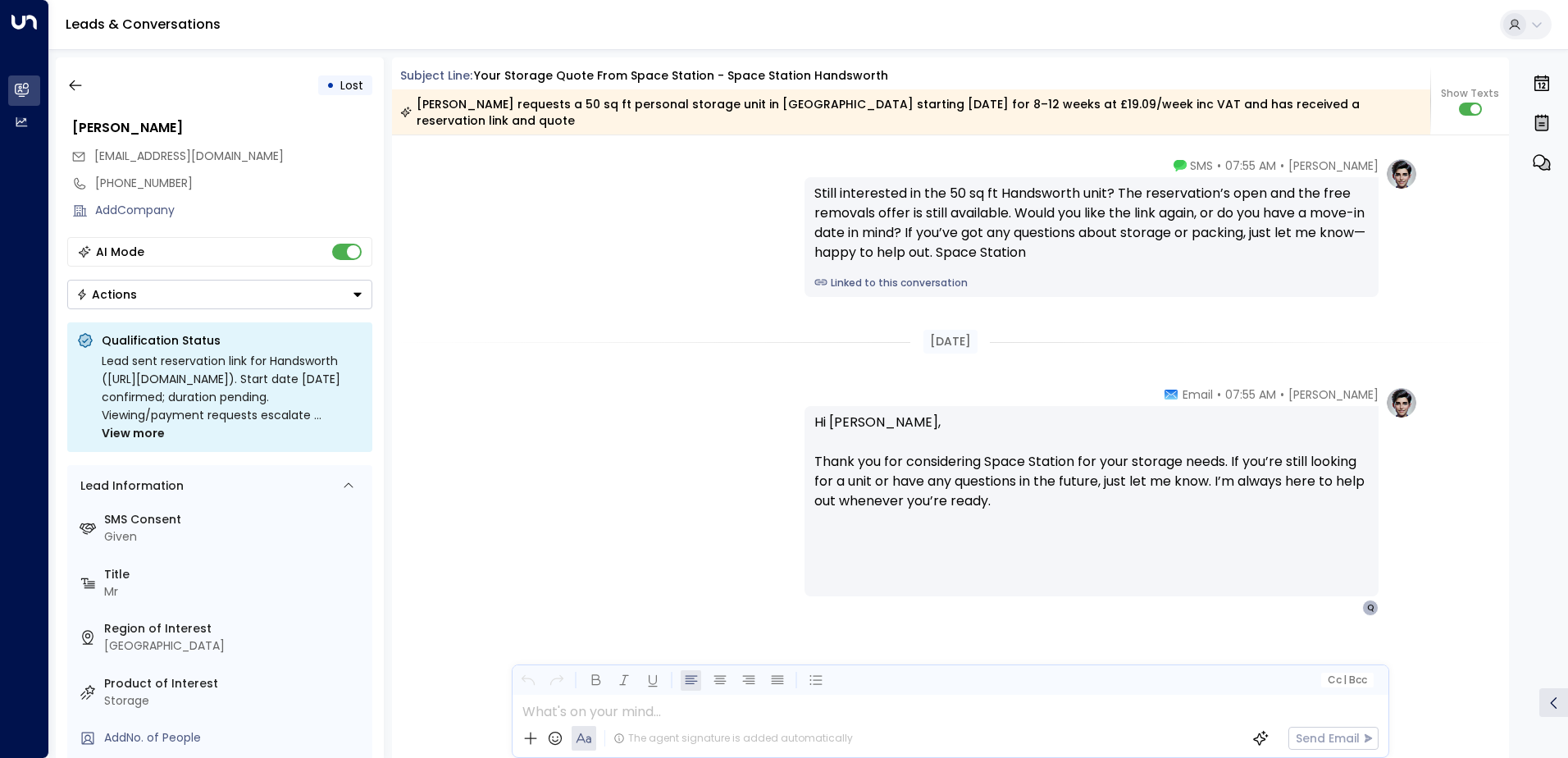
drag, startPoint x: 237, startPoint y: 277, endPoint x: 208, endPoint y: 231, distance: 54.4
click at [208, 231] on div "• Lost [PERSON_NAME] [EMAIL_ADDRESS][DOMAIN_NAME] [PHONE_NUMBER] Add Company AI…" at bounding box center [220, 407] width 328 height 701
drag, startPoint x: 304, startPoint y: 154, endPoint x: 96, endPoint y: 165, distance: 208.3
click at [96, 165] on div "[EMAIL_ADDRESS][DOMAIN_NAME]" at bounding box center [222, 156] width 301 height 27
drag, startPoint x: 96, startPoint y: 165, endPoint x: 127, endPoint y: 158, distance: 31.8
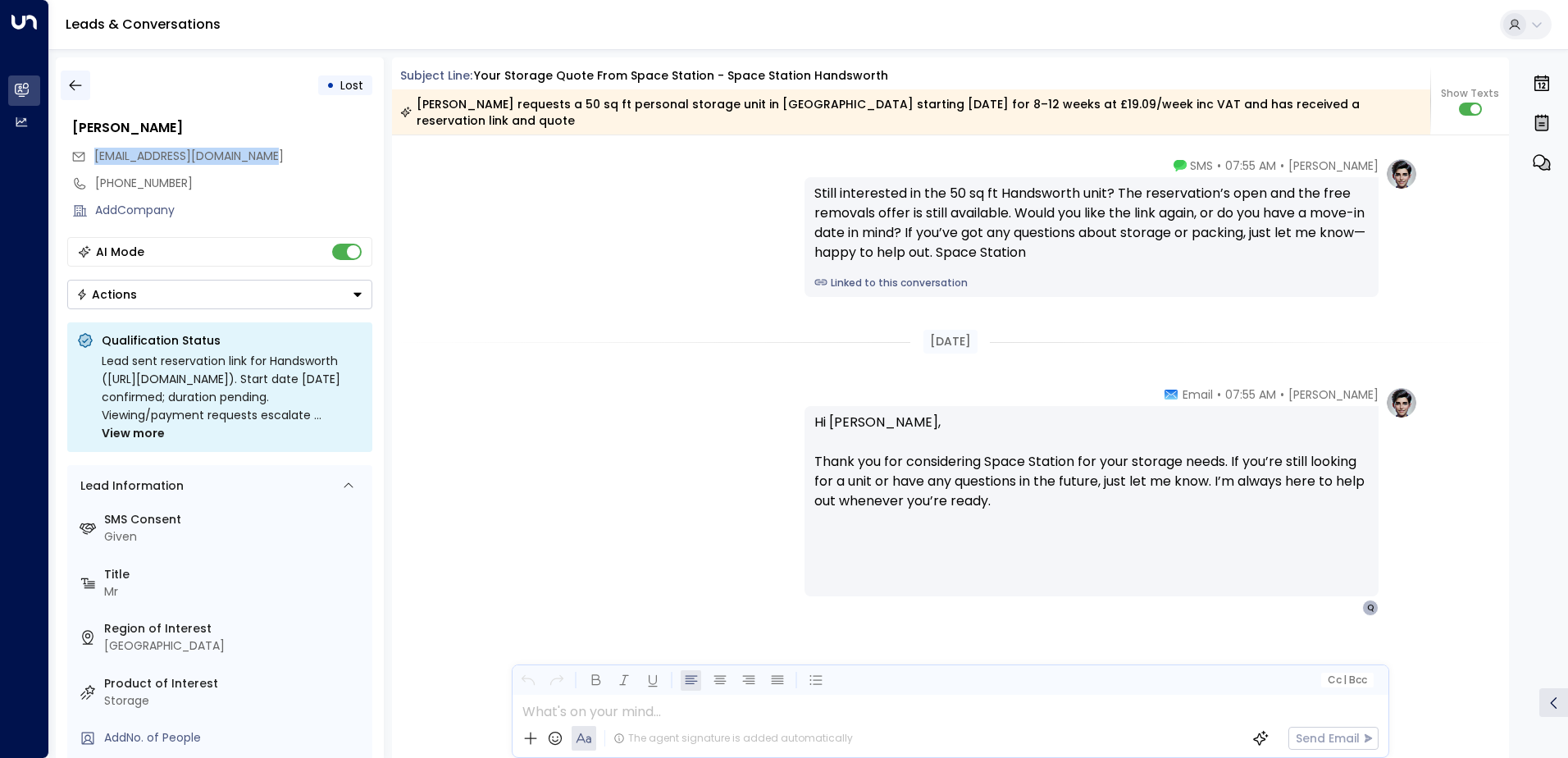
click at [75, 88] on icon "button" at bounding box center [76, 85] width 16 height 16
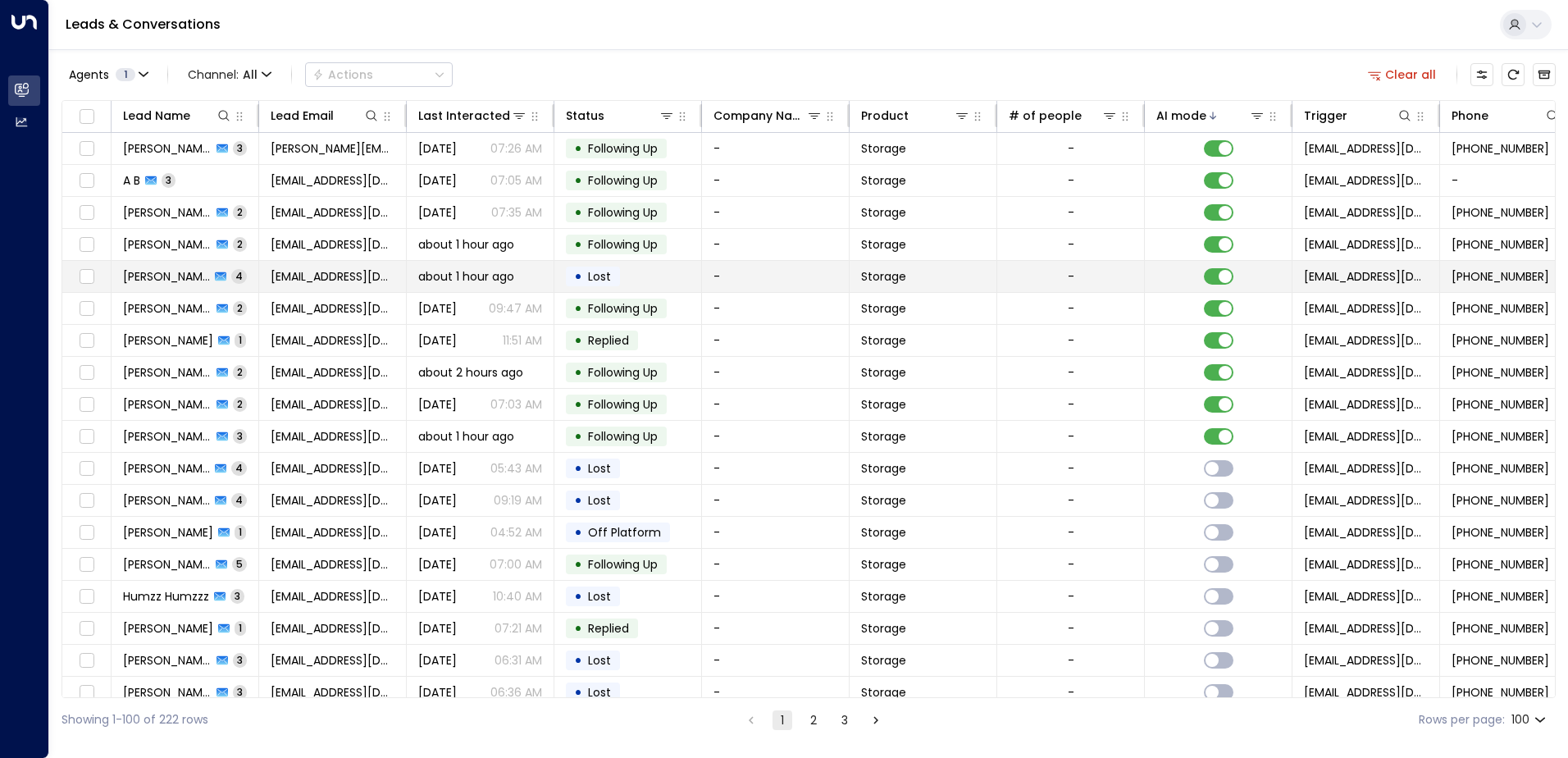
click at [248, 279] on td "[PERSON_NAME] 4" at bounding box center [186, 277] width 148 height 31
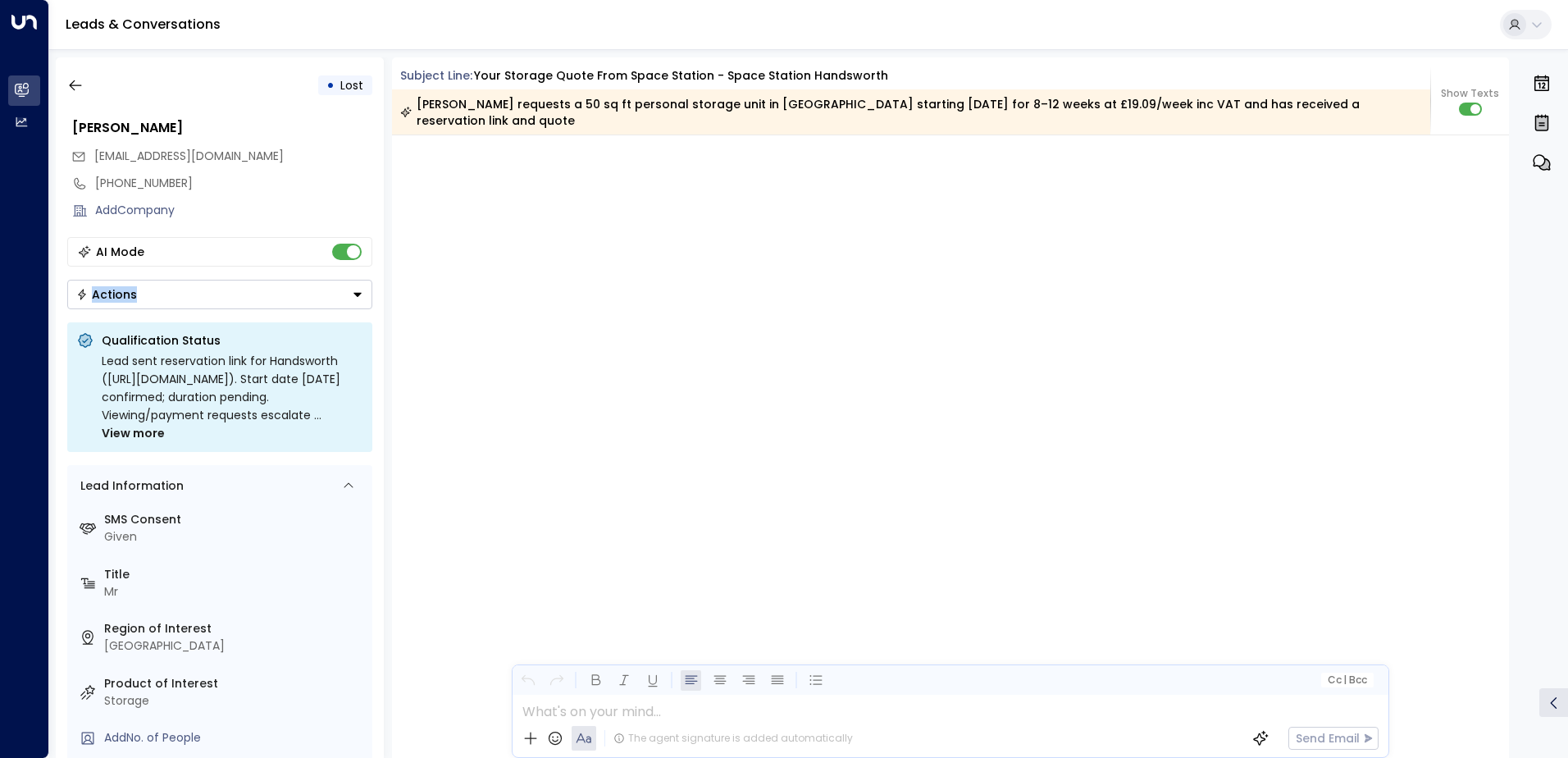
scroll to position [3438, 0]
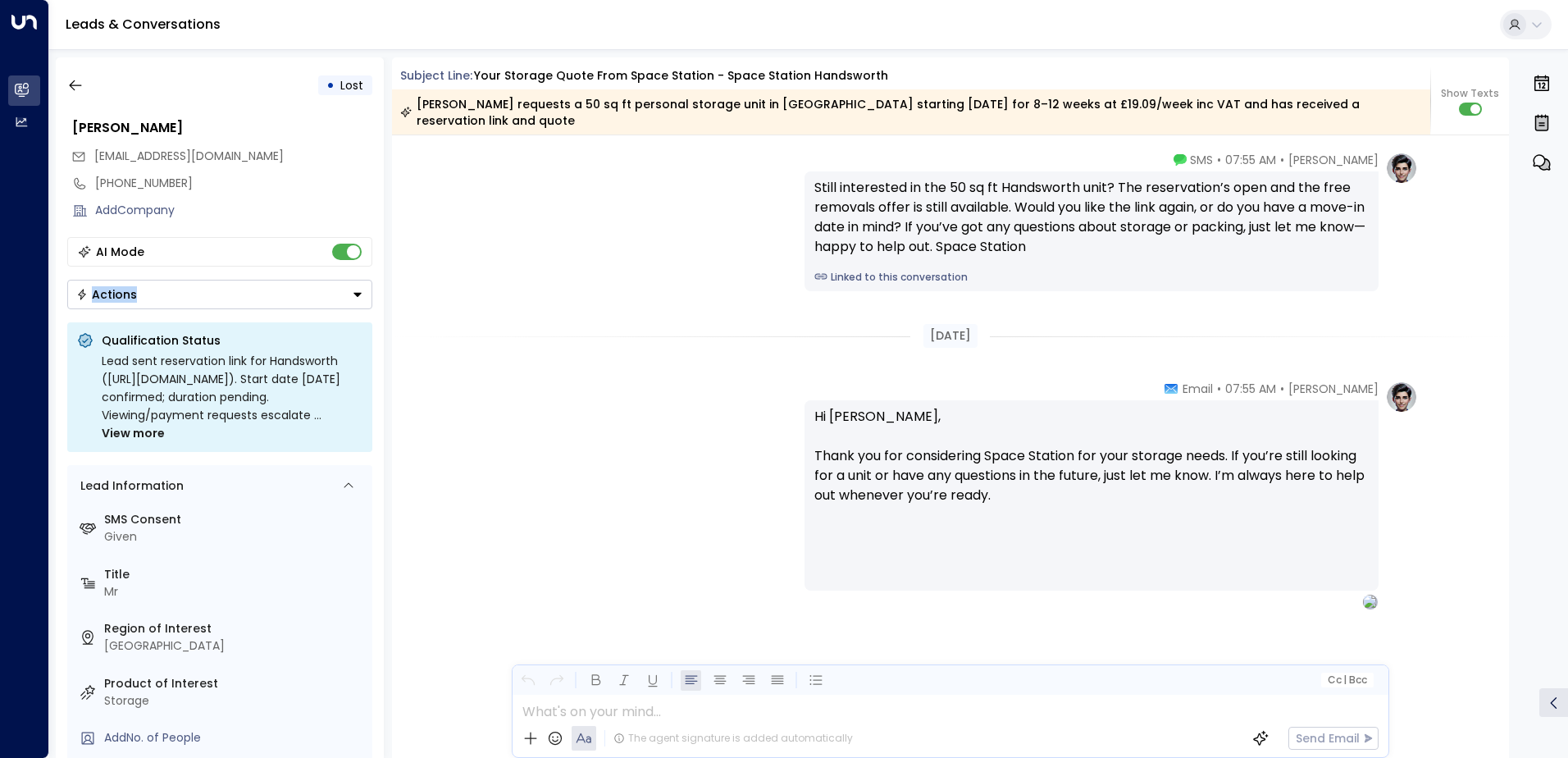
click at [248, 279] on div "AI Mode Actions" at bounding box center [220, 273] width 305 height 72
drag, startPoint x: 304, startPoint y: 156, endPoint x: 94, endPoint y: 160, distance: 210.0
click at [94, 160] on div "[EMAIL_ADDRESS][DOMAIN_NAME]" at bounding box center [222, 156] width 301 height 27
drag, startPoint x: 94, startPoint y: 160, endPoint x: 140, endPoint y: 151, distance: 46.9
click at [74, 84] on icon "button" at bounding box center [76, 85] width 16 height 16
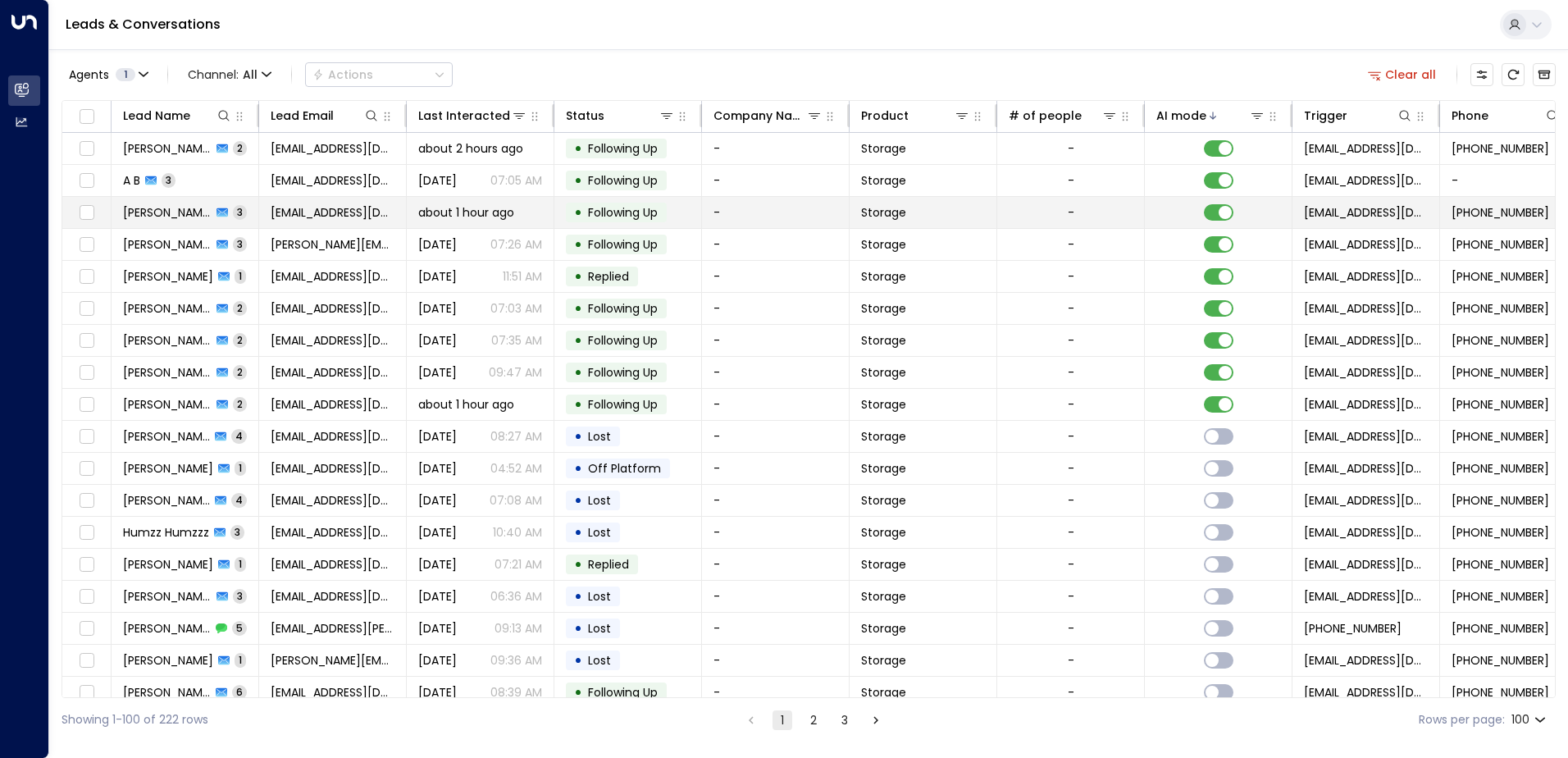
click at [250, 209] on td "[PERSON_NAME] 3" at bounding box center [186, 213] width 148 height 31
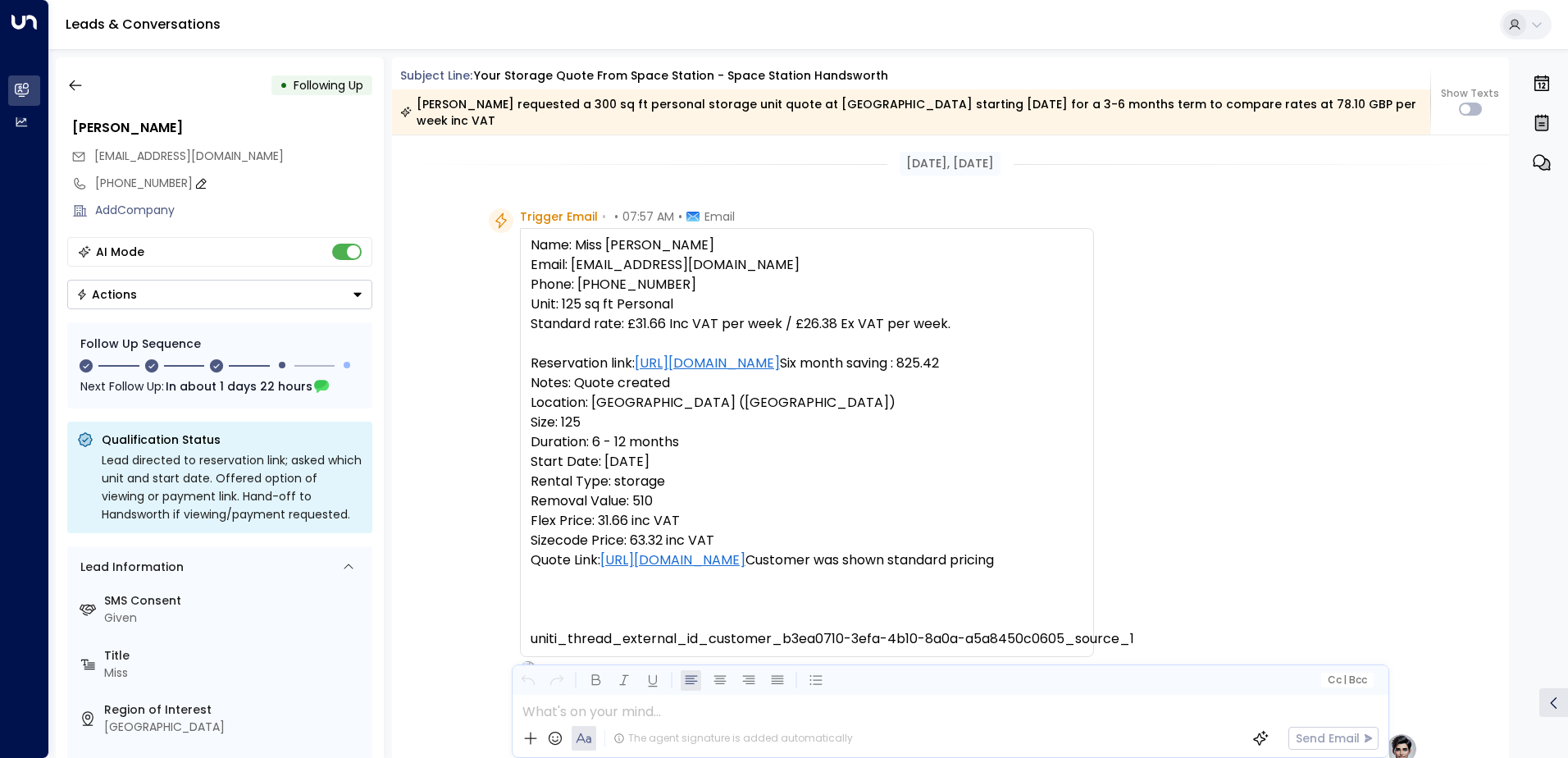
scroll to position [1597, 0]
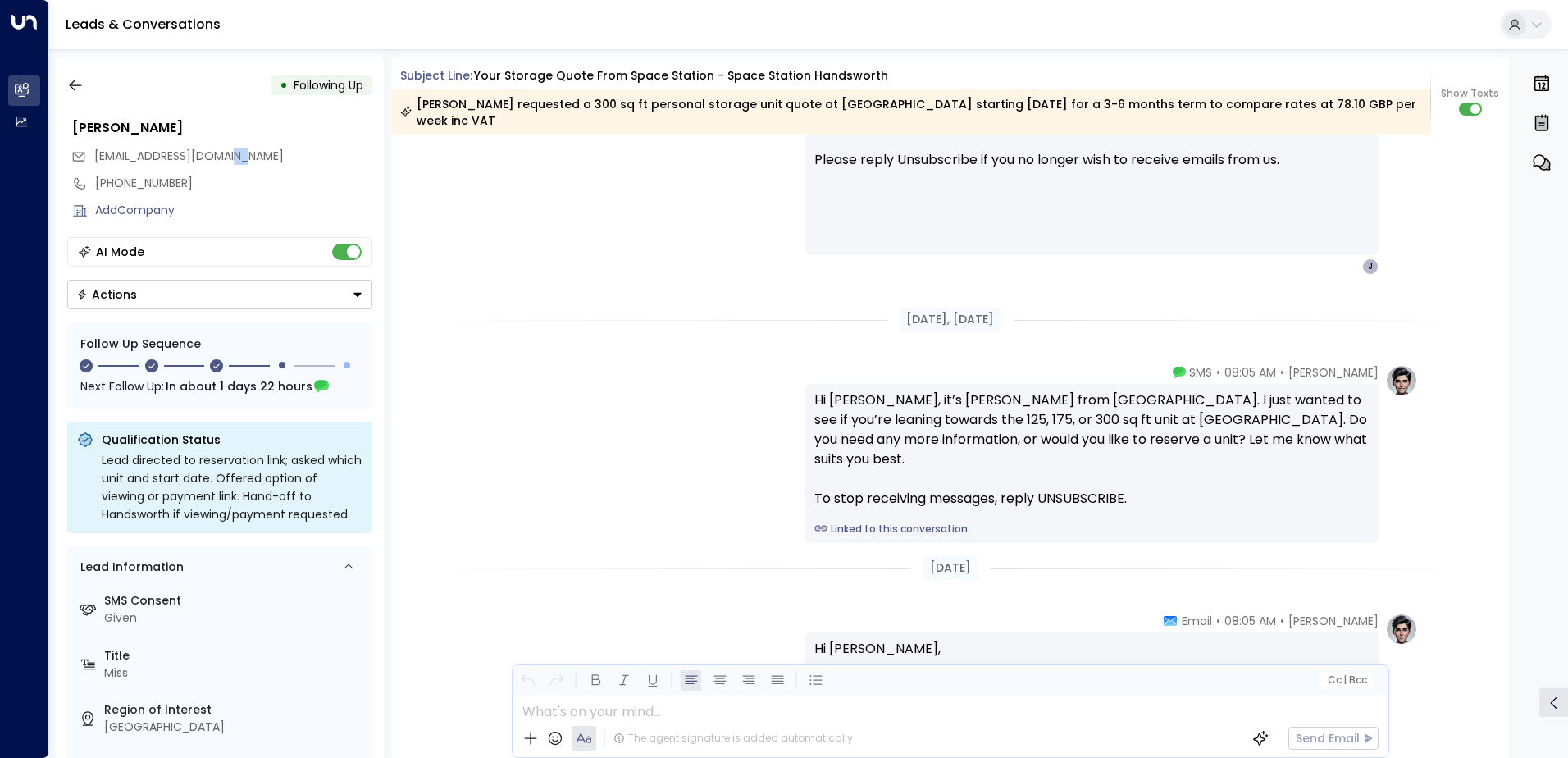
drag, startPoint x: 269, startPoint y: 157, endPoint x: 227, endPoint y: 155, distance: 42.0
click at [227, 155] on div "[EMAIL_ADDRESS][DOMAIN_NAME]" at bounding box center [222, 156] width 301 height 27
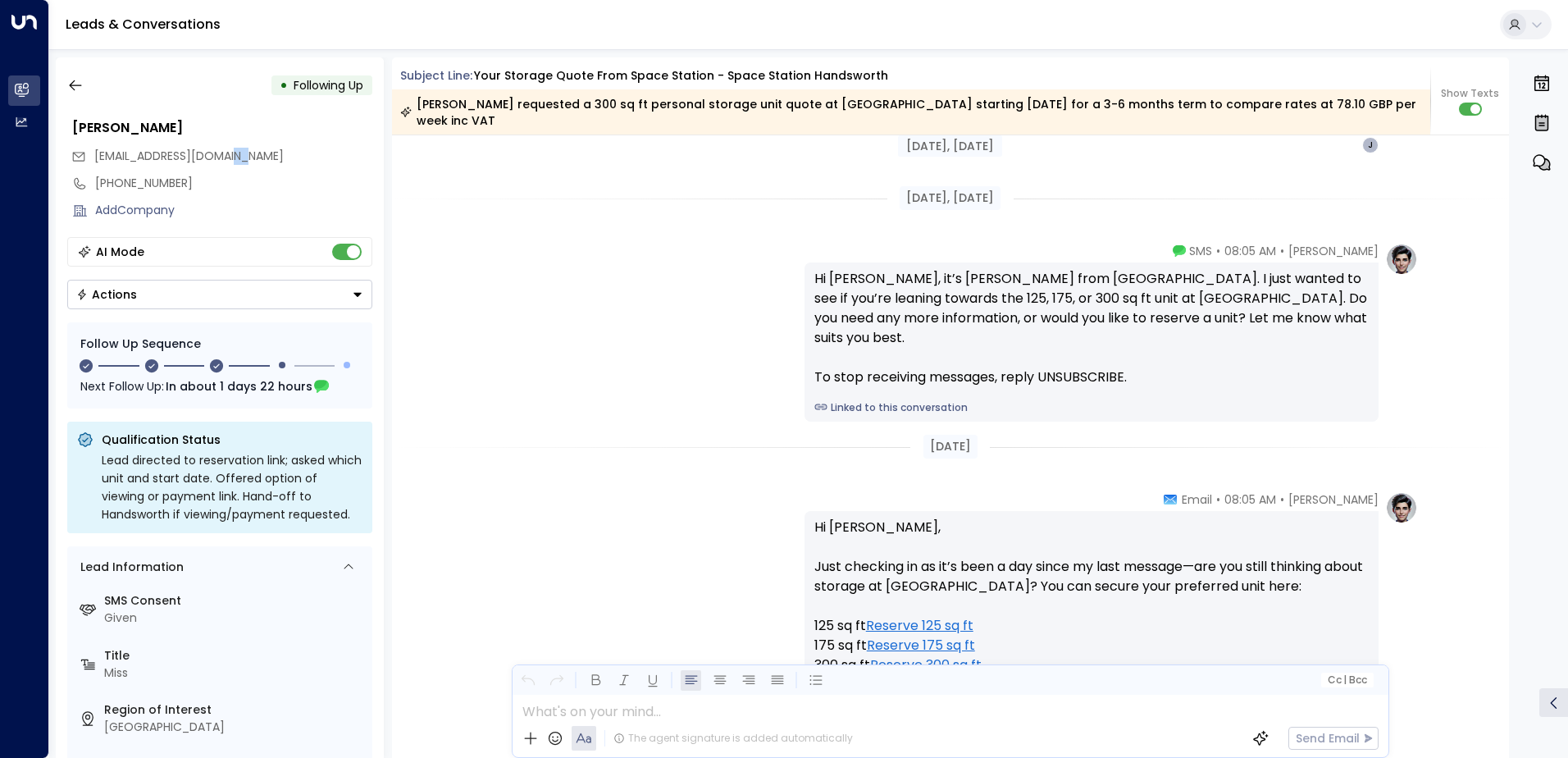
scroll to position [1968, 0]
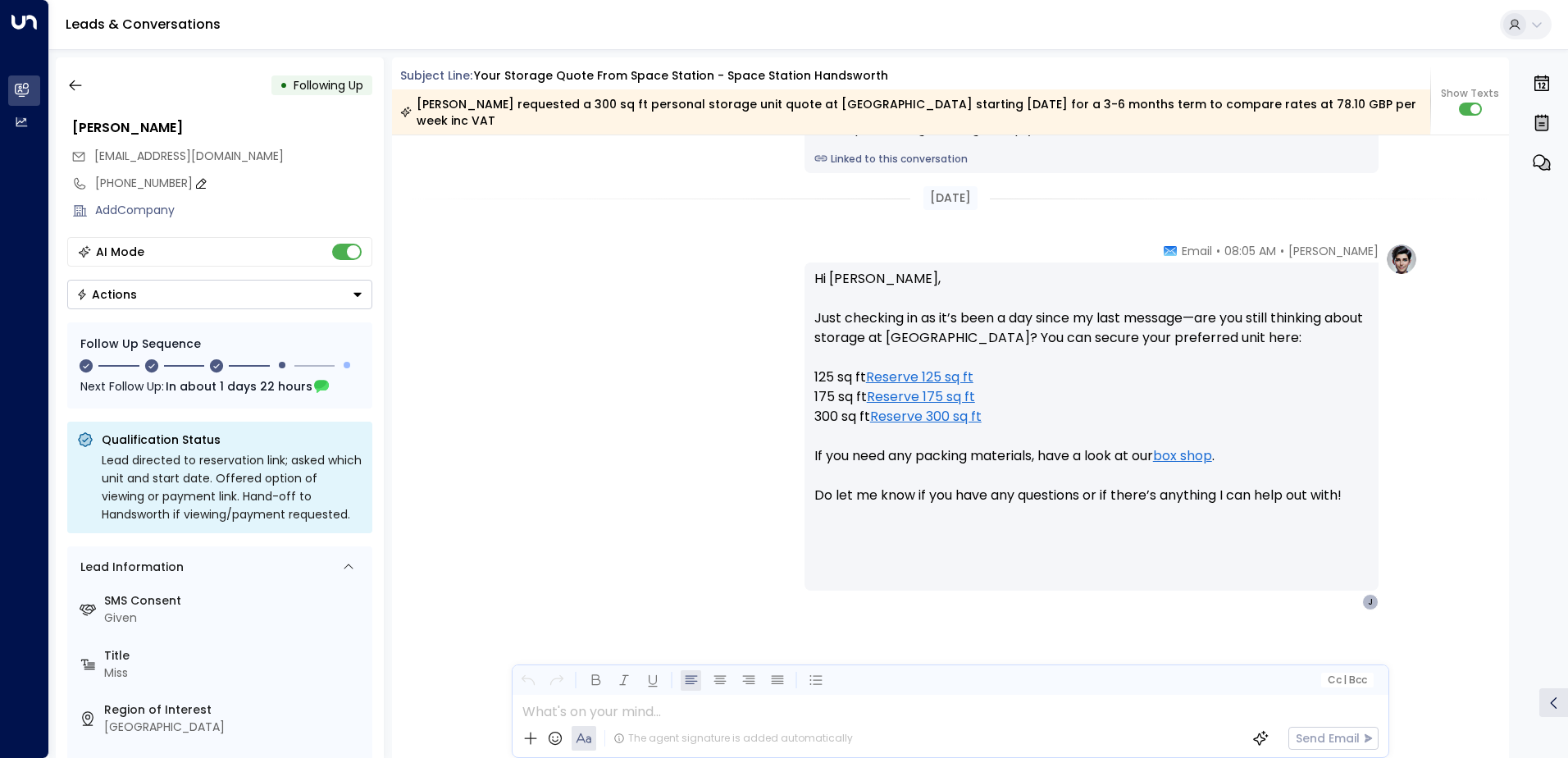
click at [277, 184] on div "[PHONE_NUMBER]" at bounding box center [234, 183] width 277 height 17
drag, startPoint x: 275, startPoint y: 152, endPoint x: 91, endPoint y: 161, distance: 184.2
click at [91, 161] on div "[EMAIL_ADDRESS][DOMAIN_NAME]" at bounding box center [222, 156] width 301 height 27
drag, startPoint x: 91, startPoint y: 161, endPoint x: 141, endPoint y: 151, distance: 51.0
click at [77, 83] on icon "button" at bounding box center [76, 85] width 16 height 16
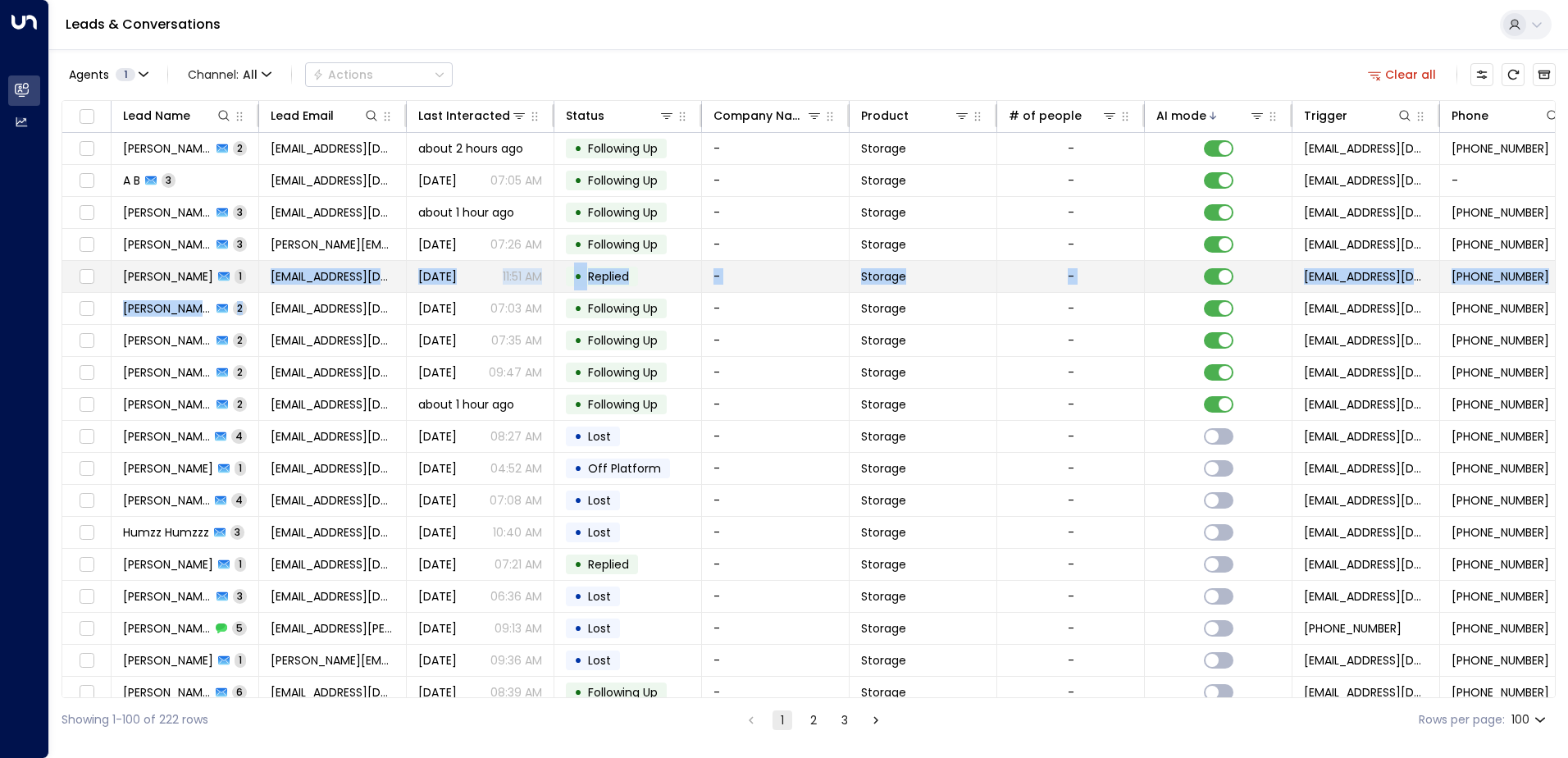
drag, startPoint x: 235, startPoint y: 288, endPoint x: 226, endPoint y: 272, distance: 18.4
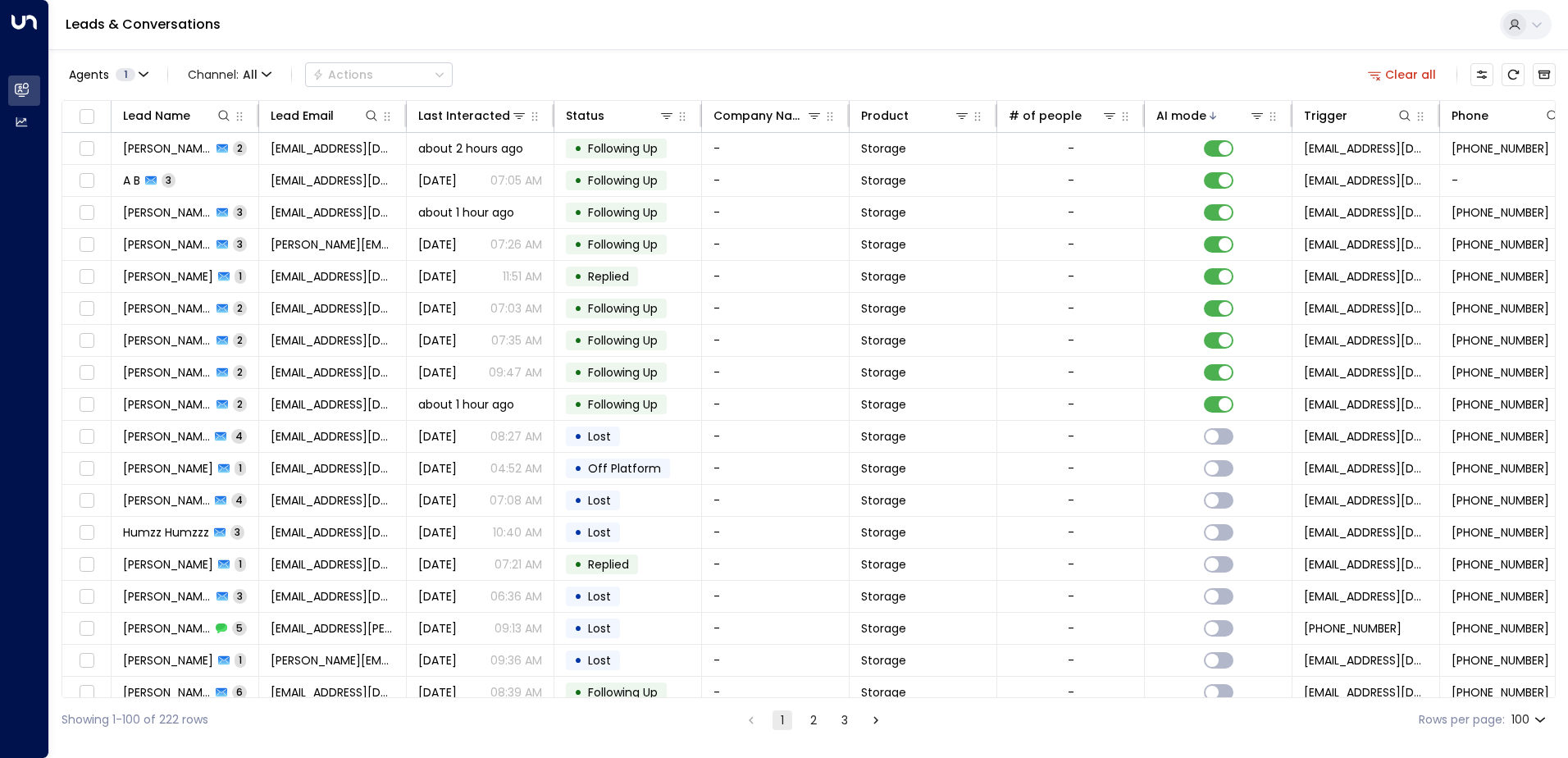
click at [518, 23] on div "Leads & Conversations" at bounding box center [809, 25] width 1519 height 50
